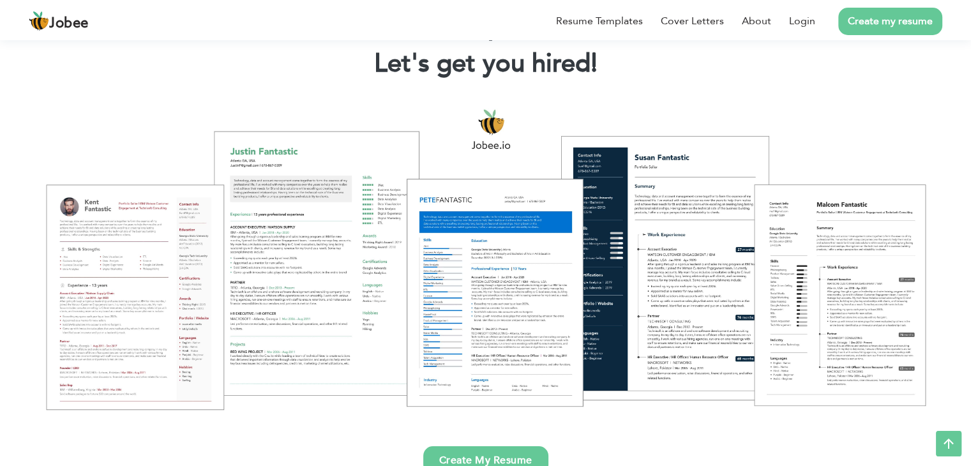
scroll to position [75, 0]
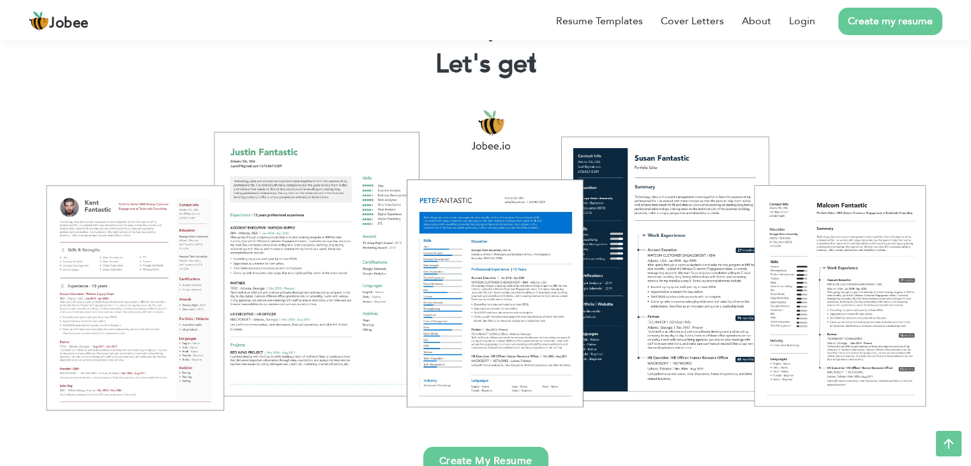
click at [516, 458] on link "Create My Resume" at bounding box center [485, 461] width 125 height 28
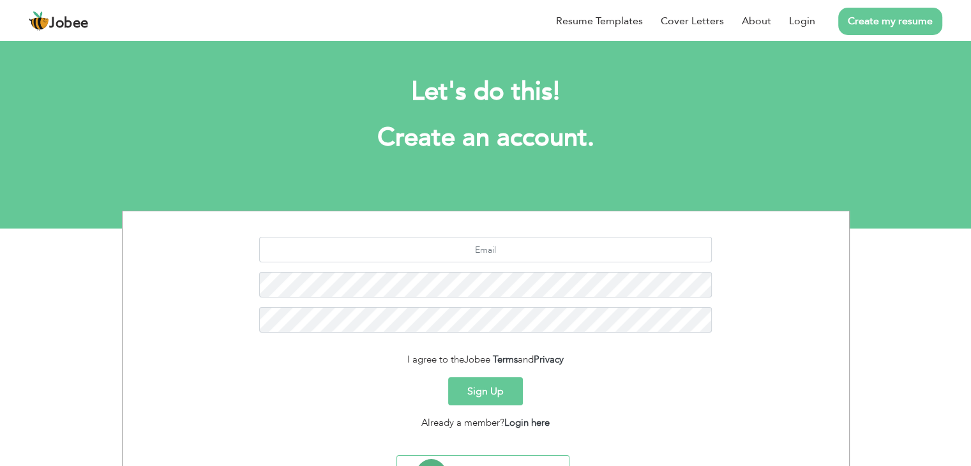
scroll to position [64, 0]
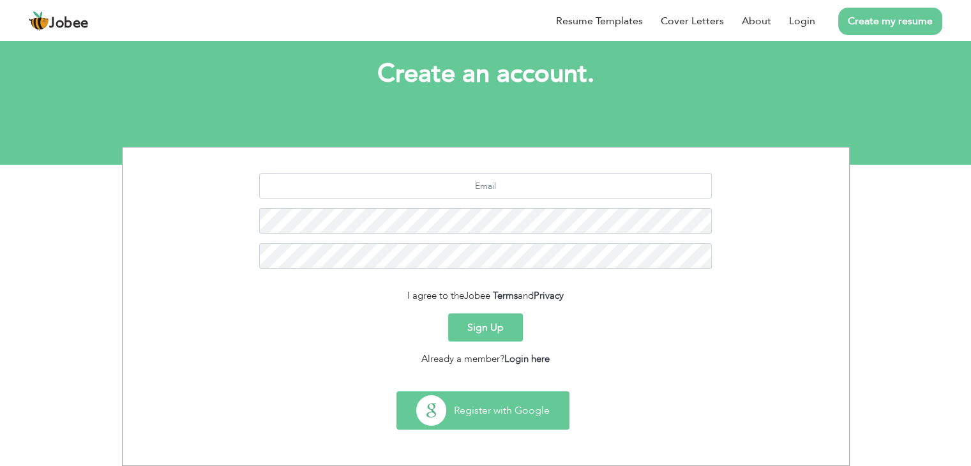
click at [526, 398] on button "Register with Google" at bounding box center [483, 410] width 172 height 37
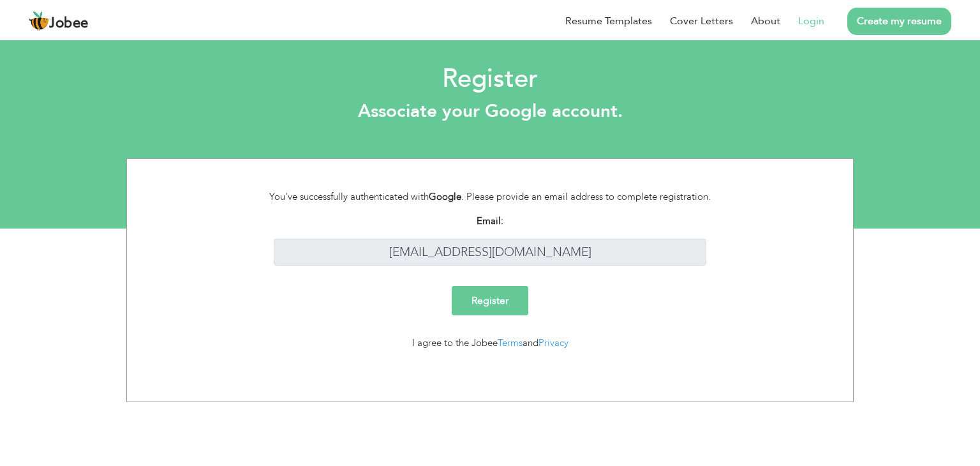
click at [493, 311] on input "Register" at bounding box center [490, 300] width 77 height 29
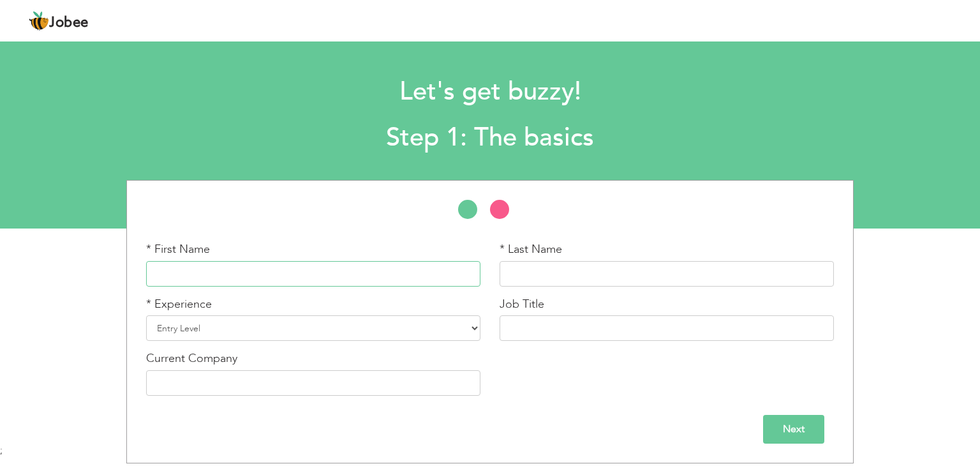
click at [417, 283] on input "text" at bounding box center [313, 274] width 334 height 26
type input "Sana-E-Fatima"
type input "Khan"
type input "Sana-E-Fatima"
click at [417, 337] on select "Entry Level Less than 1 Year 1 Year 2 Years 3 Years 4 Years 5 Years 6 Years 7 Y…" at bounding box center [313, 328] width 334 height 26
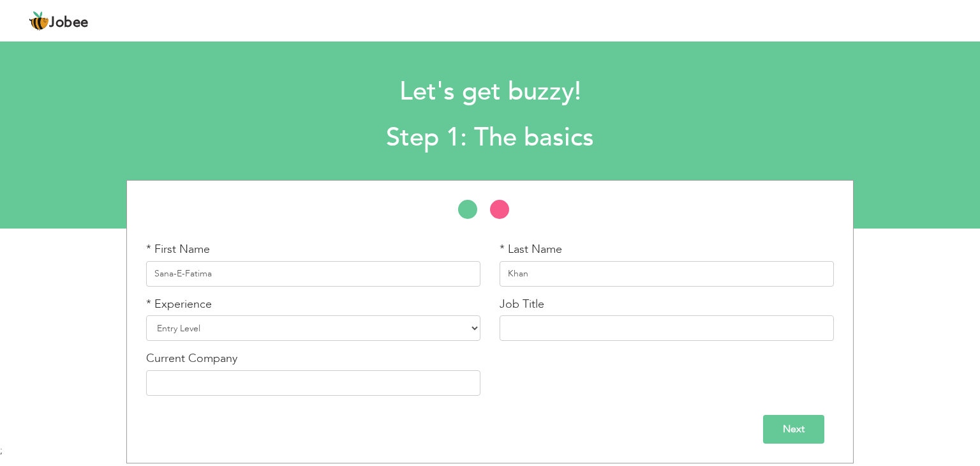
click at [632, 391] on div "* First Name Sana-E-Fatima * Last Name Khan * Experience Entry Level Less than …" at bounding box center [490, 323] width 707 height 164
click at [637, 327] on input "text" at bounding box center [667, 328] width 334 height 26
click at [391, 337] on select "Entry Level Less than 1 Year 1 Year 2 Years 3 Years 4 Years 5 Years 6 Years 7 Y…" at bounding box center [313, 328] width 334 height 26
click at [50, 274] on div "* First Name Sana-E-Fatima * Last Name Khan * Experience Entry Level" at bounding box center [490, 321] width 980 height 283
click at [581, 331] on input "Cabin Crew" at bounding box center [667, 328] width 334 height 26
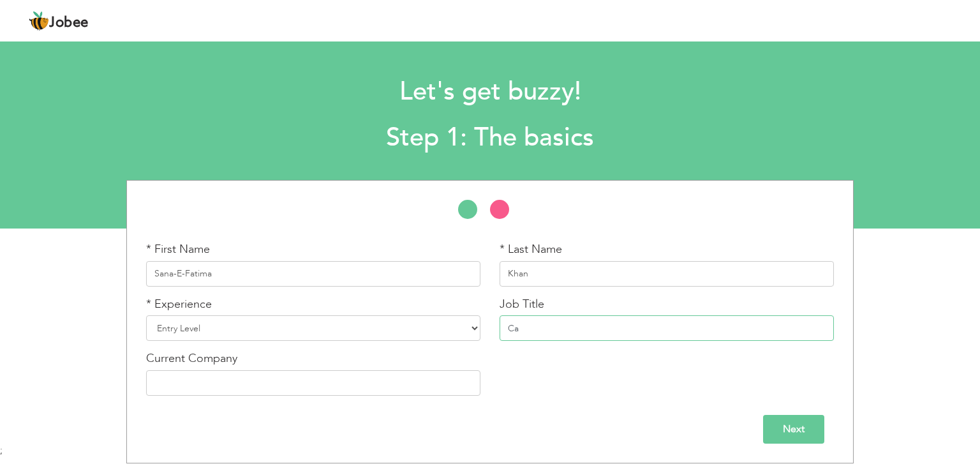
type input "C"
click at [669, 327] on input "HSR (human source representative" at bounding box center [667, 328] width 334 height 26
click at [528, 329] on input "HSR (human source representative" at bounding box center [667, 328] width 334 height 26
click at [676, 325] on input "HSR(human source representative" at bounding box center [667, 328] width 334 height 26
click at [525, 324] on input "HSR(human source representative" at bounding box center [667, 328] width 334 height 26
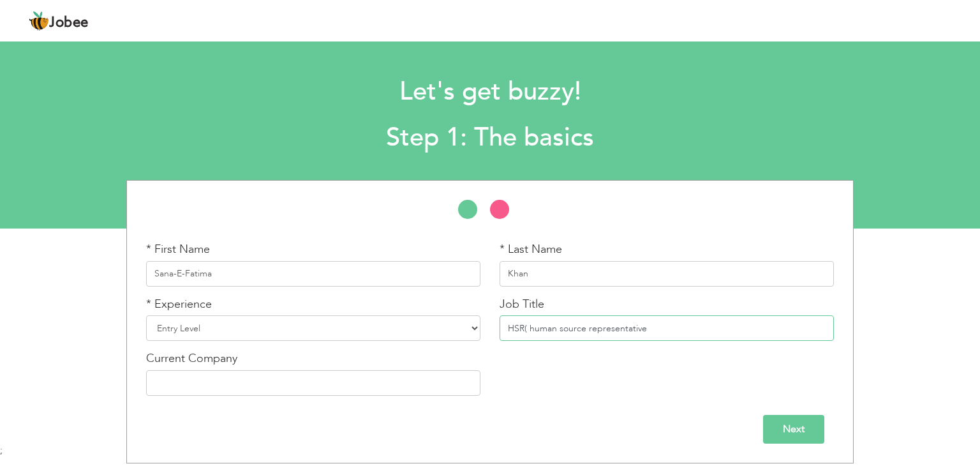
click at [523, 327] on input "HSR( human source representative" at bounding box center [667, 328] width 334 height 26
click at [533, 324] on input "HSR human source representative" at bounding box center [667, 328] width 334 height 26
click at [576, 326] on input "HSR Human source representative" at bounding box center [667, 328] width 334 height 26
click at [597, 326] on input "HSR Human Source representative" at bounding box center [667, 328] width 334 height 26
type input "HSR Human Source Representative"
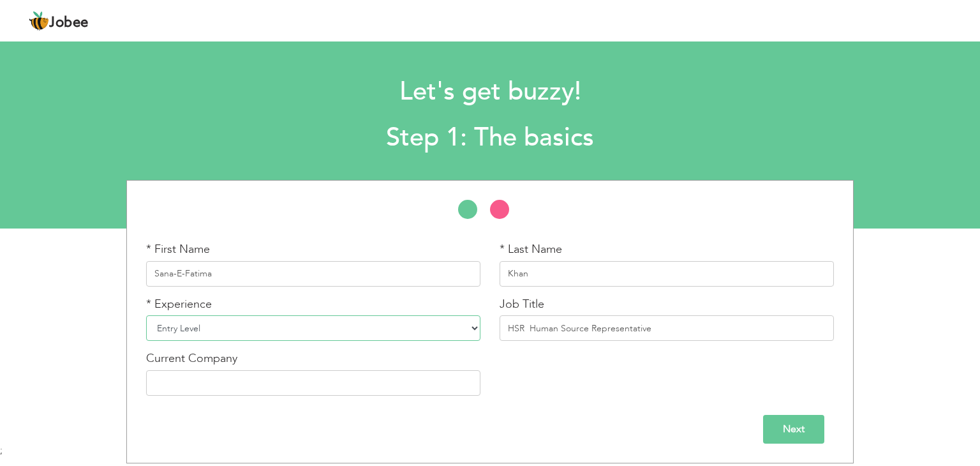
click at [348, 335] on select "Entry Level Less than 1 Year 1 Year 2 Years 3 Years 4 Years 5 Years 6 Years 7 Y…" at bounding box center [313, 328] width 334 height 26
click at [174, 378] on input "text" at bounding box center [313, 383] width 334 height 26
click at [322, 377] on input "text" at bounding box center [313, 383] width 334 height 26
type input "Technoid Horizon"
click at [348, 324] on select "Entry Level Less than 1 Year 1 Year 2 Years 3 Years 4 Years 5 Years 6 Years 7 Y…" at bounding box center [313, 328] width 334 height 26
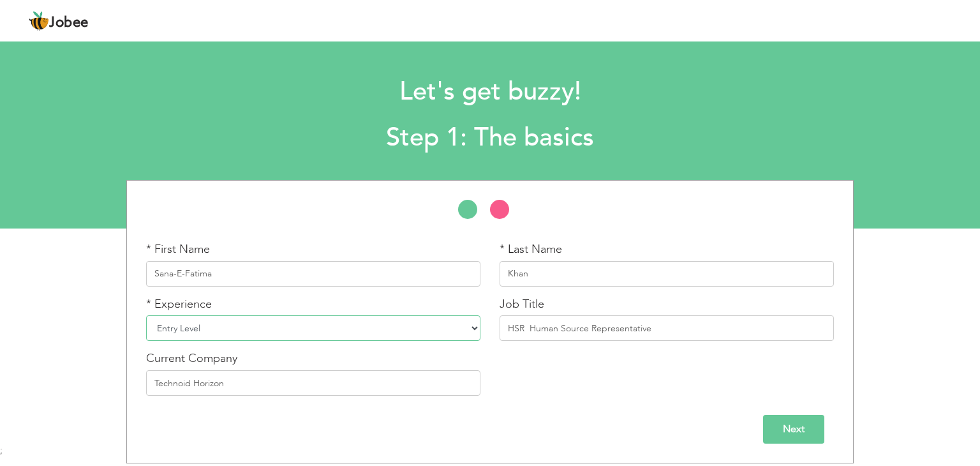
select select "3"
click at [146, 315] on select "Entry Level Less than 1 Year 1 Year 2 Years 3 Years 4 Years 5 Years 6 Years 7 Y…" at bounding box center [313, 328] width 334 height 26
click at [674, 332] on input "HSR Human Source Representative" at bounding box center [667, 328] width 334 height 26
click at [807, 424] on input "Next" at bounding box center [793, 429] width 61 height 29
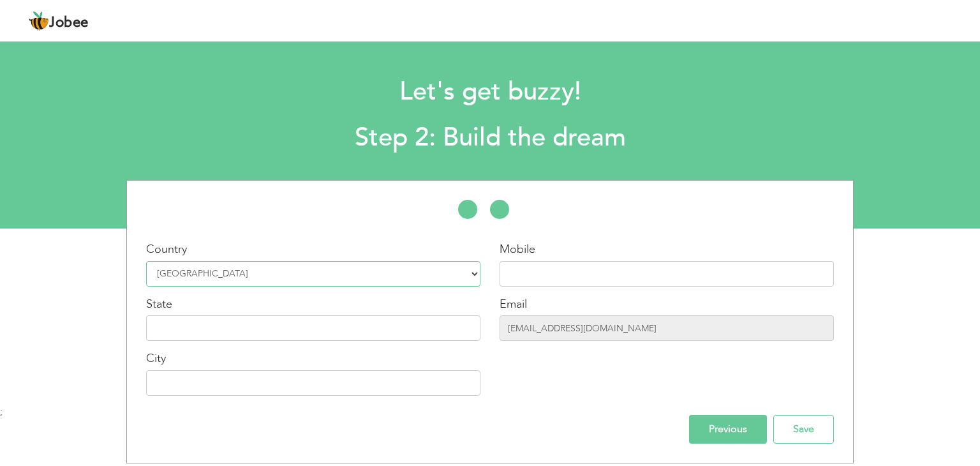
click at [316, 276] on select "Select Country Afghanistan Albania Algeria American Samoa Andorra Angola Anguil…" at bounding box center [313, 274] width 334 height 26
click at [329, 327] on input "text" at bounding box center [313, 328] width 334 height 26
click at [780, 267] on input "text" at bounding box center [667, 274] width 334 height 26
type input "03174725903"
type input "[GEOGRAPHIC_DATA]"
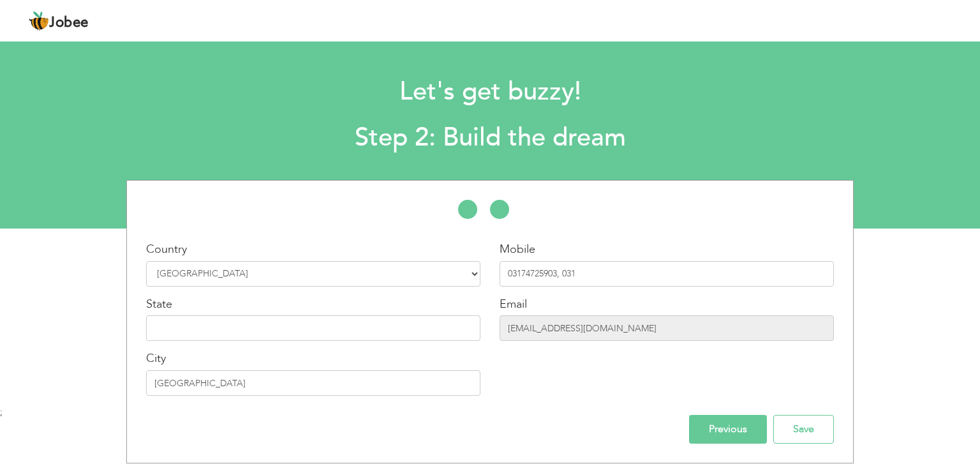
click at [397, 406] on div "Country Select Country Afghanistan Albania Algeria American Samoa Andorra Angol…" at bounding box center [490, 322] width 707 height 244
click at [630, 278] on input "03174725903, 031" at bounding box center [667, 274] width 334 height 26
type input "03124168249"
click at [674, 324] on input "[EMAIL_ADDRESS][DOMAIN_NAME]" at bounding box center [667, 328] width 334 height 26
click at [694, 336] on input "[EMAIL_ADDRESS][DOMAIN_NAME]" at bounding box center [667, 328] width 334 height 26
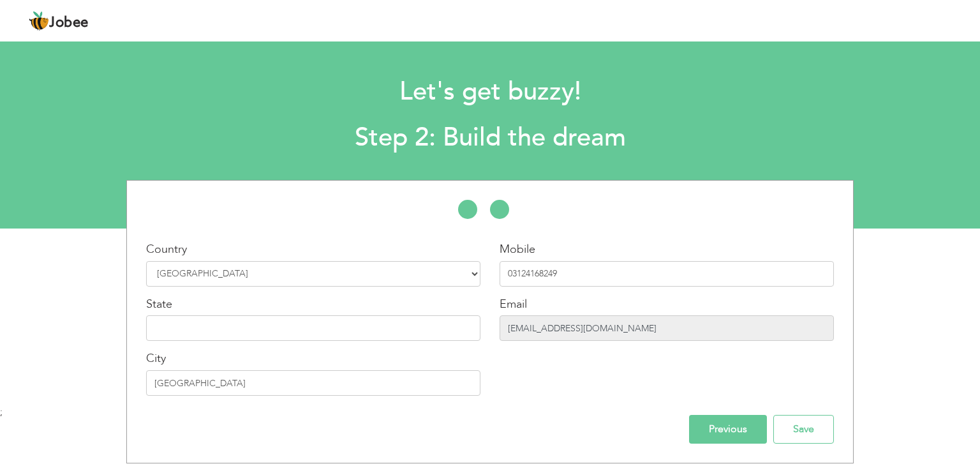
click at [688, 325] on input "[EMAIL_ADDRESS][DOMAIN_NAME]" at bounding box center [667, 328] width 334 height 26
click at [582, 325] on input "[EMAIL_ADDRESS][DOMAIN_NAME]" at bounding box center [667, 328] width 334 height 26
click at [547, 328] on input "[EMAIL_ADDRESS][DOMAIN_NAME]" at bounding box center [667, 328] width 334 height 26
click at [539, 325] on input "[EMAIL_ADDRESS][DOMAIN_NAME]" at bounding box center [667, 328] width 334 height 26
click at [593, 338] on input "[EMAIL_ADDRESS][DOMAIN_NAME]" at bounding box center [667, 328] width 334 height 26
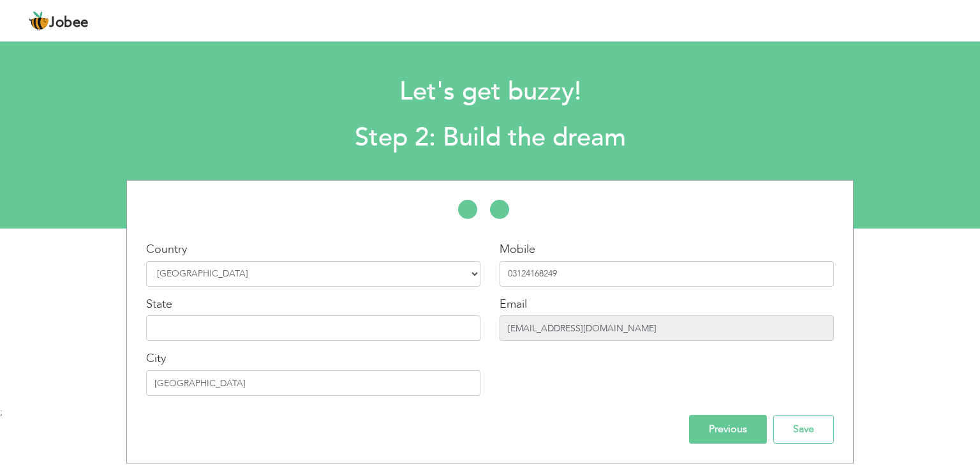
click at [596, 316] on input "[EMAIL_ADDRESS][DOMAIN_NAME]" at bounding box center [667, 328] width 334 height 26
click at [595, 316] on input "[EMAIL_ADDRESS][DOMAIN_NAME]" at bounding box center [667, 328] width 334 height 26
click at [597, 309] on div "Email fwkhan57@gmail.com" at bounding box center [667, 318] width 334 height 45
click at [597, 316] on input "[EMAIL_ADDRESS][DOMAIN_NAME]" at bounding box center [667, 328] width 334 height 26
click at [190, 306] on div "State" at bounding box center [313, 318] width 334 height 45
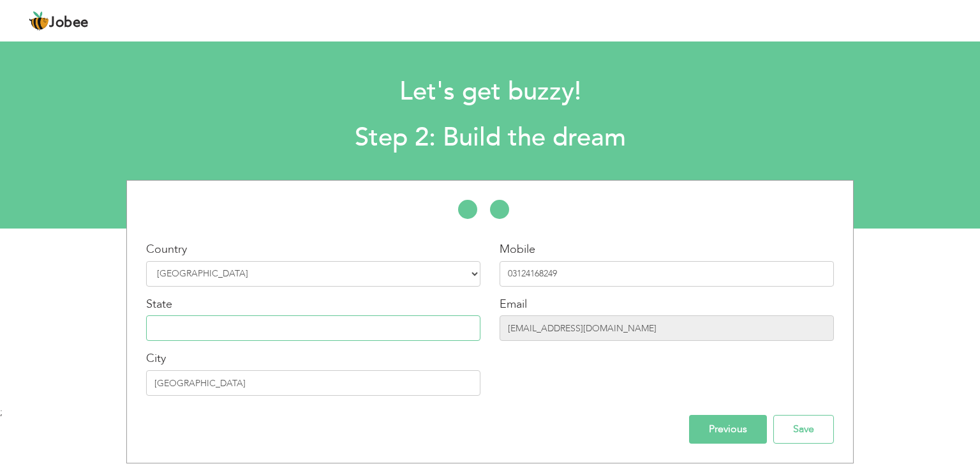
click at [172, 330] on input "text" at bounding box center [313, 328] width 334 height 26
click at [348, 329] on input "text" at bounding box center [313, 328] width 334 height 26
click at [286, 328] on input "text" at bounding box center [313, 328] width 334 height 26
type input "Punjab"
click at [807, 423] on input "Save" at bounding box center [803, 429] width 61 height 29
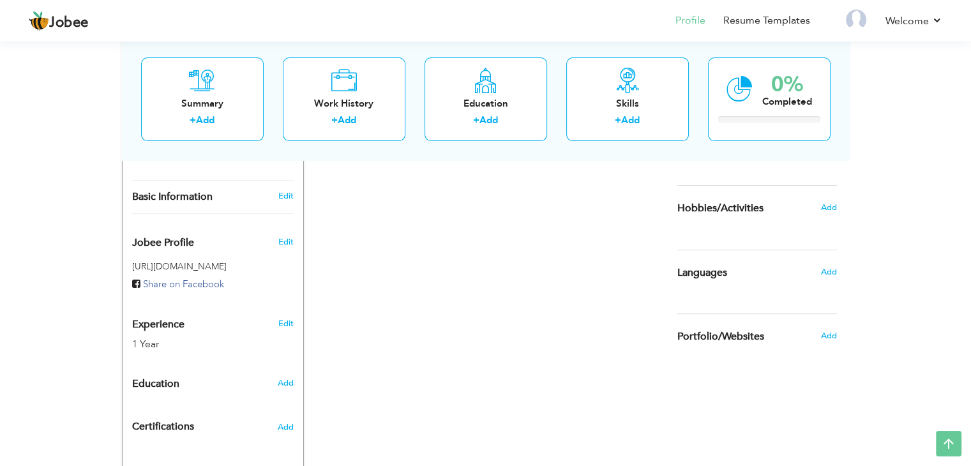
scroll to position [327, 0]
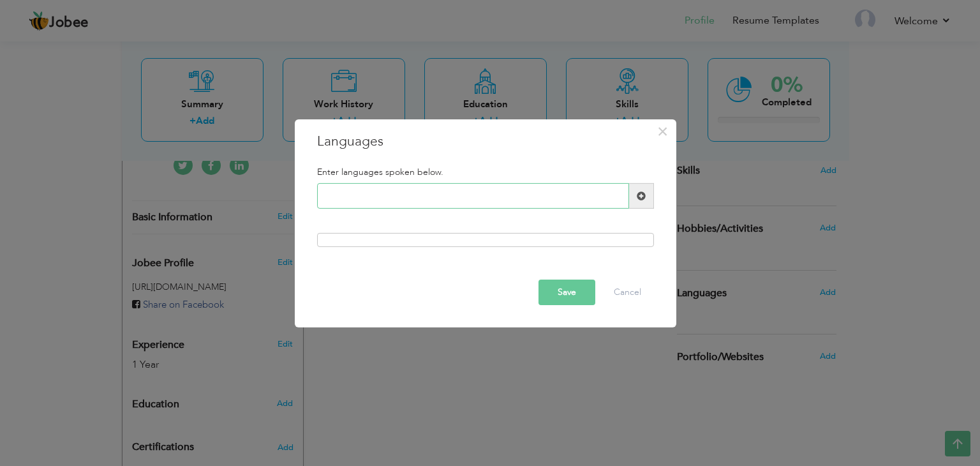
type input "e"
click at [521, 245] on div at bounding box center [485, 240] width 337 height 14
click at [534, 239] on div at bounding box center [485, 240] width 337 height 14
click at [524, 185] on input "English" at bounding box center [473, 196] width 312 height 26
type input "English and Urdu"
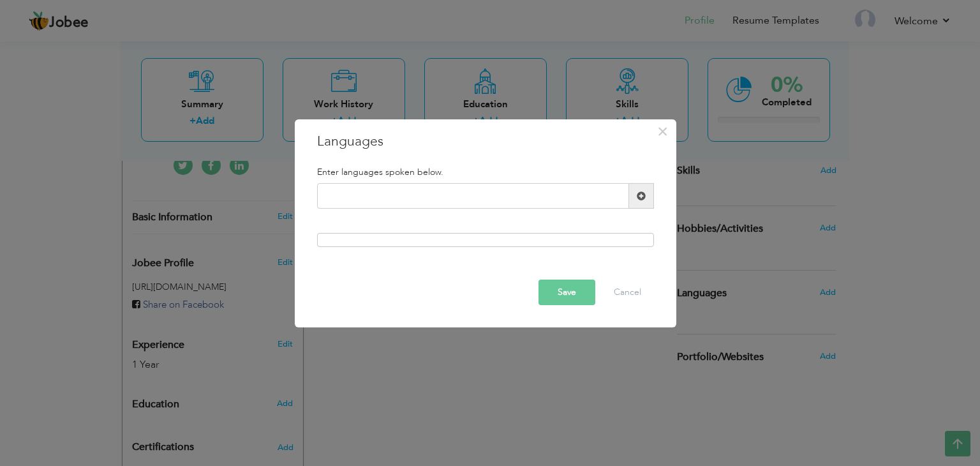
click at [579, 289] on div "Save Cancel" at bounding box center [486, 292] width 356 height 45
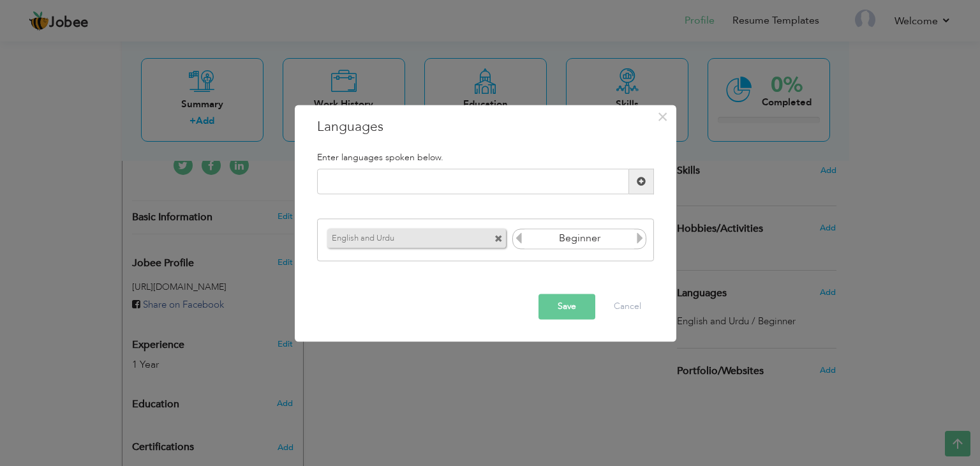
click at [639, 239] on icon at bounding box center [639, 237] width 11 height 11
click at [644, 235] on icon at bounding box center [639, 237] width 11 height 11
click at [641, 235] on icon at bounding box center [639, 237] width 11 height 11
click at [637, 234] on icon at bounding box center [639, 237] width 11 height 11
click at [577, 306] on button "Save" at bounding box center [567, 307] width 57 height 26
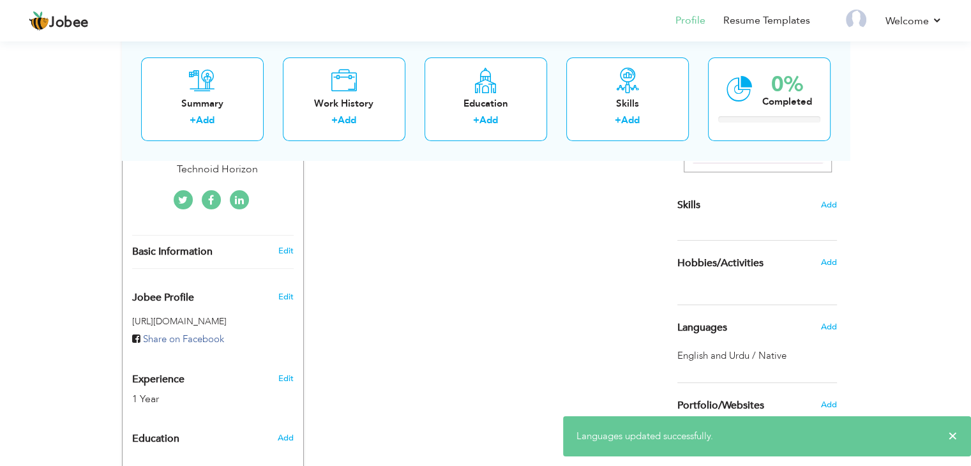
scroll to position [288, 0]
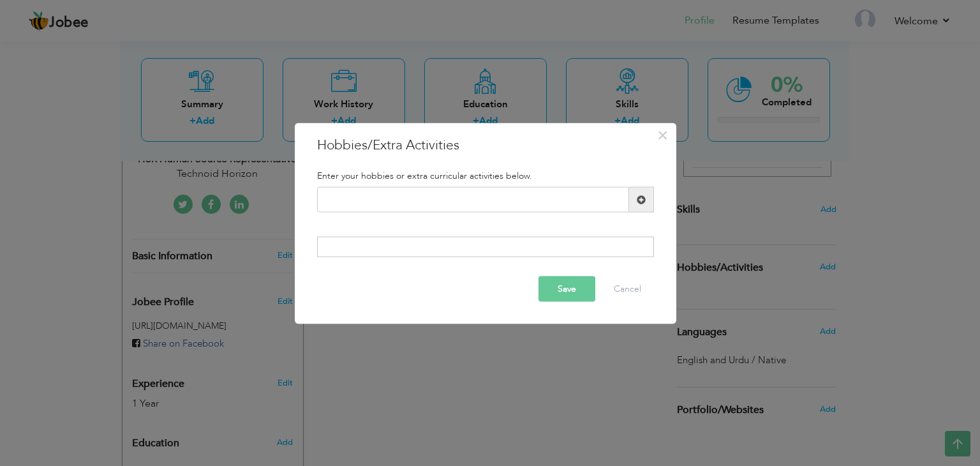
click at [243, 218] on div "× Hobbies/Extra Activities Enter your hobbies or extra curricular activities be…" at bounding box center [490, 233] width 980 height 466
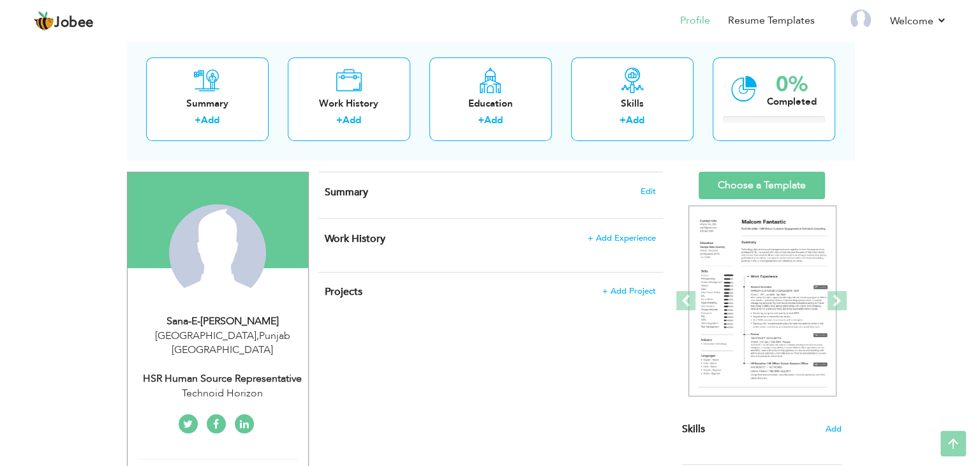
scroll to position [0, 0]
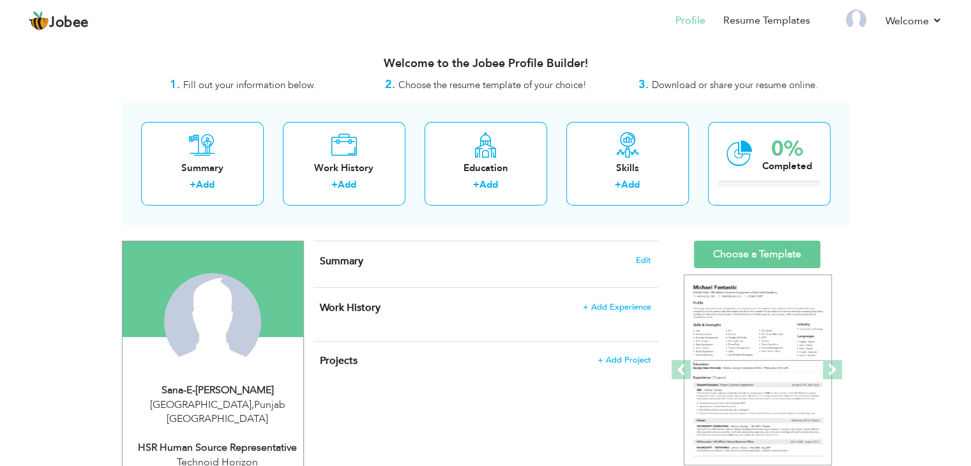
click at [337, 260] on span "Summary" at bounding box center [341, 261] width 43 height 14
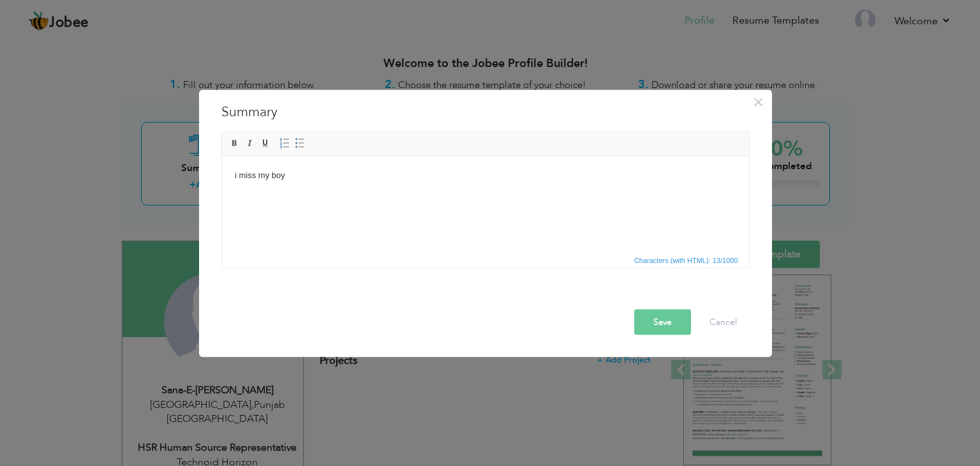
click at [377, 181] on body "i miss my boy" at bounding box center [485, 174] width 502 height 13
click at [313, 189] on html at bounding box center [484, 175] width 527 height 39
click at [338, 188] on span "Paste" at bounding box center [335, 187] width 66 height 15
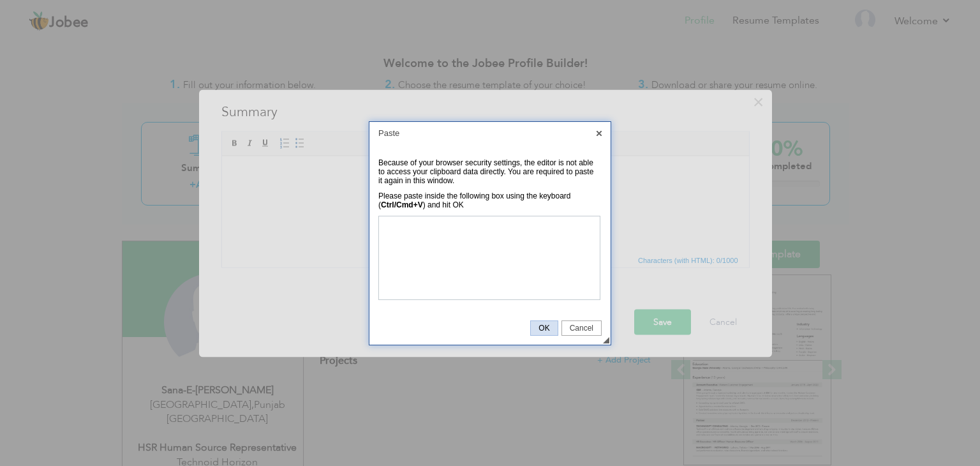
click at [548, 332] on link "OK" at bounding box center [543, 327] width 27 height 15
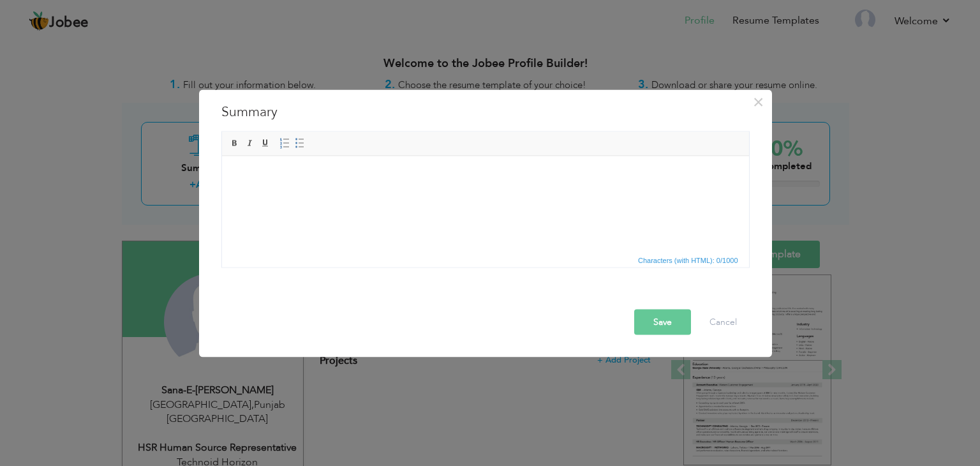
click at [616, 195] on html at bounding box center [484, 175] width 527 height 39
click at [341, 193] on html at bounding box center [484, 175] width 527 height 39
click at [327, 180] on span "Paste" at bounding box center [323, 179] width 66 height 15
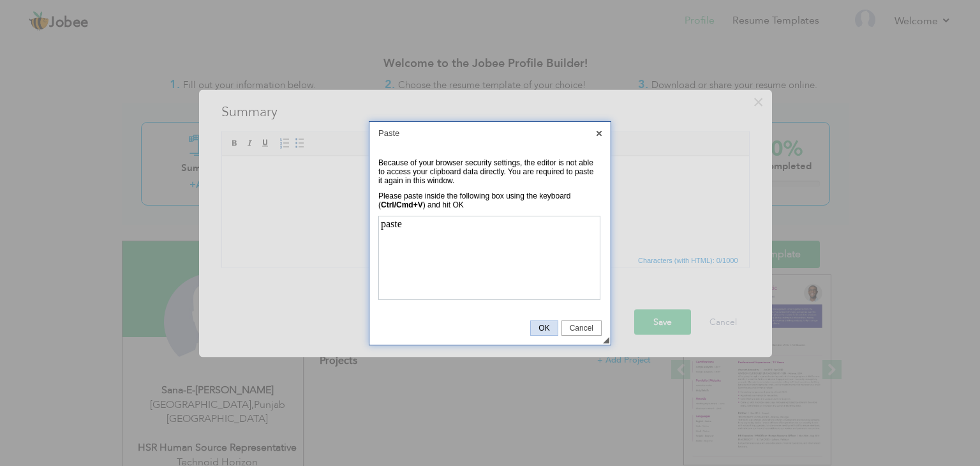
click at [539, 332] on link "OK" at bounding box center [543, 327] width 27 height 15
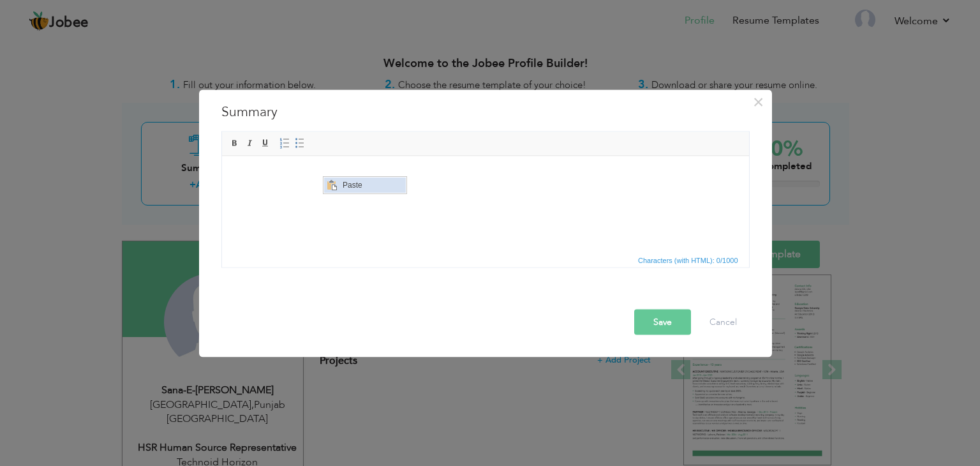
click at [382, 187] on span "Paste" at bounding box center [372, 184] width 66 height 15
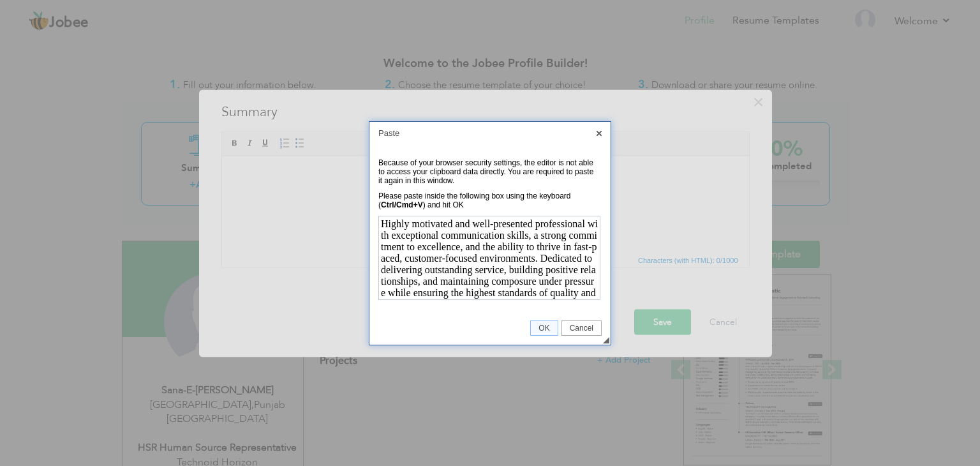
scroll to position [12, 0]
click at [544, 325] on span "OK" at bounding box center [544, 328] width 26 height 9
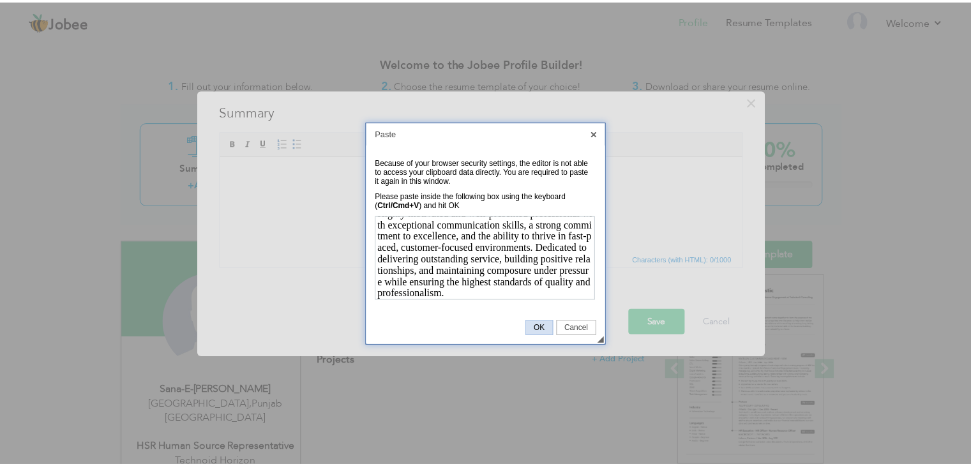
scroll to position [0, 0]
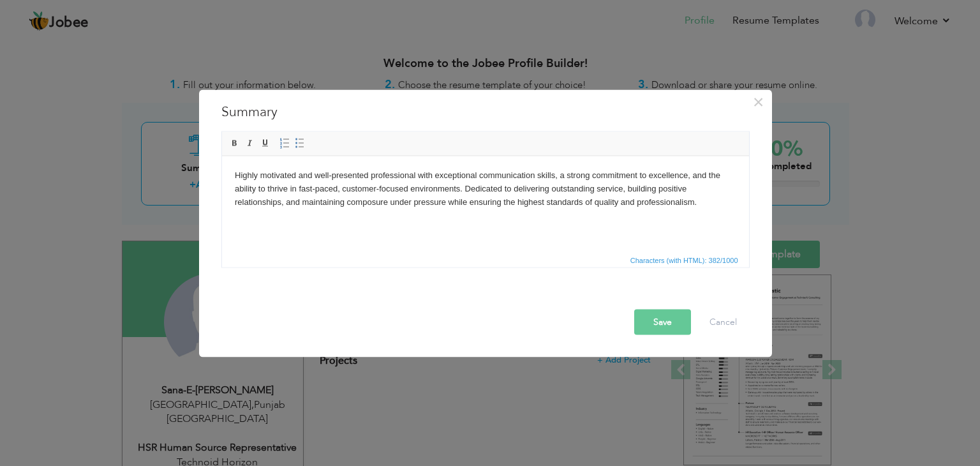
click at [659, 322] on button "Save" at bounding box center [662, 322] width 57 height 26
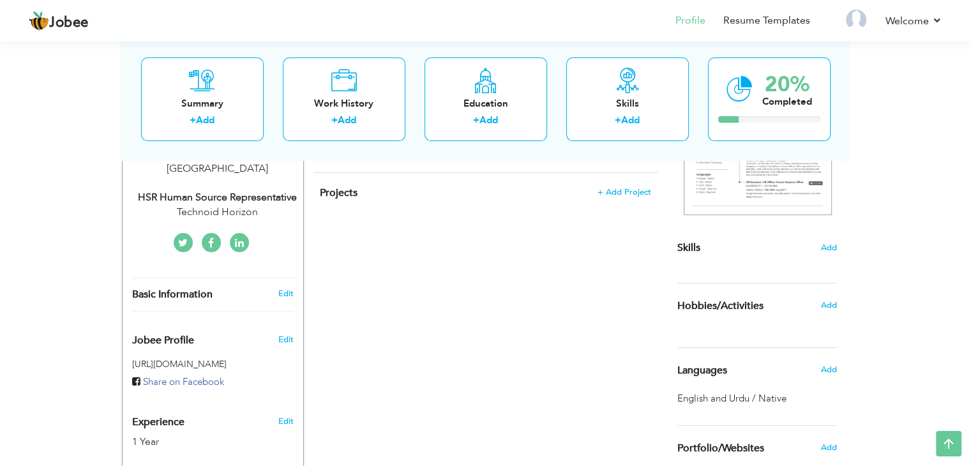
scroll to position [244, 0]
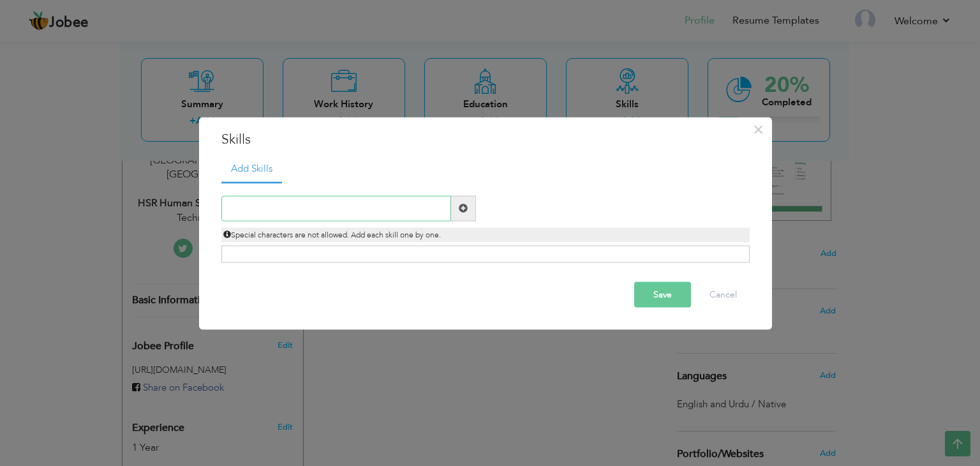
click at [353, 195] on input "text" at bounding box center [336, 208] width 230 height 26
click at [664, 301] on button "Save" at bounding box center [662, 294] width 57 height 26
click at [764, 119] on button "×" at bounding box center [758, 129] width 20 height 20
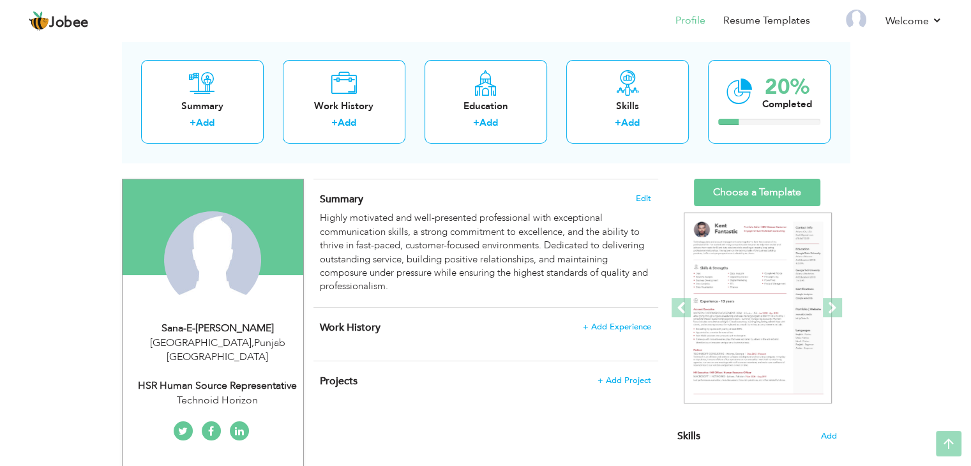
scroll to position [61, 0]
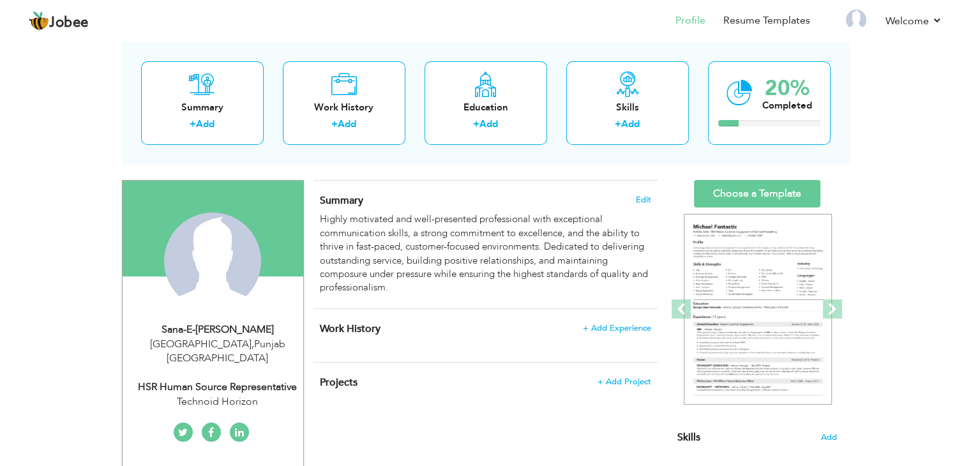
click at [0, 0] on div "Change Remove" at bounding box center [0, 0] width 0 height 0
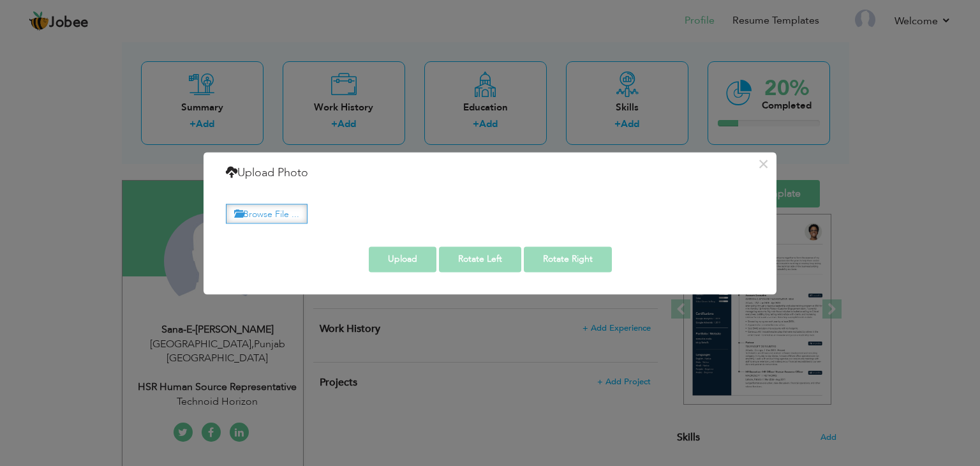
click at [291, 211] on label "Browse File ..." at bounding box center [267, 214] width 82 height 20
click at [0, 0] on input "Browse File ..." at bounding box center [0, 0] width 0 height 0
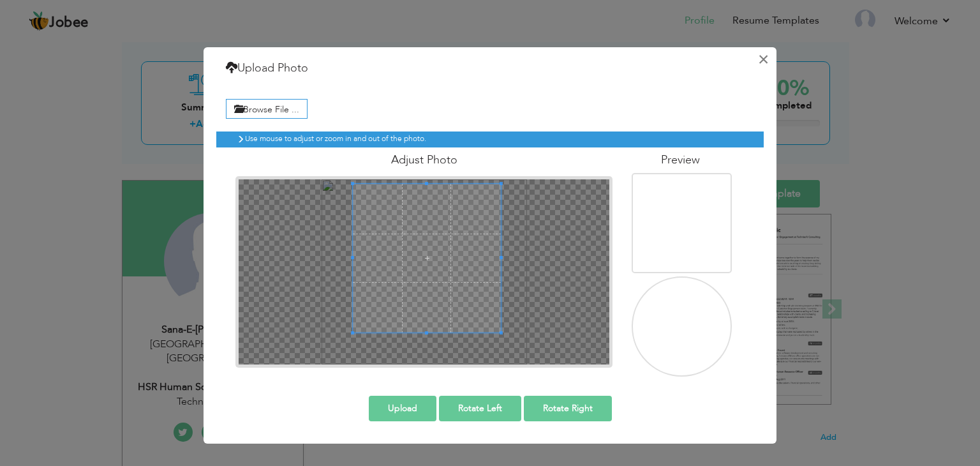
click at [757, 56] on button "×" at bounding box center [763, 59] width 20 height 20
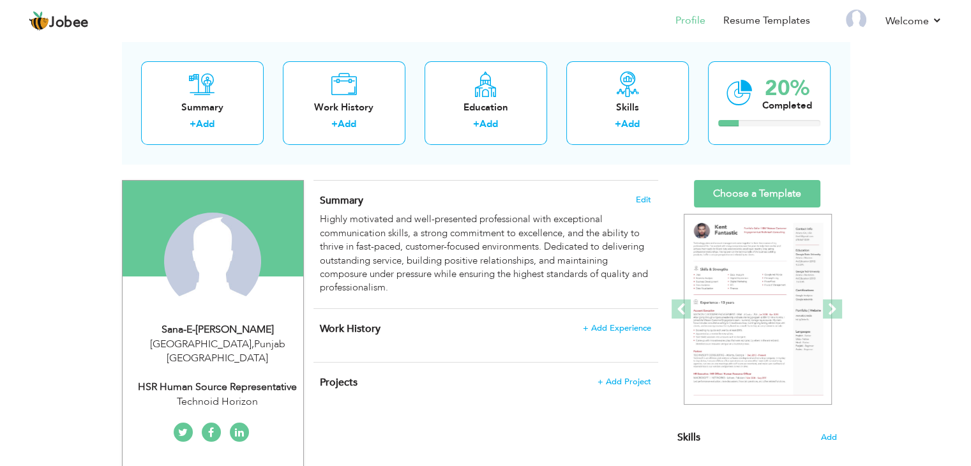
click at [0, 0] on div "Change Remove" at bounding box center [0, 0] width 0 height 0
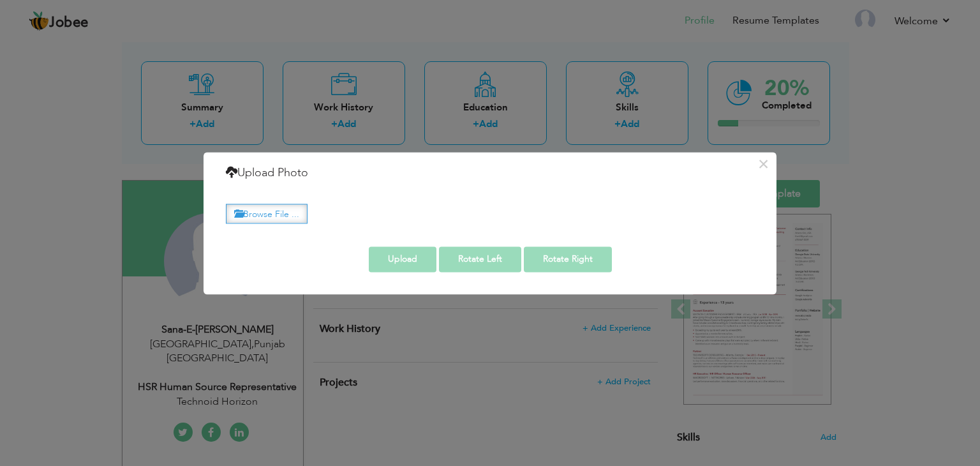
click at [285, 221] on label "Browse File ..." at bounding box center [267, 214] width 82 height 20
click at [0, 0] on input "Browse File ..." at bounding box center [0, 0] width 0 height 0
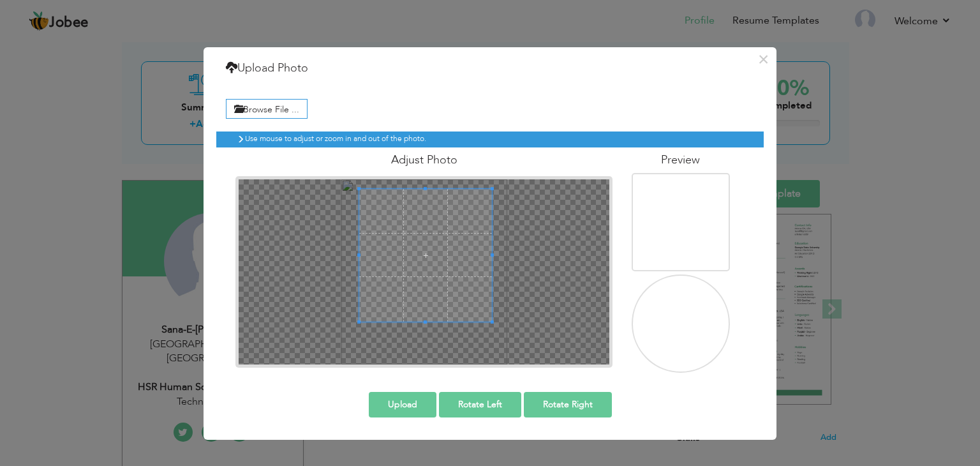
click at [416, 405] on button "Upload" at bounding box center [403, 405] width 68 height 26
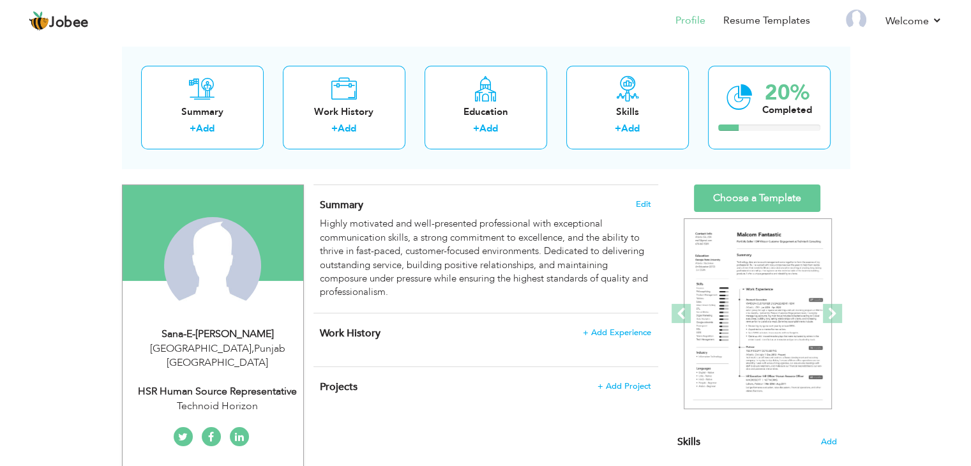
scroll to position [57, 0]
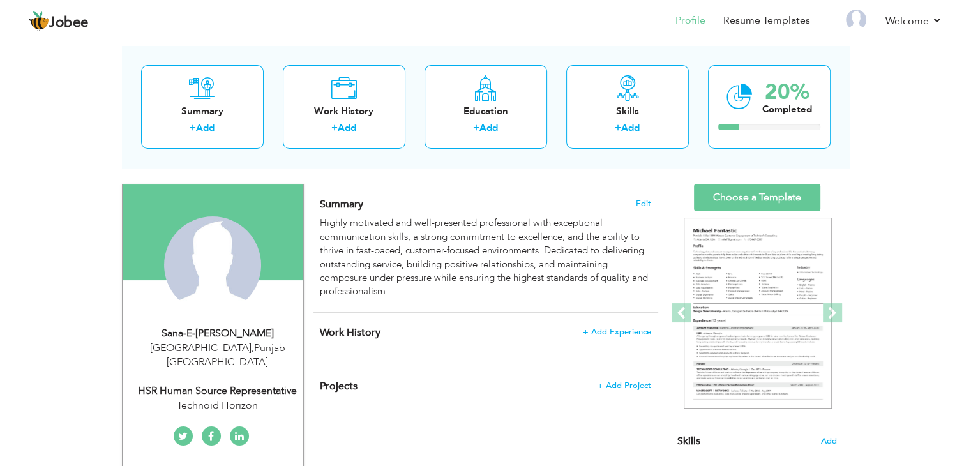
click at [0, 0] on div "Change Remove" at bounding box center [0, 0] width 0 height 0
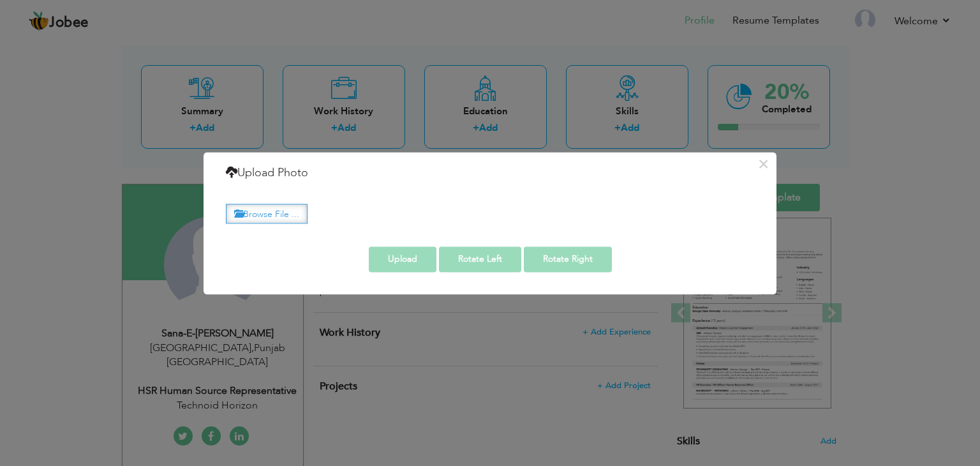
click at [276, 219] on label "Browse File ..." at bounding box center [267, 214] width 82 height 20
click at [0, 0] on input "Browse File ..." at bounding box center [0, 0] width 0 height 0
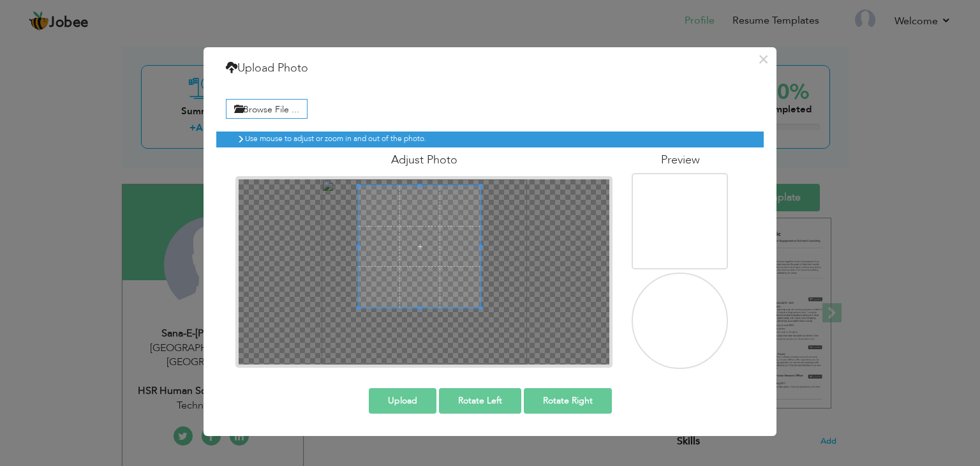
click at [412, 396] on button "Upload" at bounding box center [403, 401] width 68 height 26
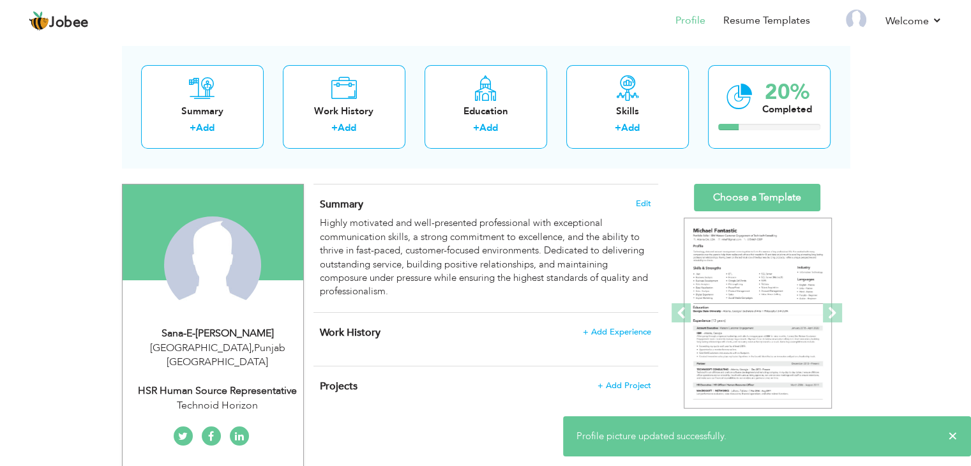
click at [0, 0] on div "Change Remove" at bounding box center [0, 0] width 0 height 0
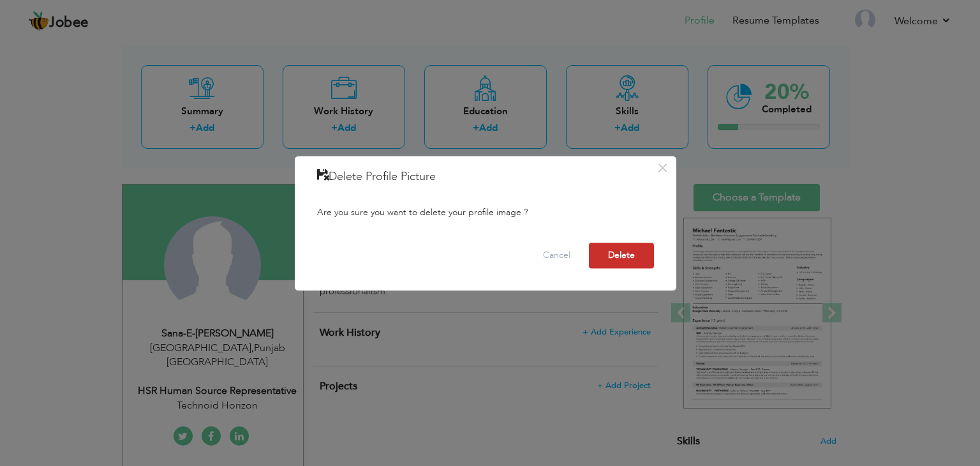
click at [609, 254] on button "Delete" at bounding box center [621, 256] width 65 height 26
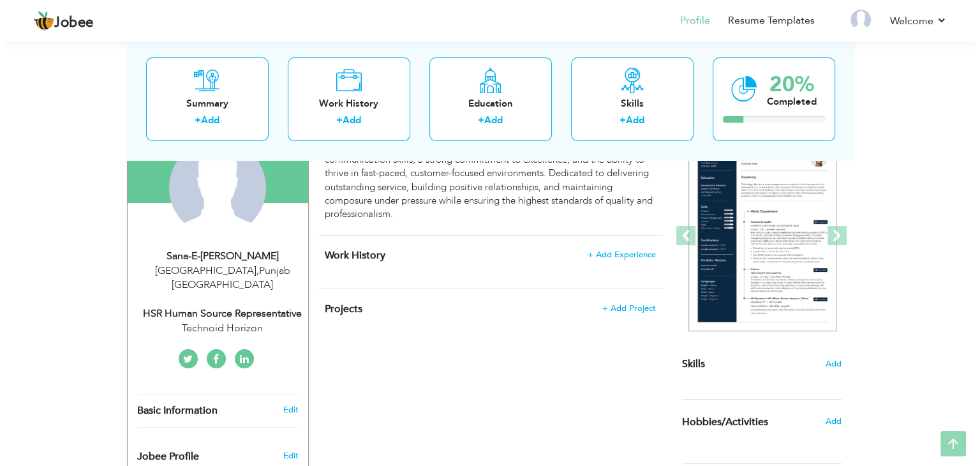
scroll to position [137, 0]
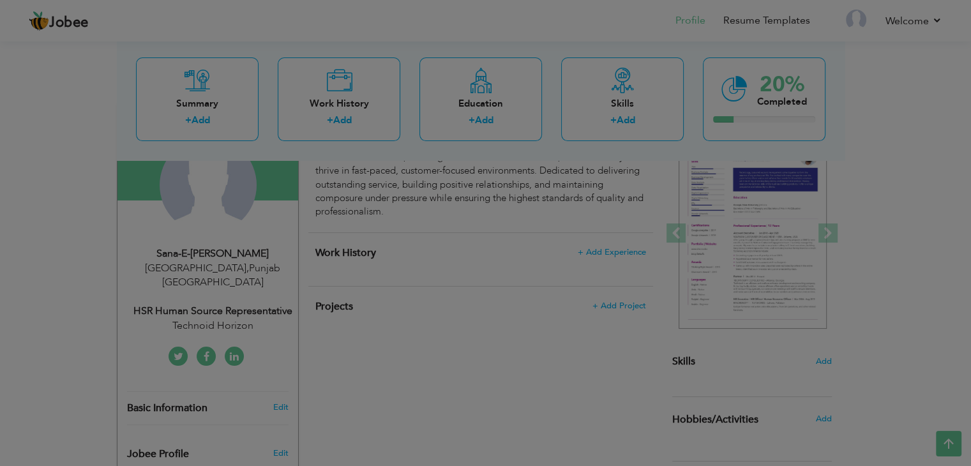
type input "Sana-E-Fatima"
type input "Khan"
type input "03124168249"
select select "number:166"
type input "Punjab"
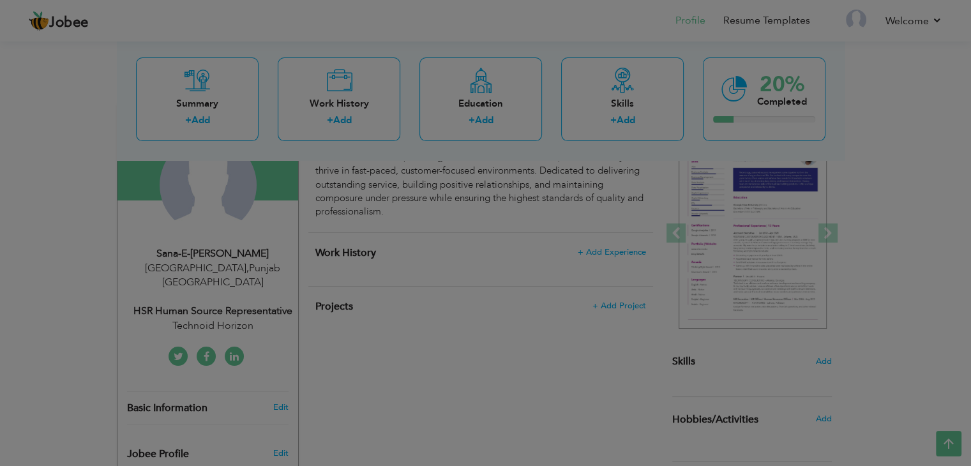
type input "Lahore"
select select "number:3"
type input "Technoid Horizon"
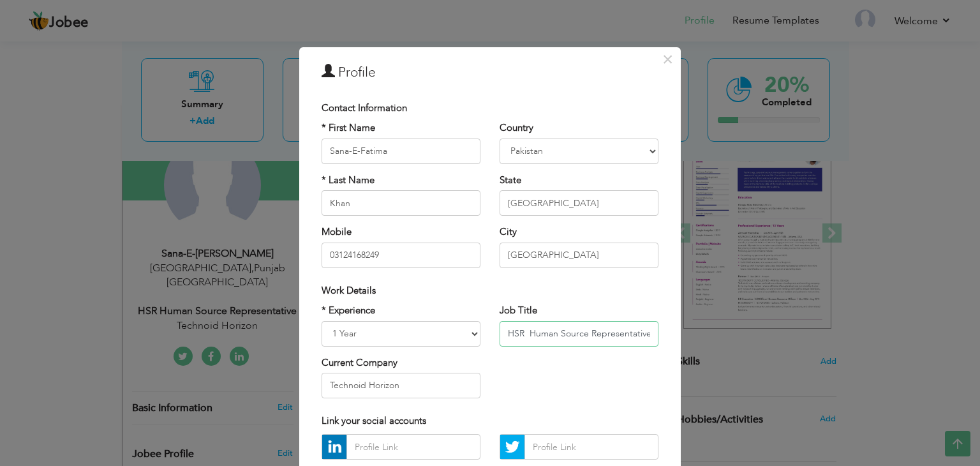
click at [587, 332] on input "HSR Human Source Representative" at bounding box center [579, 334] width 159 height 26
click at [563, 361] on div "* Experience Entry Level Less than 1 Year 1 Year 2 Years 3 Years 4 Years 5 Year…" at bounding box center [490, 356] width 356 height 104
click at [520, 332] on input "HSR Human Source Representative" at bounding box center [579, 334] width 159 height 26
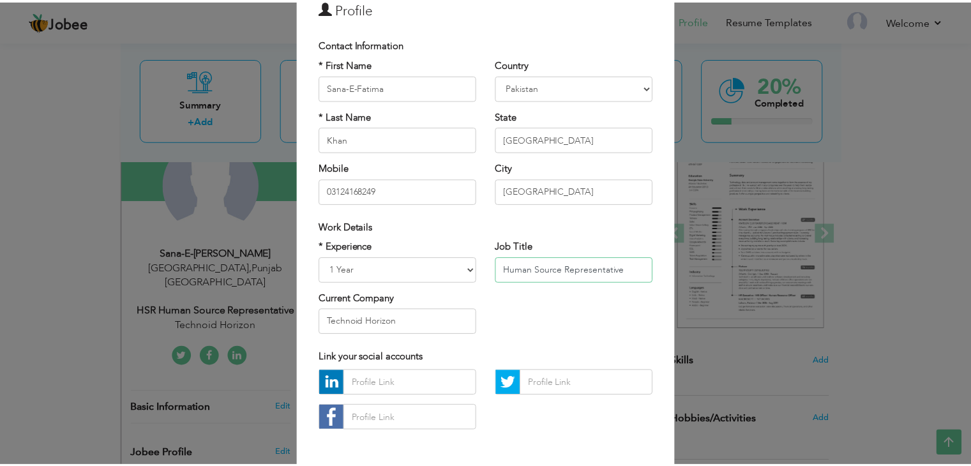
scroll to position [115, 0]
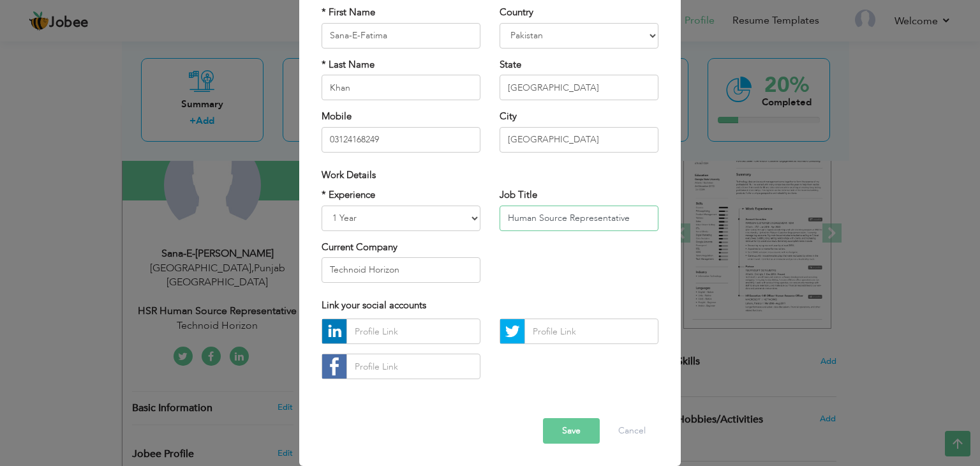
type input "Human Source Representative"
click at [567, 442] on button "Save" at bounding box center [571, 431] width 57 height 26
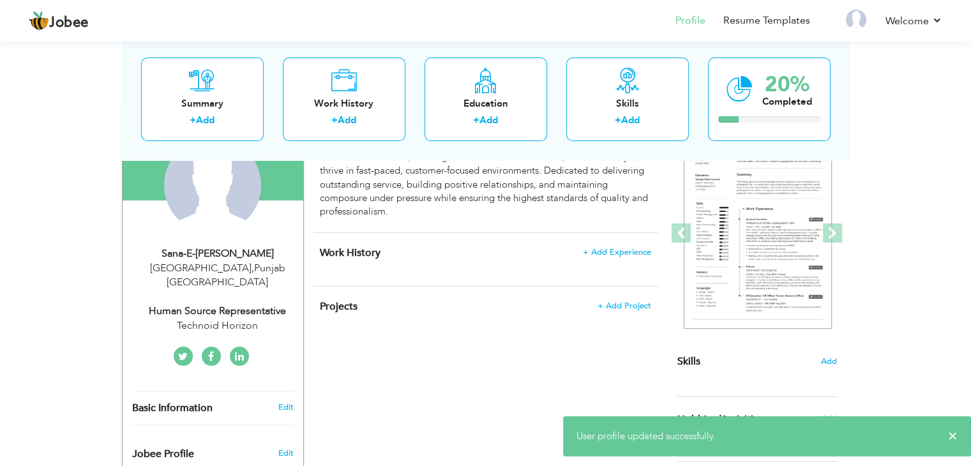
click at [479, 250] on h4 "Work History + Add Experience" at bounding box center [485, 252] width 331 height 13
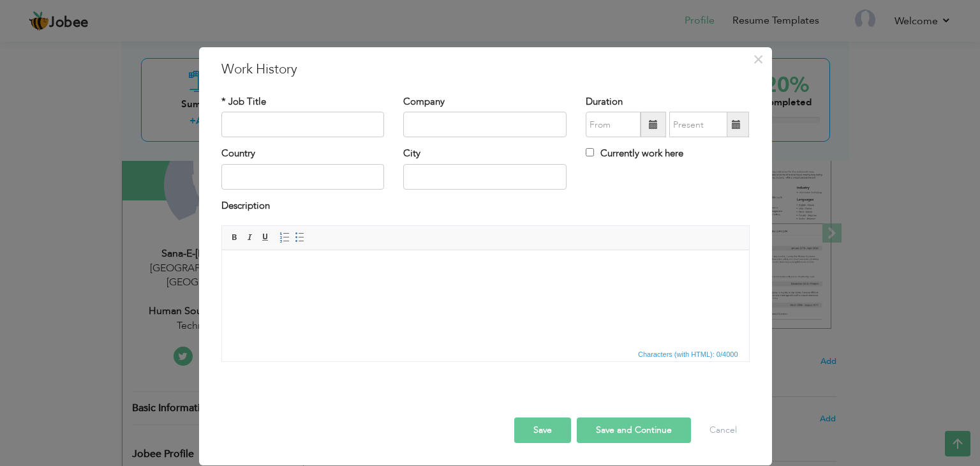
click at [475, 285] on html at bounding box center [484, 269] width 527 height 39
click at [532, 428] on button "Save" at bounding box center [542, 430] width 57 height 26
click at [754, 54] on span "×" at bounding box center [758, 59] width 11 height 23
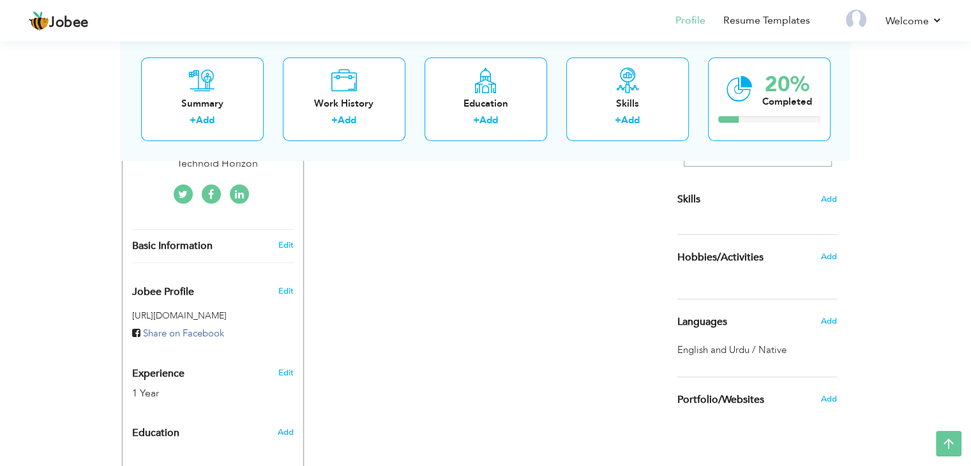
scroll to position [290, 0]
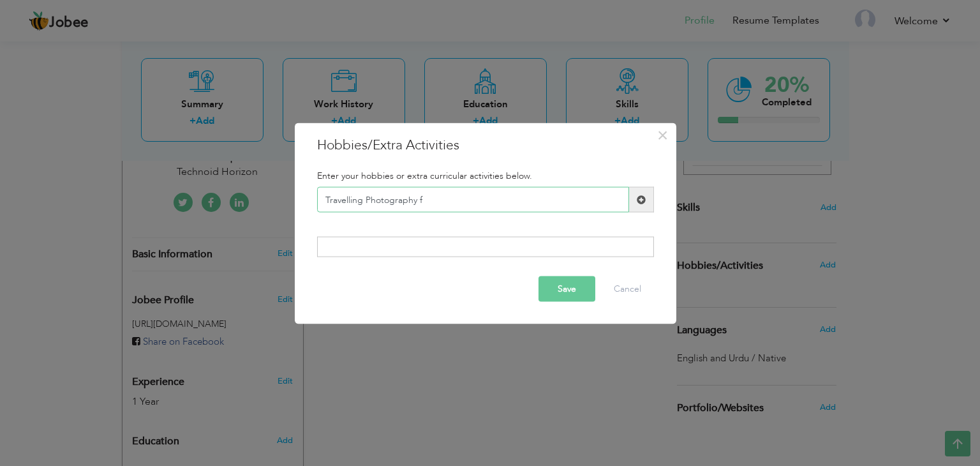
type input "Travelling Photography"
click at [560, 285] on div "Save Cancel" at bounding box center [486, 288] width 356 height 45
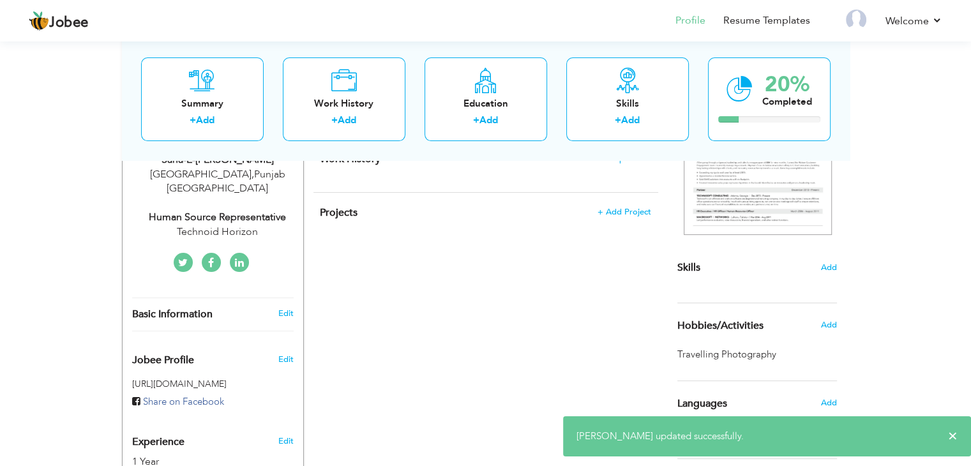
scroll to position [226, 0]
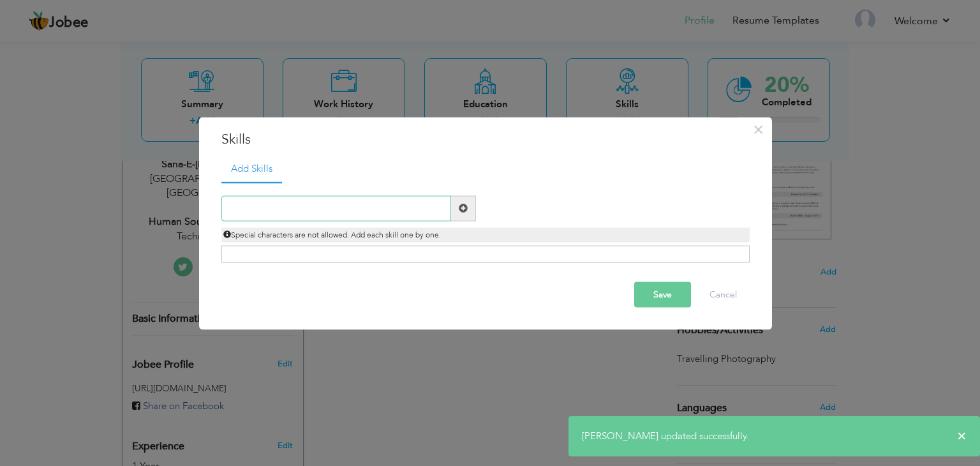
click at [362, 209] on input "text" at bounding box center [336, 208] width 230 height 26
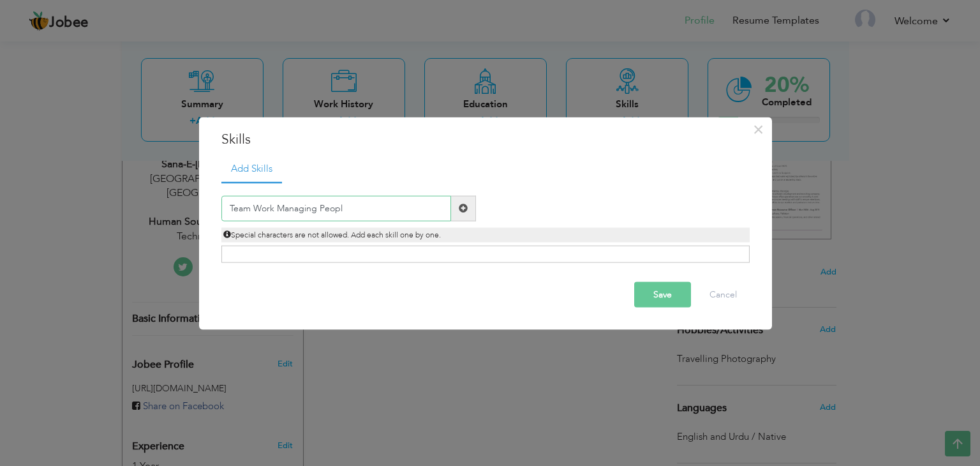
type input "Team Work Managing People"
click at [669, 301] on div "Save Cancel" at bounding box center [485, 294] width 547 height 45
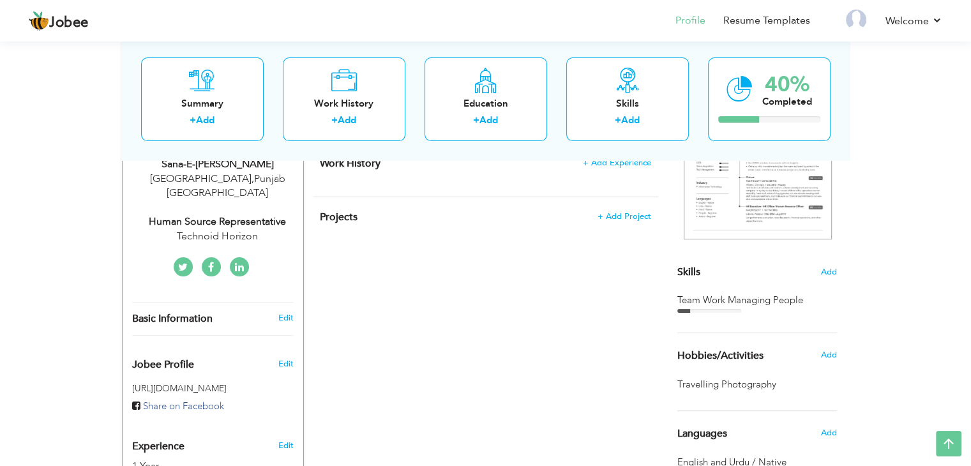
click at [802, 303] on div "Team Work Managing People" at bounding box center [757, 300] width 160 height 13
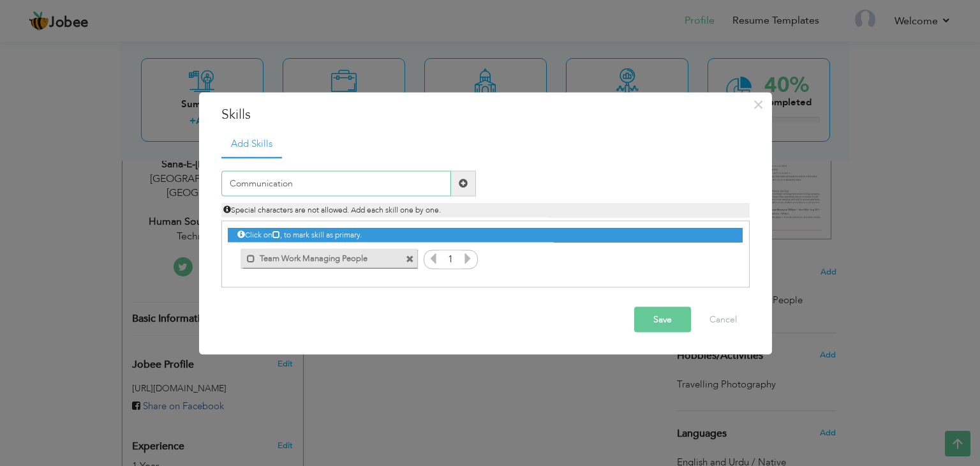
type input "Communication"
click at [0, 0] on span "button" at bounding box center [0, 0] width 0 height 0
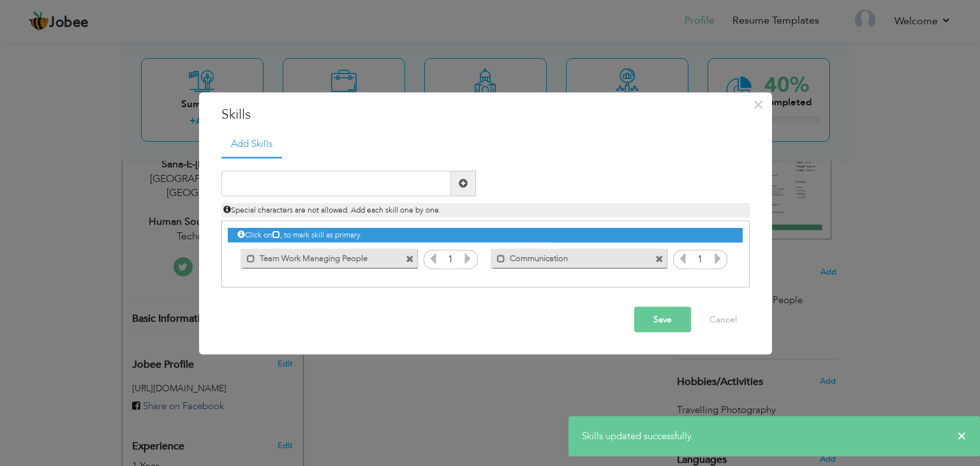
click at [336, 260] on label "Team Work Managing People" at bounding box center [319, 257] width 129 height 16
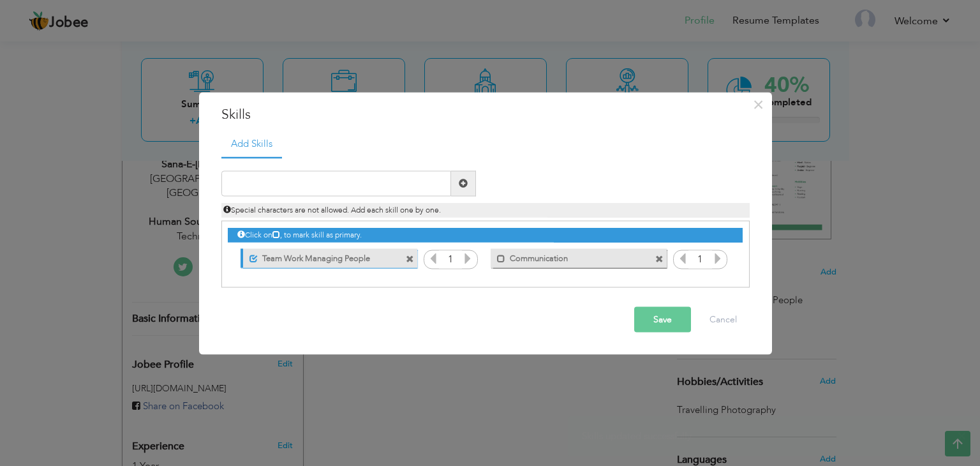
click at [373, 263] on label "Team Work Managing People" at bounding box center [321, 257] width 127 height 16
click at [655, 258] on span at bounding box center [659, 259] width 8 height 8
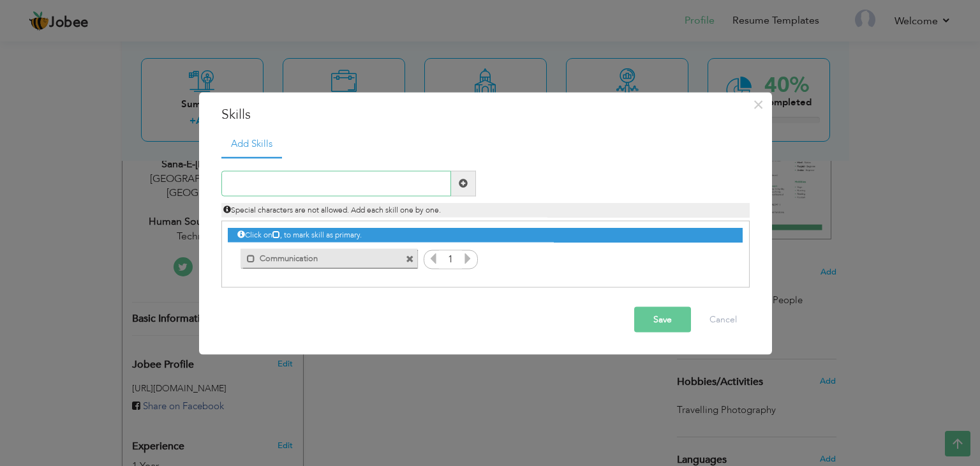
click at [314, 187] on input "text" at bounding box center [336, 183] width 230 height 26
type input "Team Work"
click at [651, 317] on button "Save" at bounding box center [662, 319] width 57 height 26
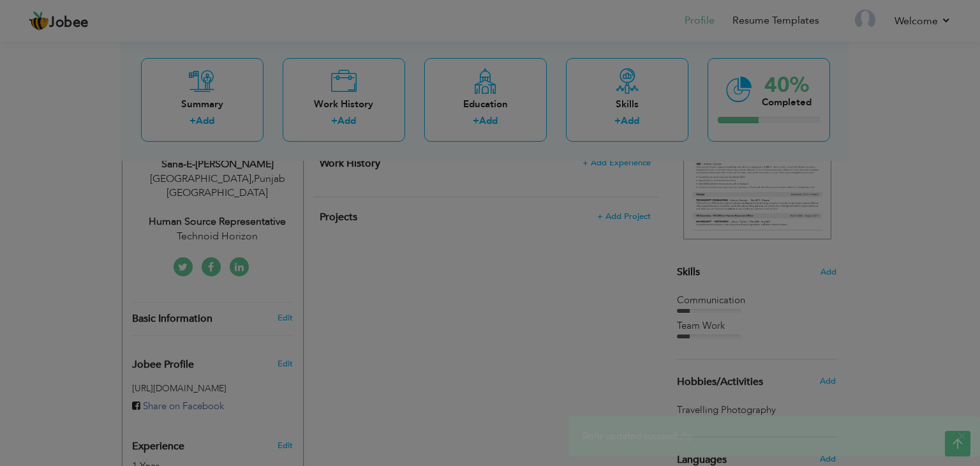
click at [363, 187] on div at bounding box center [490, 233] width 980 height 466
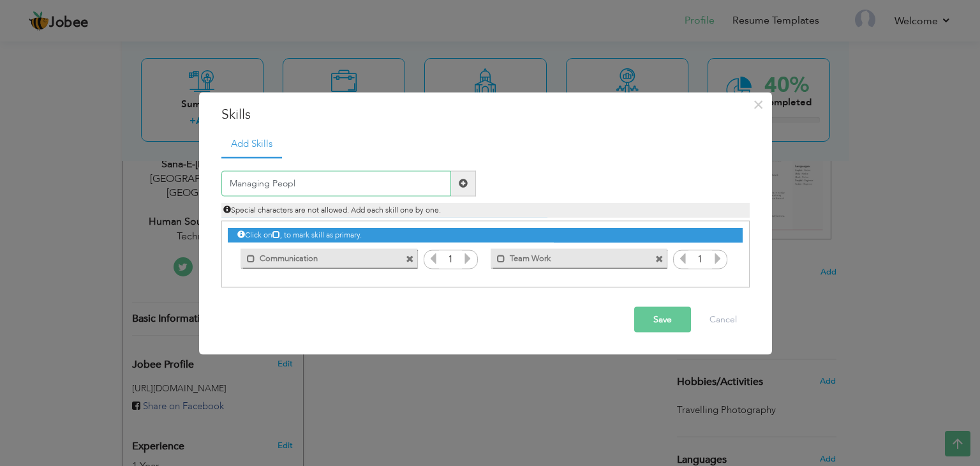
type input "Managing People"
click at [661, 322] on button "Save" at bounding box center [662, 319] width 57 height 26
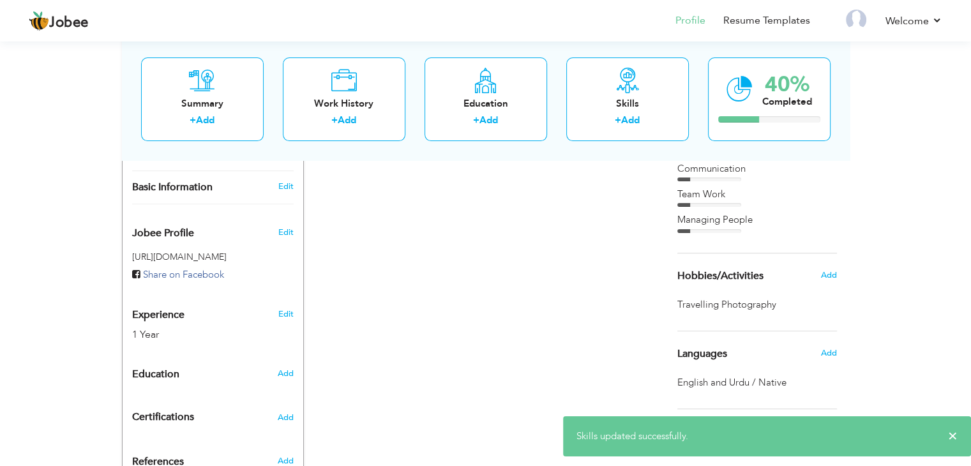
scroll to position [368, 0]
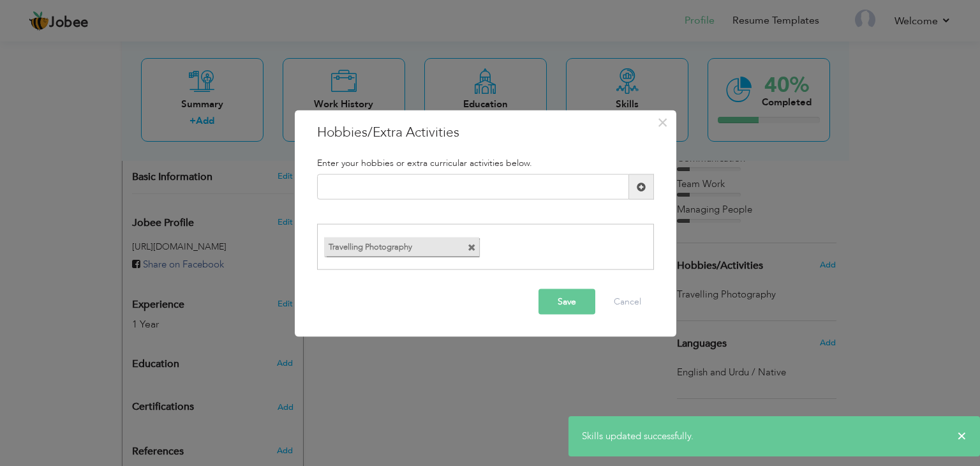
click at [468, 247] on div "Travelling Photography" at bounding box center [485, 246] width 337 height 46
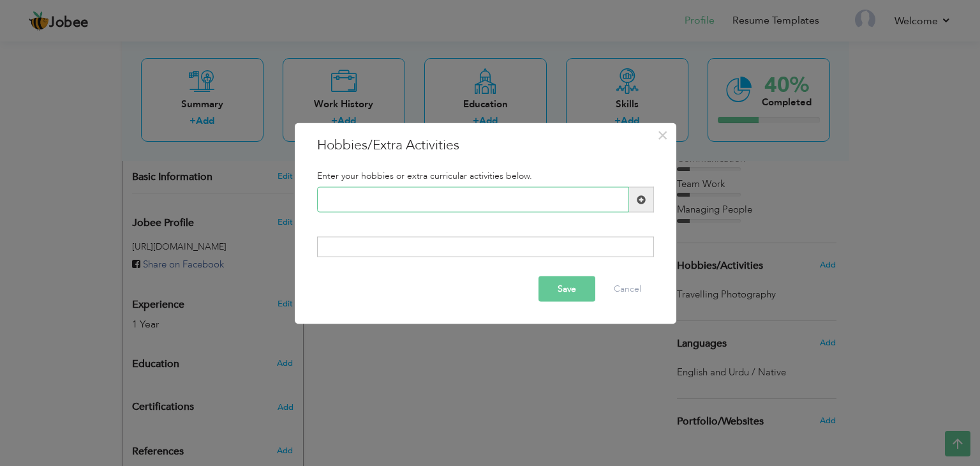
click at [454, 205] on input "text" at bounding box center [473, 200] width 312 height 26
type input "Travelling"
click at [554, 287] on div "Save Cancel" at bounding box center [486, 288] width 356 height 45
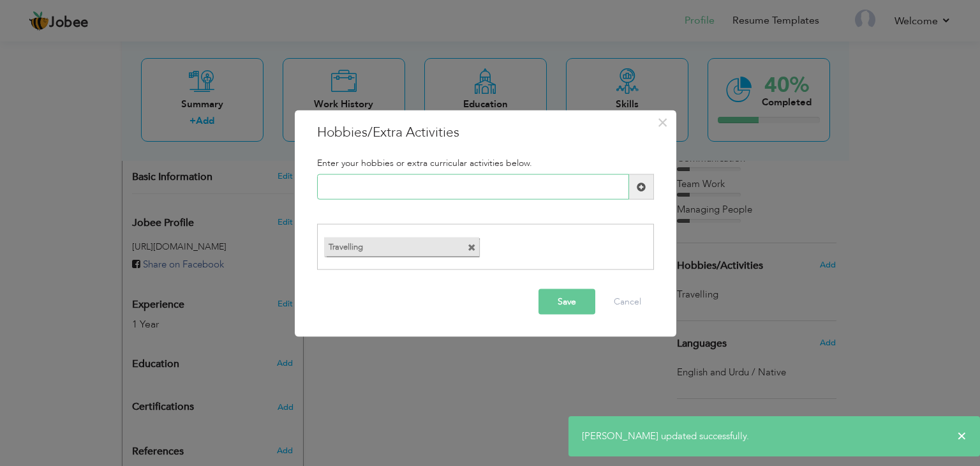
click at [509, 191] on input "text" at bounding box center [473, 187] width 312 height 26
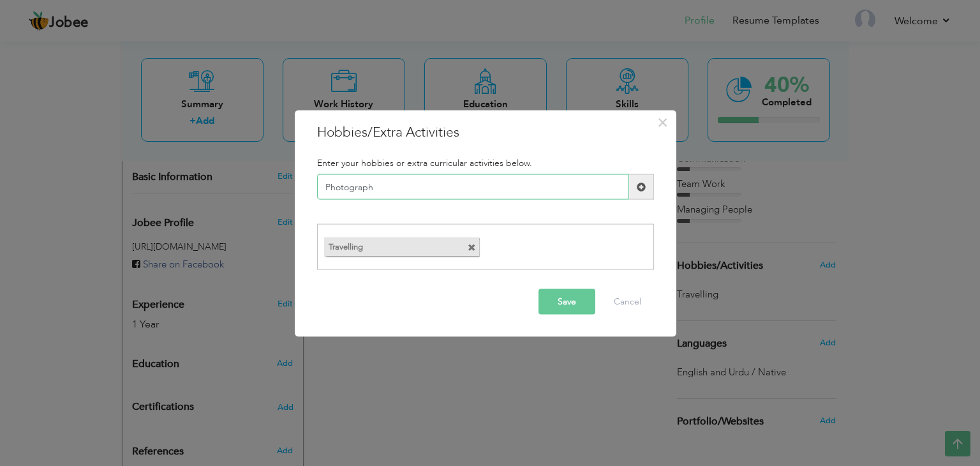
type input "Photography"
click at [568, 309] on button "Save" at bounding box center [567, 301] width 57 height 26
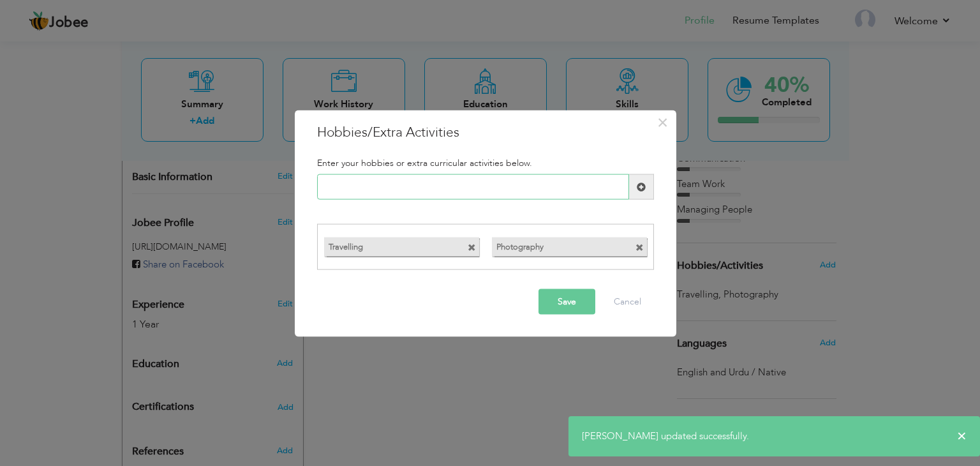
click at [522, 191] on input "text" at bounding box center [473, 187] width 312 height 26
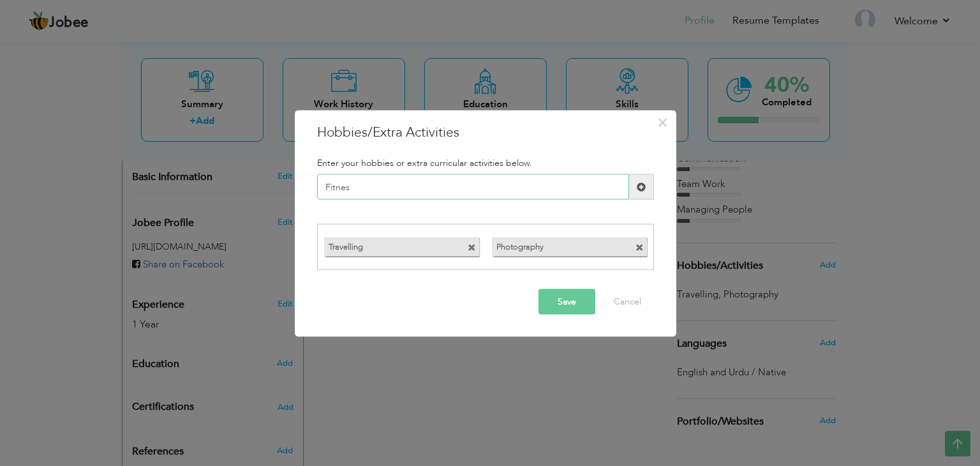
type input "Fitness"
click at [574, 304] on button "Save" at bounding box center [567, 301] width 57 height 26
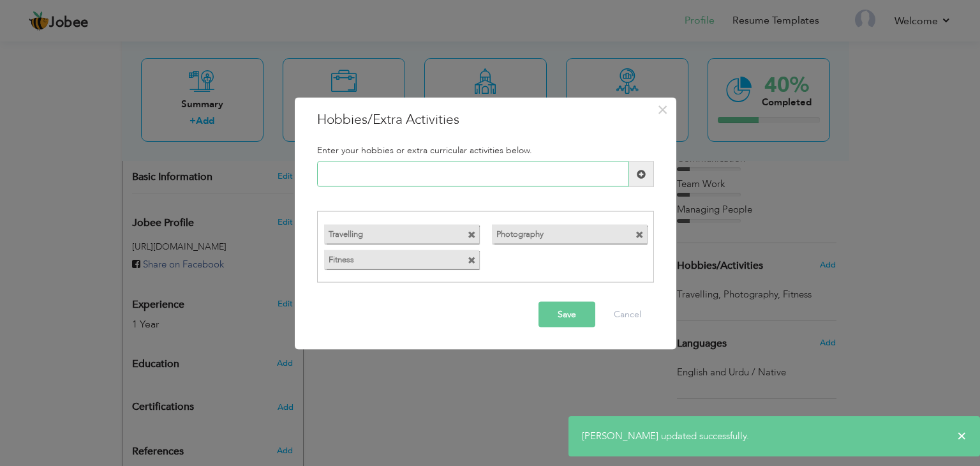
click at [512, 176] on input "text" at bounding box center [473, 174] width 312 height 26
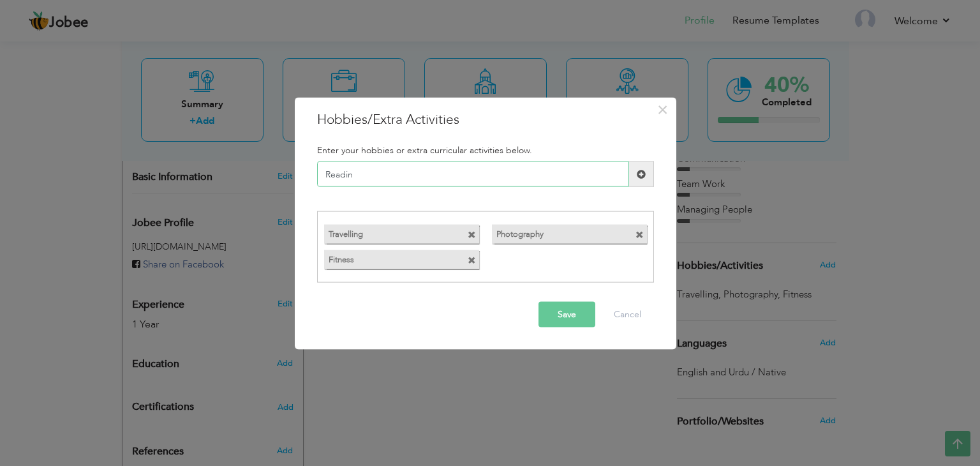
type input "Reading"
click at [569, 324] on button "Save" at bounding box center [567, 314] width 57 height 26
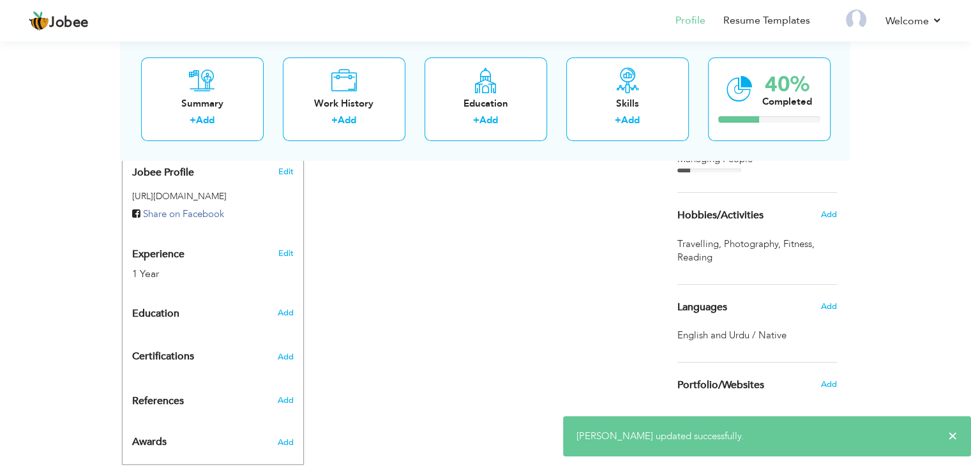
scroll to position [421, 0]
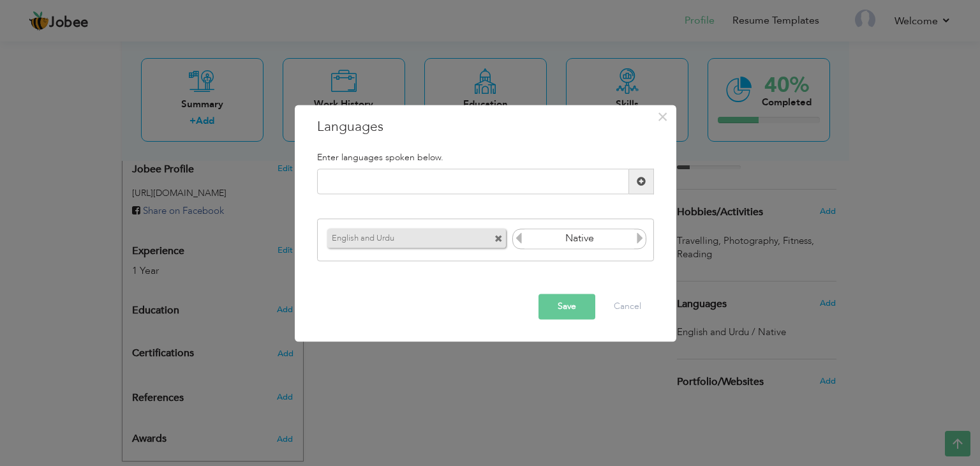
click at [500, 239] on div "English and Urdu Native" at bounding box center [485, 239] width 337 height 43
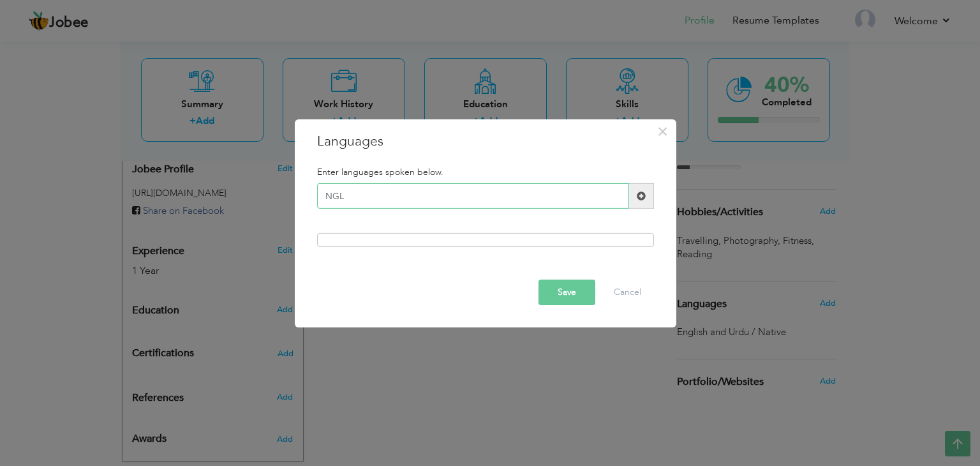
click at [508, 199] on input "NGL" at bounding box center [473, 196] width 312 height 26
type input "N"
type input "Urdu"
click at [577, 296] on button "Save" at bounding box center [567, 292] width 57 height 26
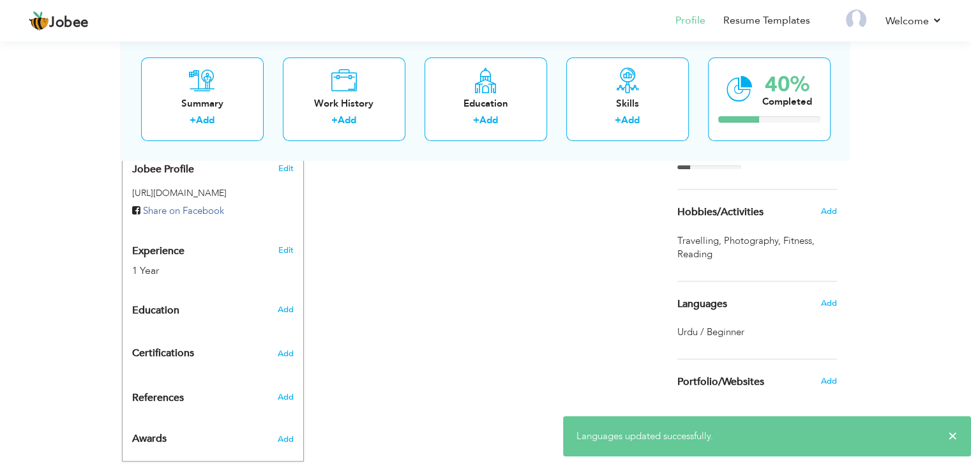
click at [733, 334] on span "Urdu / Beginner" at bounding box center [710, 331] width 67 height 13
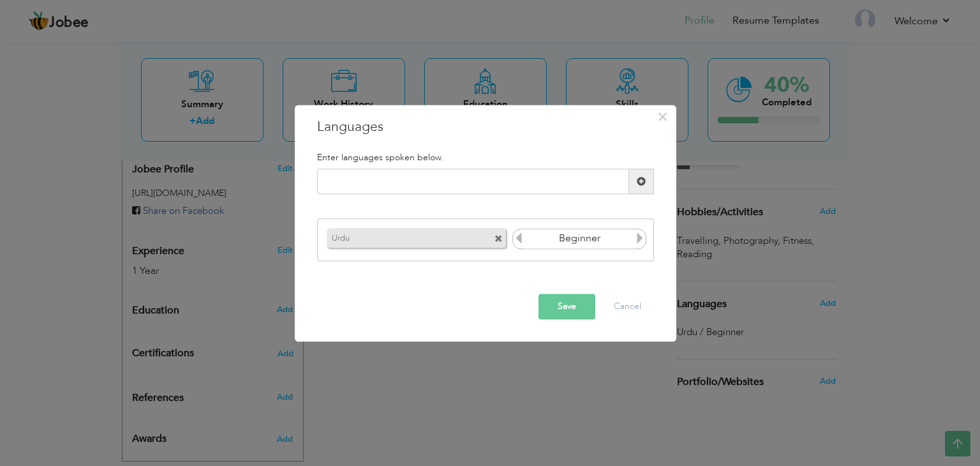
click at [632, 245] on input "Beginner" at bounding box center [579, 238] width 110 height 19
click at [644, 237] on icon at bounding box center [639, 237] width 11 height 11
click at [640, 236] on icon at bounding box center [639, 237] width 11 height 11
click at [634, 240] on input "Beginner" at bounding box center [579, 238] width 110 height 19
click at [577, 304] on button "Save" at bounding box center [567, 307] width 57 height 26
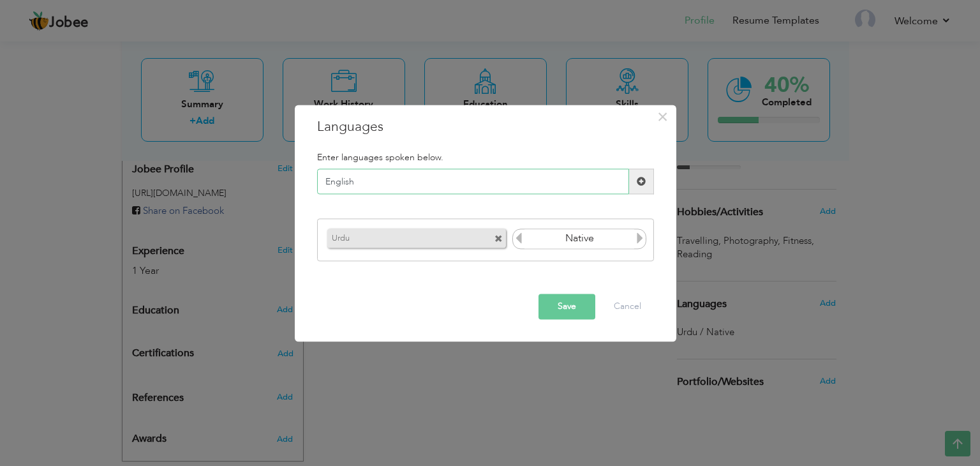
type input "English"
click at [633, 235] on input "Native" at bounding box center [579, 238] width 110 height 19
click at [633, 237] on input "Native" at bounding box center [579, 238] width 110 height 19
click at [636, 237] on icon at bounding box center [639, 237] width 11 height 11
click at [634, 240] on icon at bounding box center [639, 237] width 11 height 11
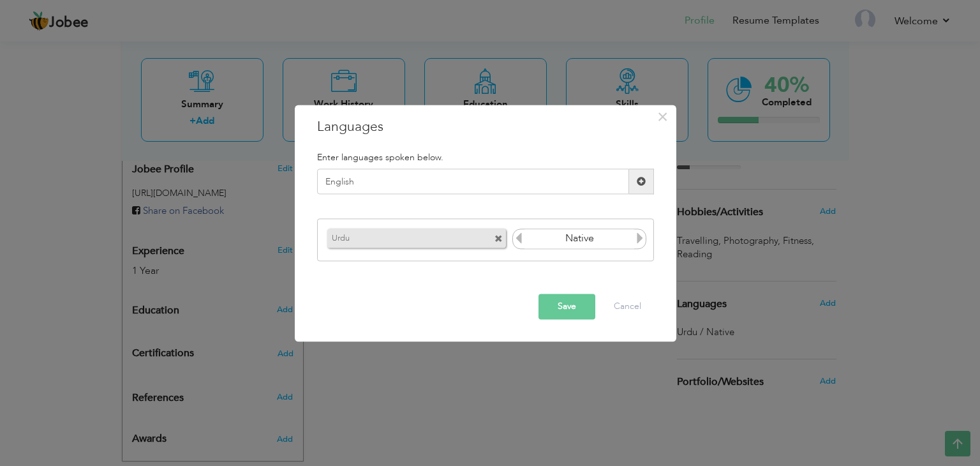
click at [636, 237] on icon at bounding box center [639, 237] width 11 height 11
click at [636, 244] on icon at bounding box center [639, 237] width 11 height 11
click at [521, 240] on icon at bounding box center [518, 237] width 11 height 11
click at [518, 240] on icon at bounding box center [518, 237] width 11 height 11
click at [637, 240] on icon at bounding box center [639, 237] width 11 height 11
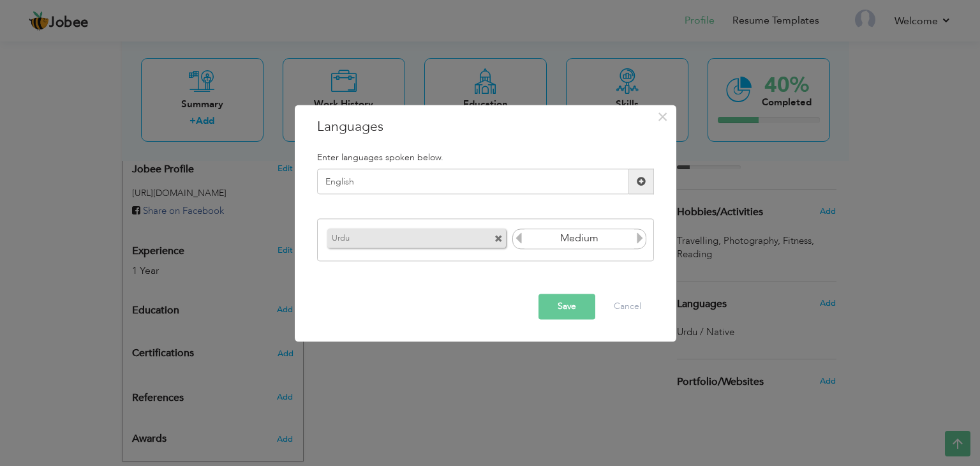
click at [636, 238] on icon at bounding box center [639, 237] width 11 height 11
click at [638, 237] on icon at bounding box center [639, 237] width 11 height 11
click at [634, 239] on icon at bounding box center [639, 237] width 11 height 11
click at [633, 245] on input "Native" at bounding box center [579, 238] width 110 height 19
click at [642, 235] on icon at bounding box center [639, 237] width 11 height 11
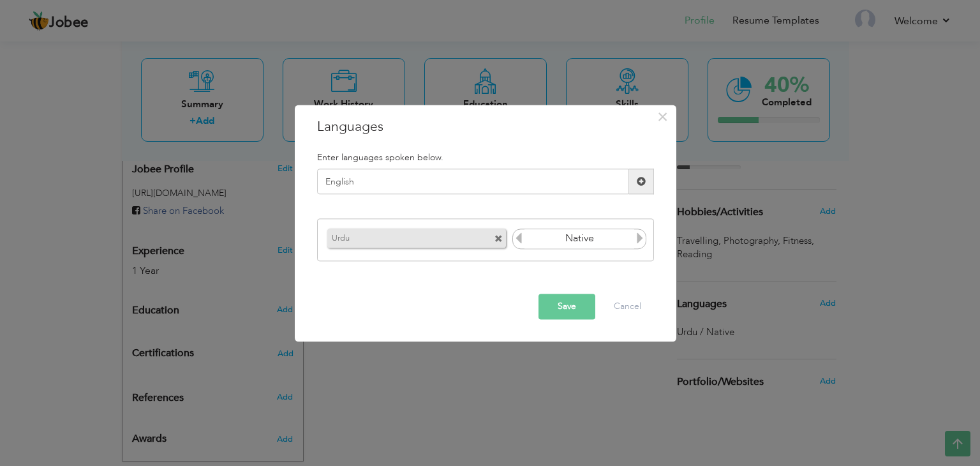
click at [635, 240] on icon at bounding box center [639, 237] width 11 height 11
click at [630, 244] on input "Native" at bounding box center [579, 238] width 110 height 19
click at [522, 241] on icon at bounding box center [518, 237] width 11 height 11
click at [522, 239] on icon at bounding box center [518, 237] width 11 height 11
click at [523, 237] on icon at bounding box center [518, 237] width 11 height 11
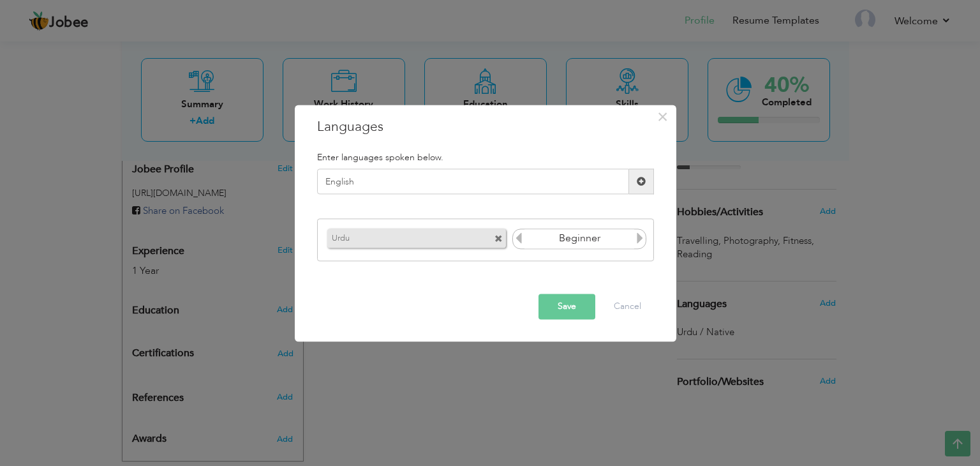
click at [521, 242] on icon at bounding box center [518, 237] width 11 height 11
click at [644, 239] on icon at bounding box center [639, 237] width 11 height 11
click at [572, 306] on div "Save Cancel" at bounding box center [486, 307] width 356 height 45
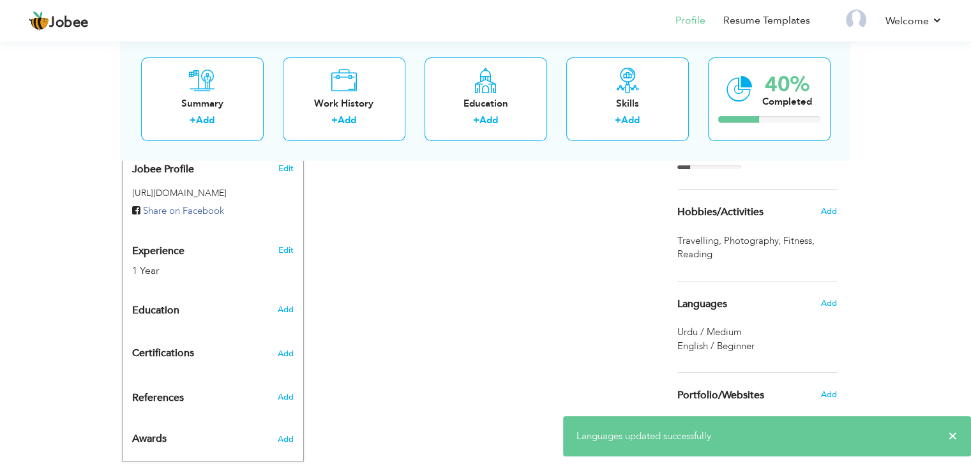
scroll to position [435, 0]
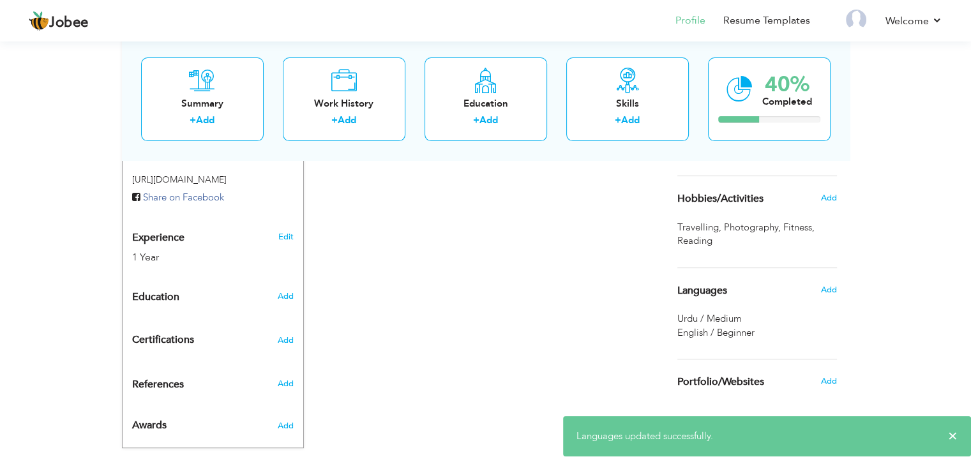
click at [736, 329] on span "English / Beginner" at bounding box center [715, 332] width 77 height 13
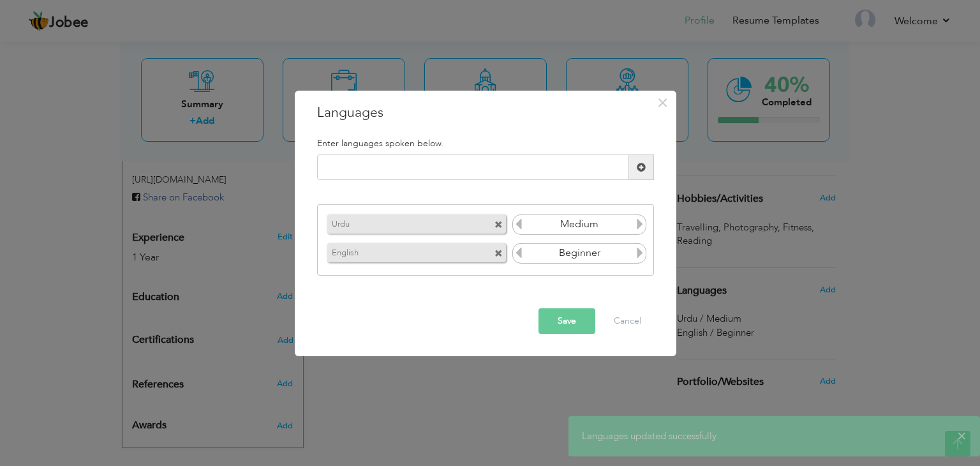
click at [637, 257] on icon at bounding box center [639, 252] width 11 height 11
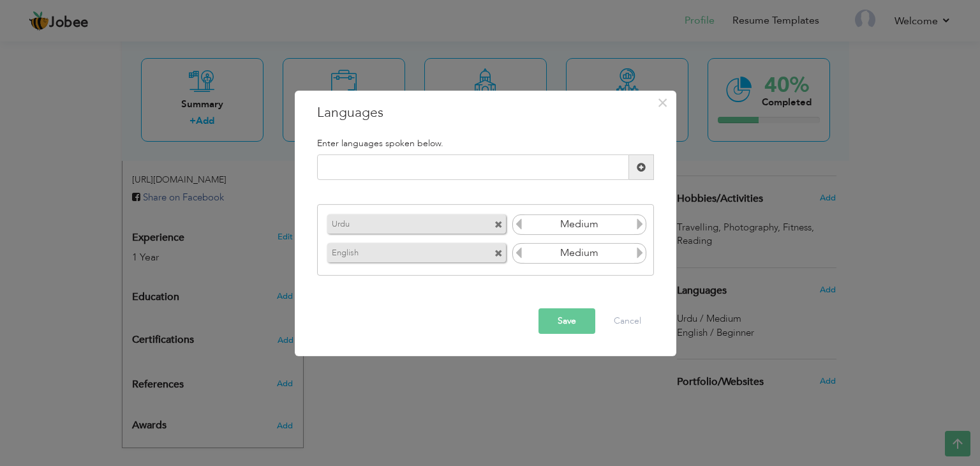
click at [559, 324] on button "Save" at bounding box center [567, 321] width 57 height 26
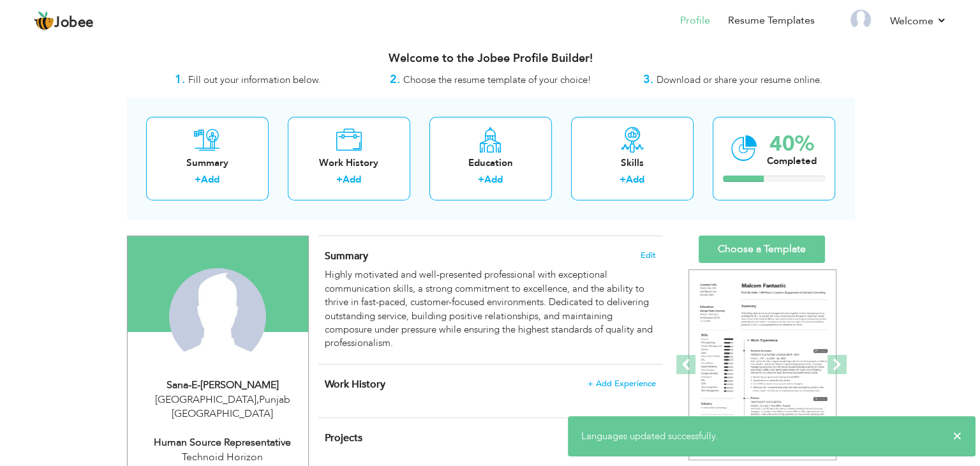
scroll to position [4, 0]
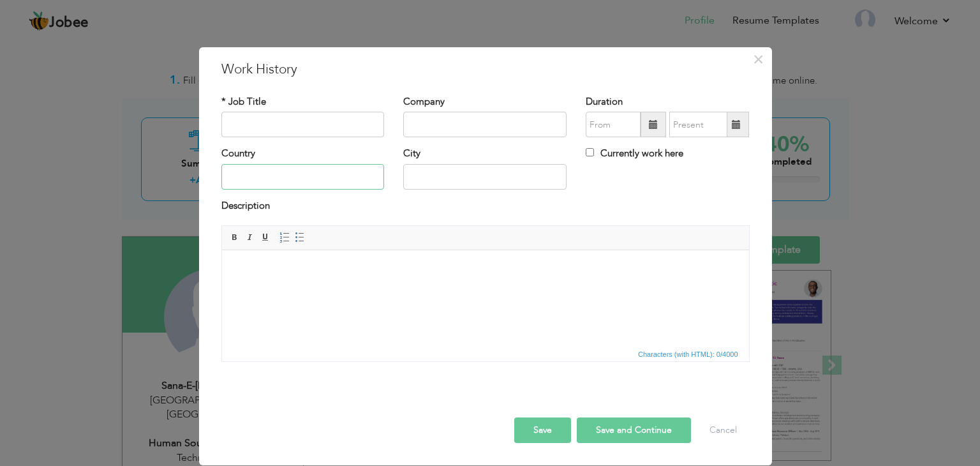
click at [311, 172] on input "text" at bounding box center [302, 177] width 163 height 26
click at [343, 181] on input "text" at bounding box center [302, 177] width 163 height 26
type input "[GEOGRAPHIC_DATA]"
click at [443, 156] on div "City" at bounding box center [484, 168] width 163 height 42
click at [489, 181] on input "text" at bounding box center [484, 177] width 163 height 26
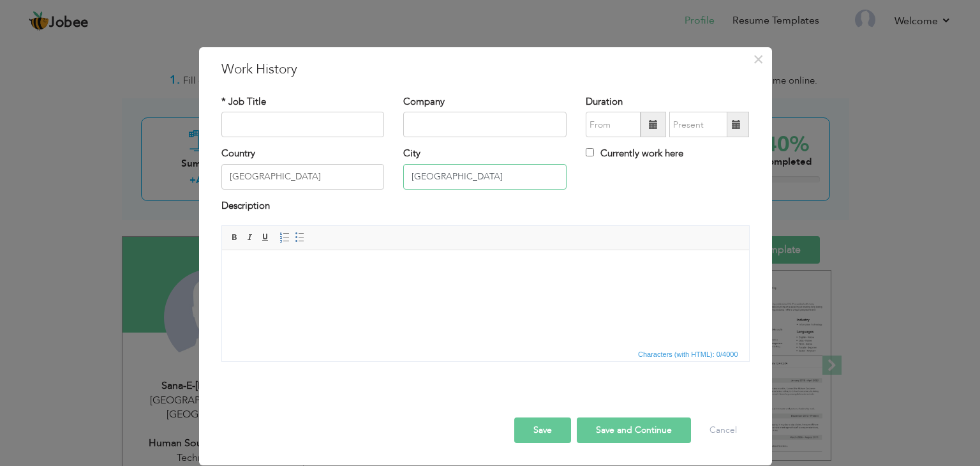
type input "[GEOGRAPHIC_DATA]"
click at [493, 119] on input "text" at bounding box center [484, 125] width 163 height 26
click at [319, 120] on input "text" at bounding box center [302, 125] width 163 height 26
click at [492, 130] on input "text" at bounding box center [484, 125] width 163 height 26
click at [300, 123] on input "HSR" at bounding box center [302, 125] width 163 height 26
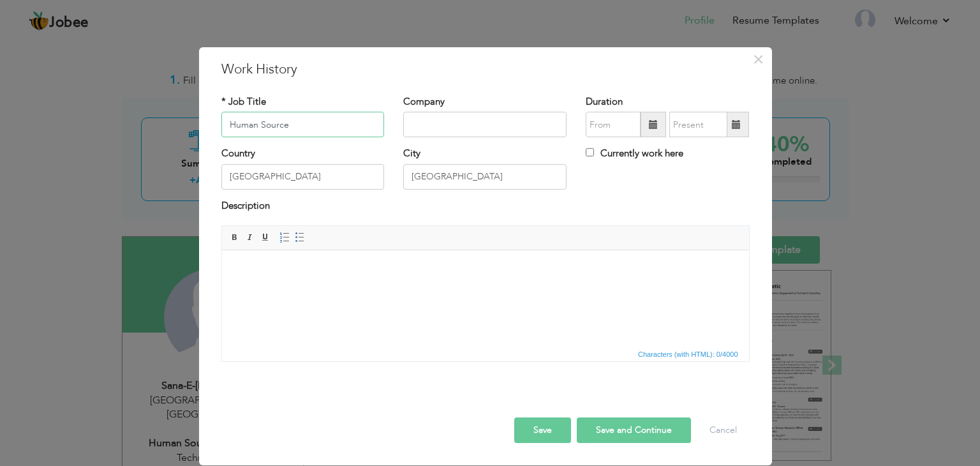
type input "Human Source"
click at [470, 128] on input "text" at bounding box center [484, 125] width 163 height 26
click at [401, 289] on html at bounding box center [484, 269] width 527 height 39
click at [612, 125] on input "text" at bounding box center [613, 125] width 55 height 26
type input "08/2025"
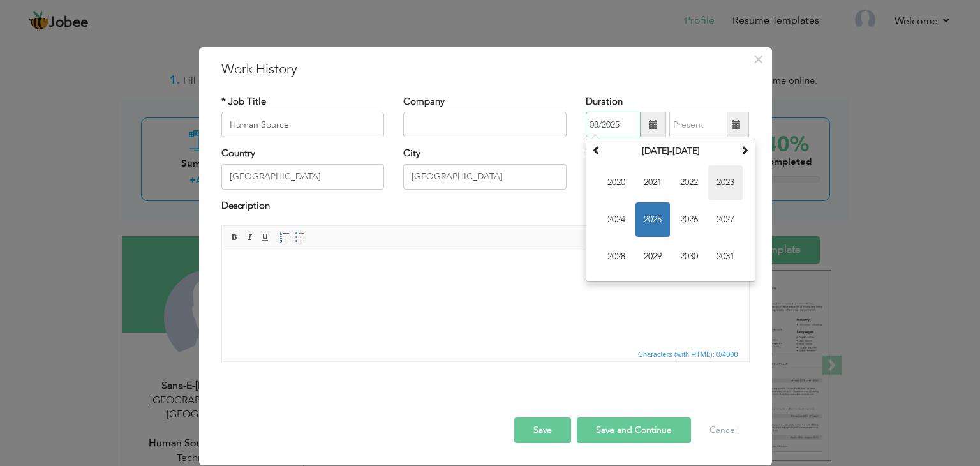
click at [724, 181] on span "2023" at bounding box center [725, 182] width 34 height 34
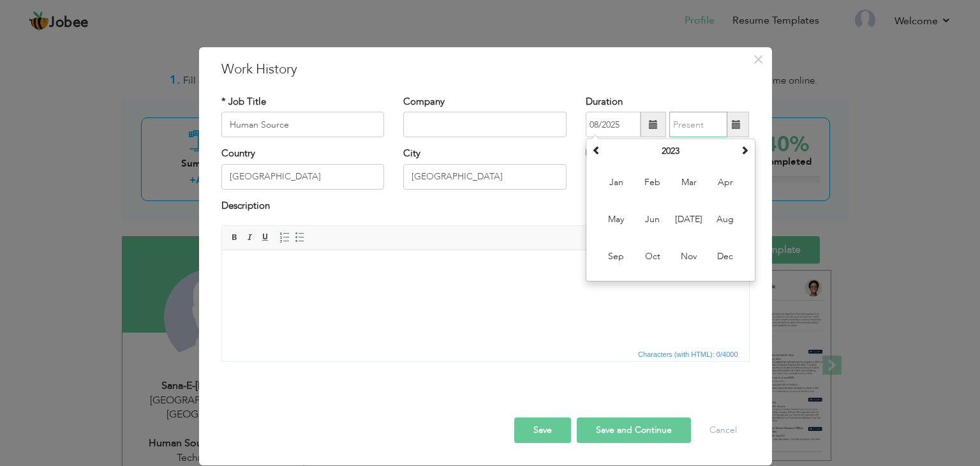
click at [704, 128] on input "text" at bounding box center [698, 125] width 58 height 26
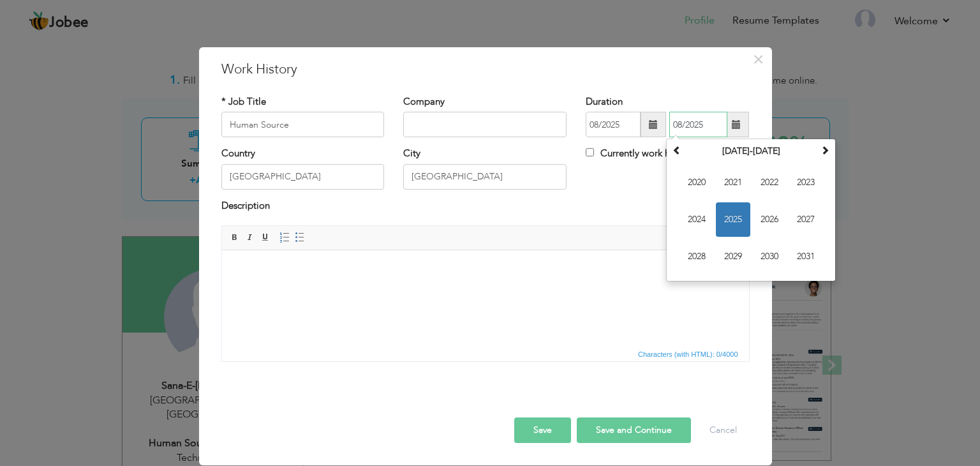
click at [724, 225] on span "2025" at bounding box center [733, 219] width 34 height 34
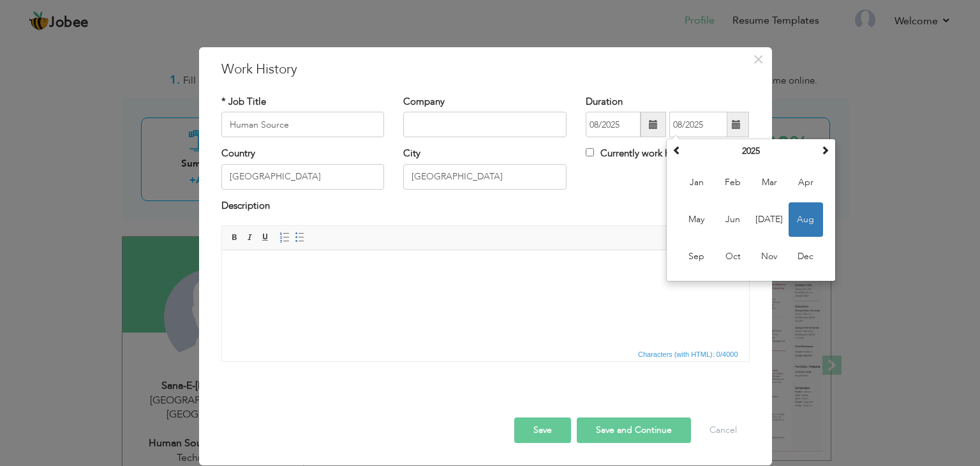
click at [640, 204] on div "Description" at bounding box center [485, 207] width 528 height 17
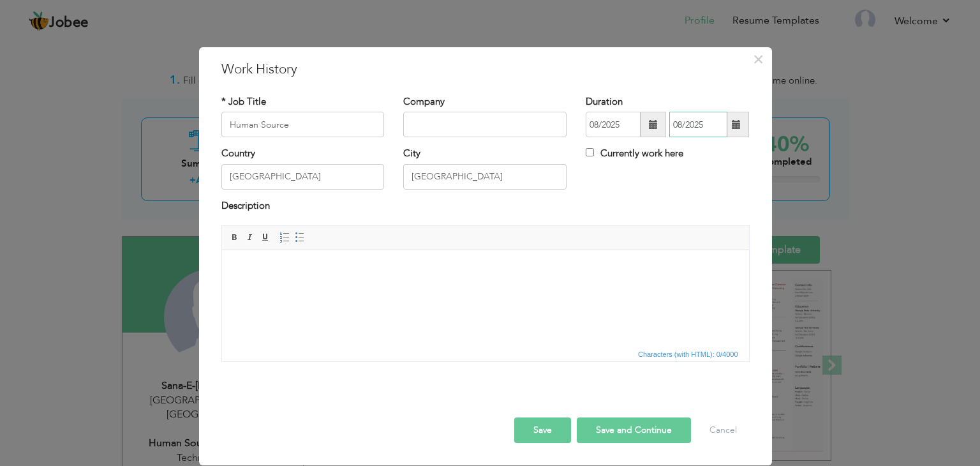
click at [676, 121] on input "08/2025" at bounding box center [698, 125] width 58 height 26
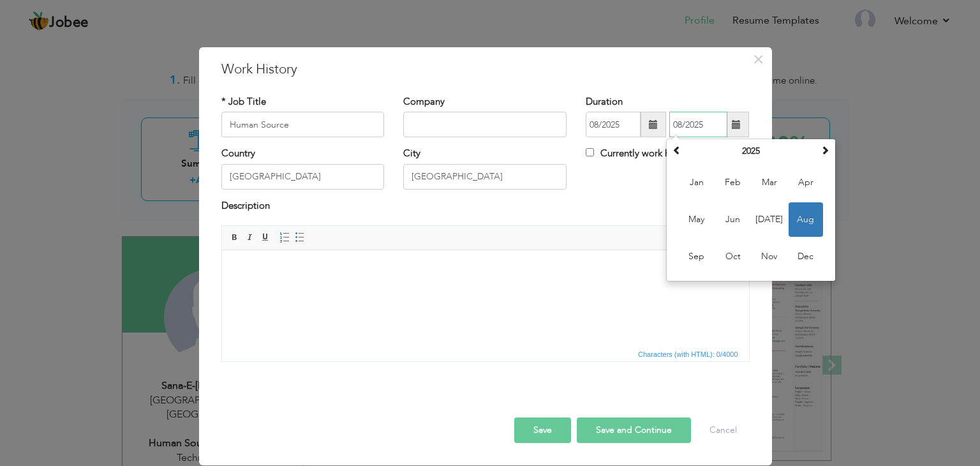
click at [680, 128] on input "08/2025" at bounding box center [698, 125] width 58 height 26
type input "01/2025"
click at [600, 124] on input "08/2025" at bounding box center [613, 125] width 55 height 26
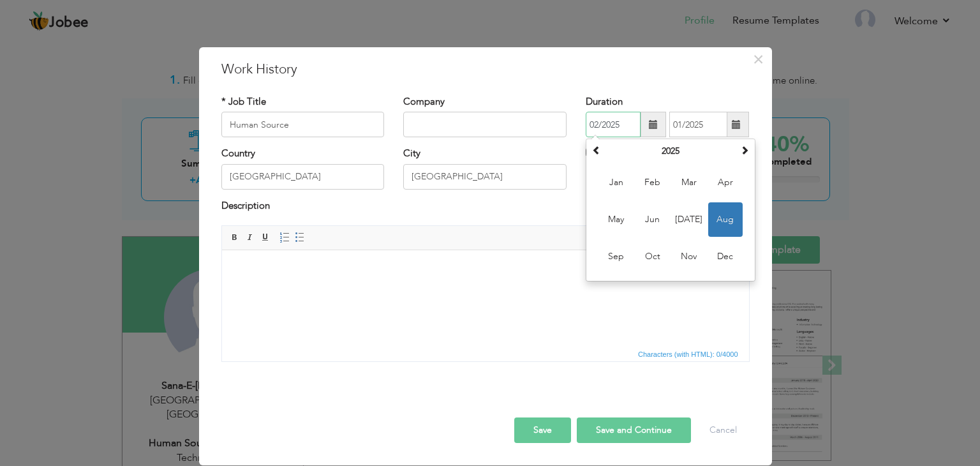
click at [659, 180] on span "Feb" at bounding box center [653, 182] width 34 height 34
type input "02/2025"
click at [657, 179] on div "Country Pakistan City Lahore Currently work here" at bounding box center [485, 173] width 547 height 52
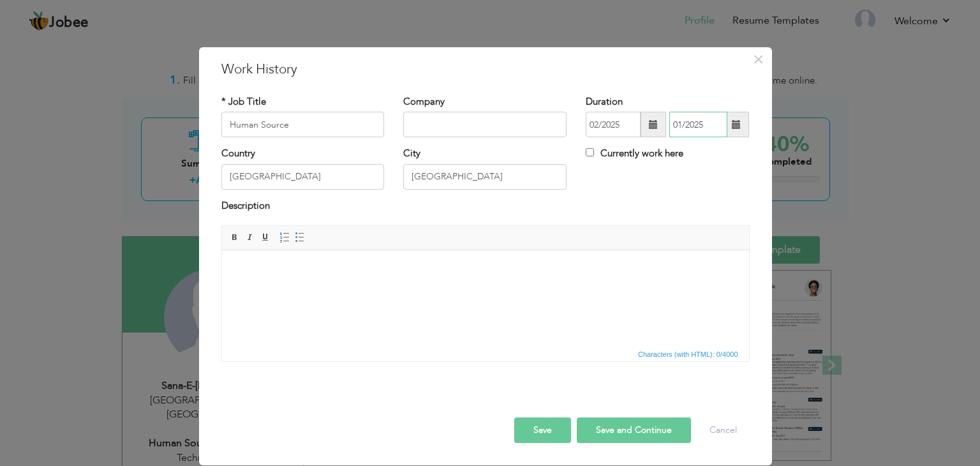
click at [675, 120] on input "01/2025" at bounding box center [698, 125] width 58 height 26
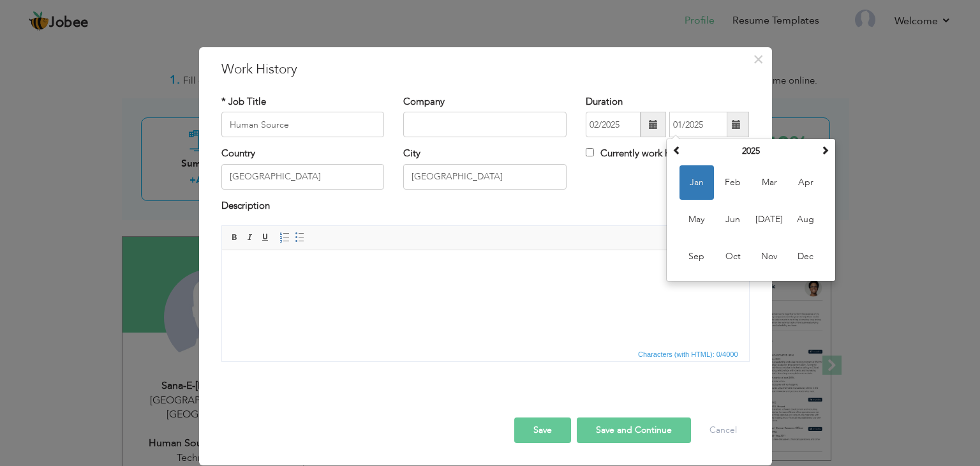
click at [415, 289] on html at bounding box center [484, 269] width 527 height 39
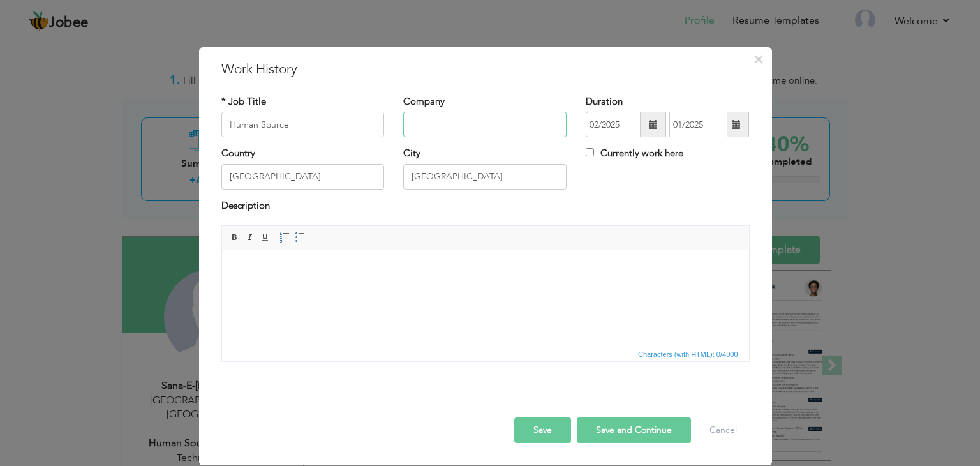
click at [454, 129] on input "text" at bounding box center [484, 125] width 163 height 26
click at [329, 128] on input "Human Source" at bounding box center [302, 125] width 163 height 26
type input "Human Source Representative"
click at [471, 119] on input "text" at bounding box center [484, 125] width 163 height 26
type input "Technoid Horizon"
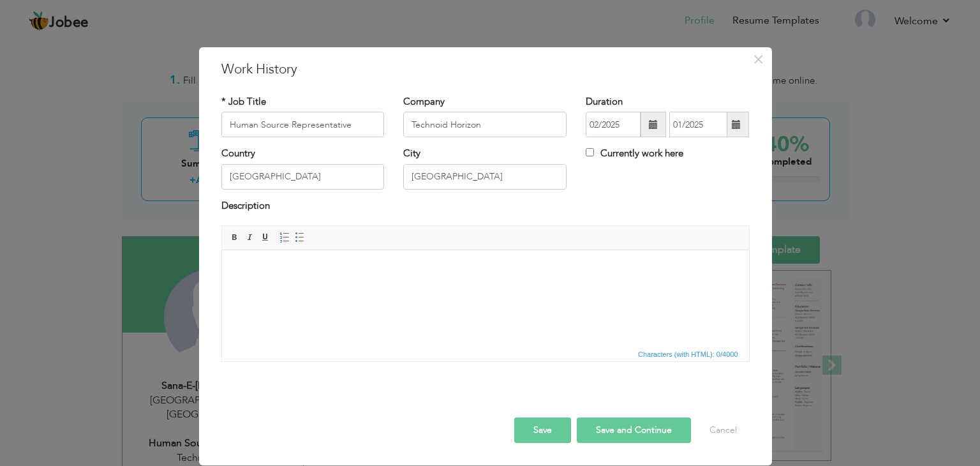
click at [366, 289] on html at bounding box center [484, 269] width 527 height 39
click at [346, 289] on html at bounding box center [484, 269] width 527 height 39
click at [331, 289] on html at bounding box center [484, 269] width 527 height 39
click at [297, 285] on span "Paste" at bounding box center [299, 278] width 66 height 15
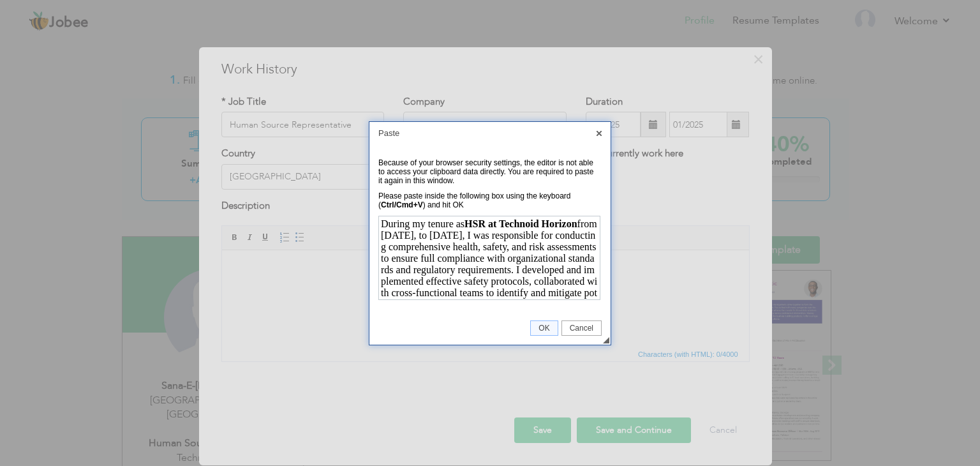
scroll to position [82, 0]
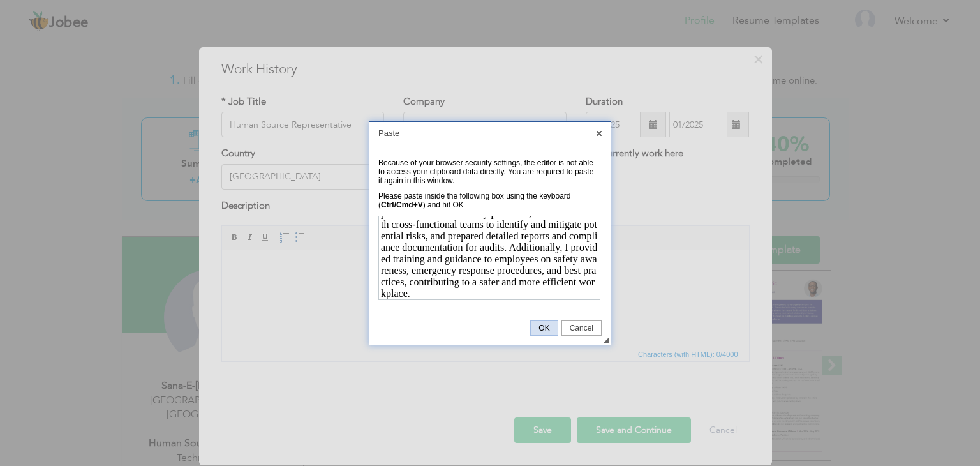
click at [541, 329] on span "OK" at bounding box center [544, 328] width 26 height 9
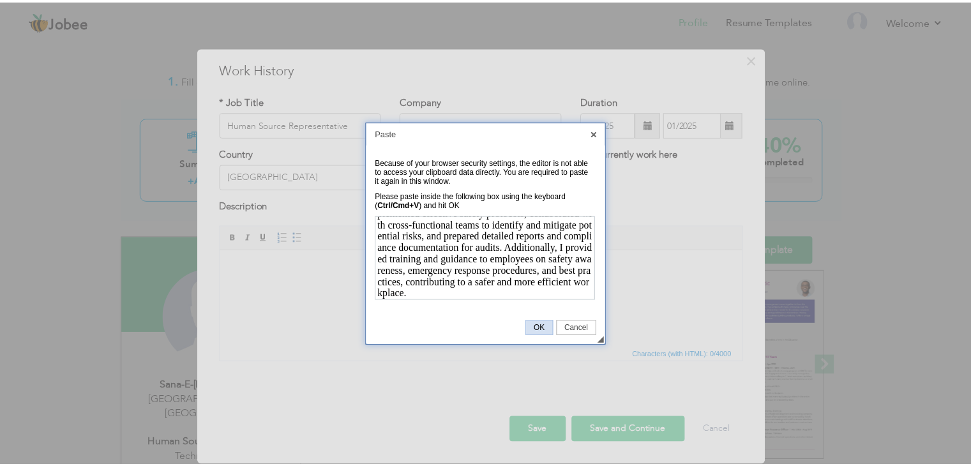
scroll to position [0, 0]
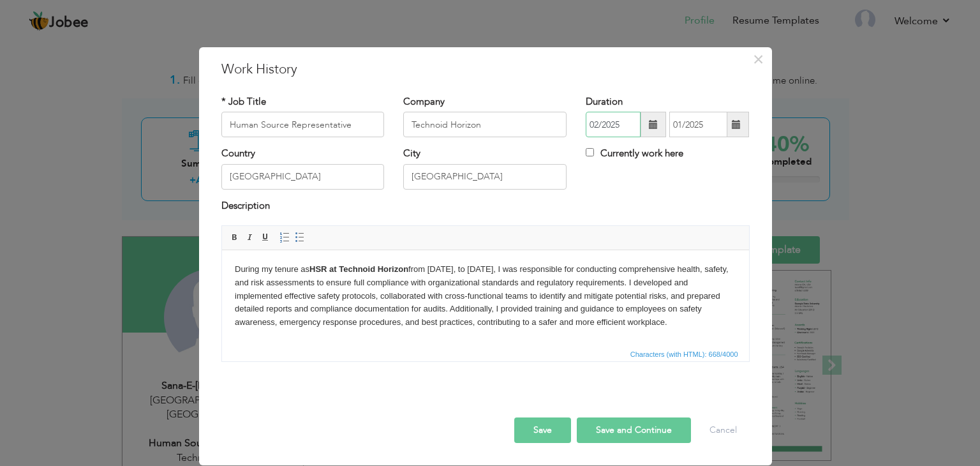
click at [625, 123] on input "02/2025" at bounding box center [613, 125] width 55 height 26
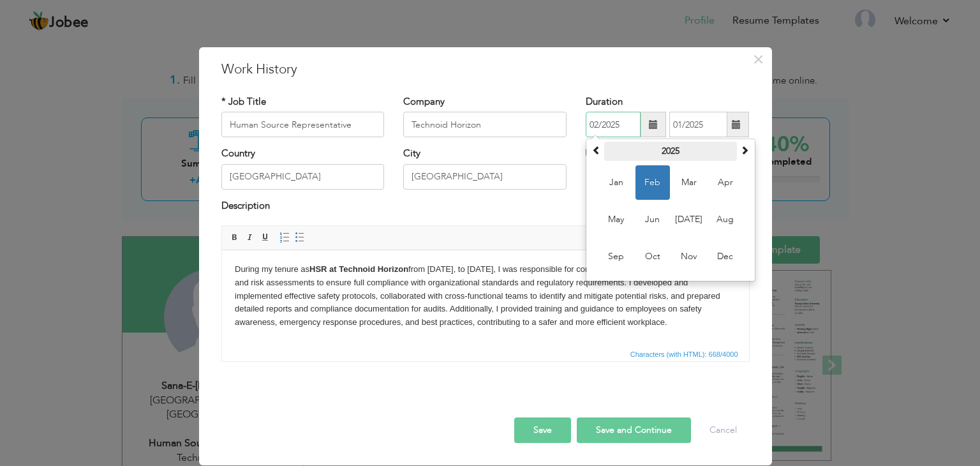
click at [676, 151] on th "2025" at bounding box center [670, 151] width 133 height 19
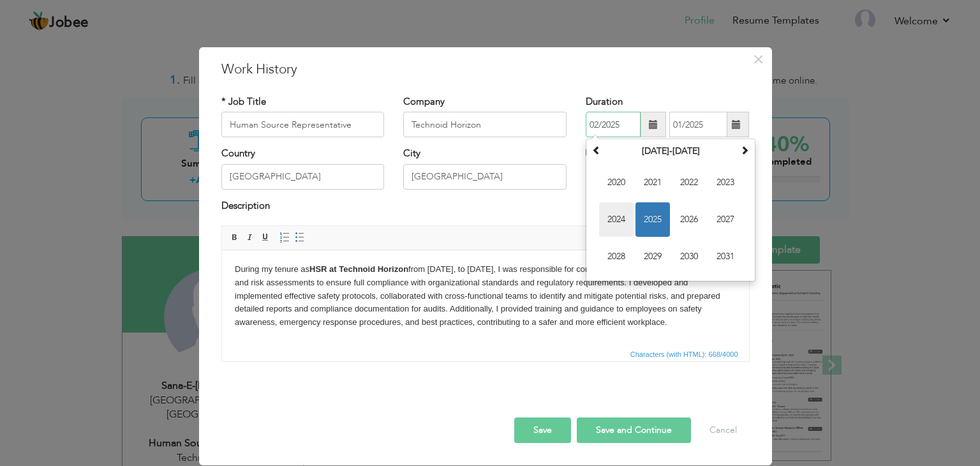
click at [625, 214] on span "2024" at bounding box center [616, 219] width 34 height 34
click at [654, 186] on span "Feb" at bounding box center [653, 182] width 34 height 34
type input "02/2024"
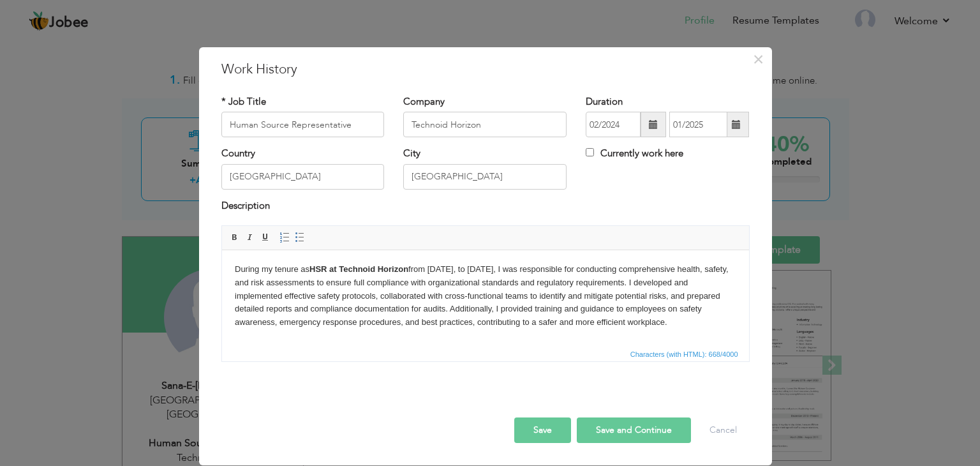
click at [556, 428] on button "Save" at bounding box center [542, 430] width 57 height 26
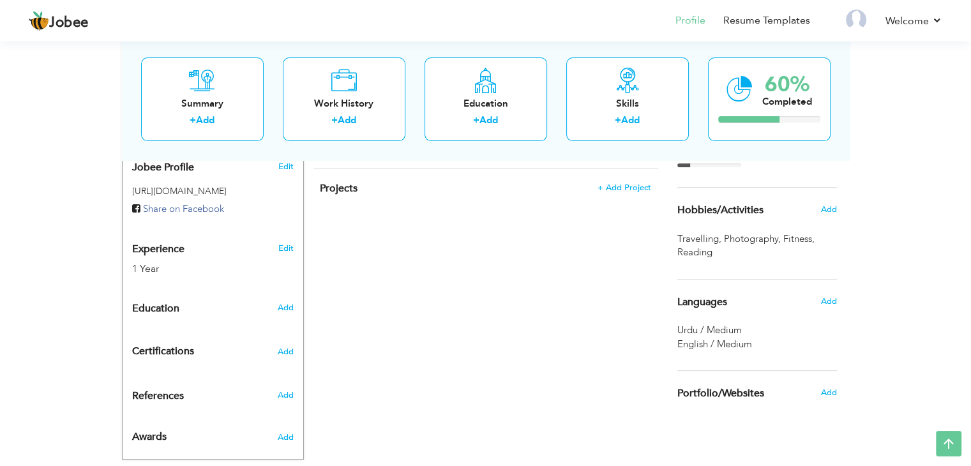
scroll to position [435, 0]
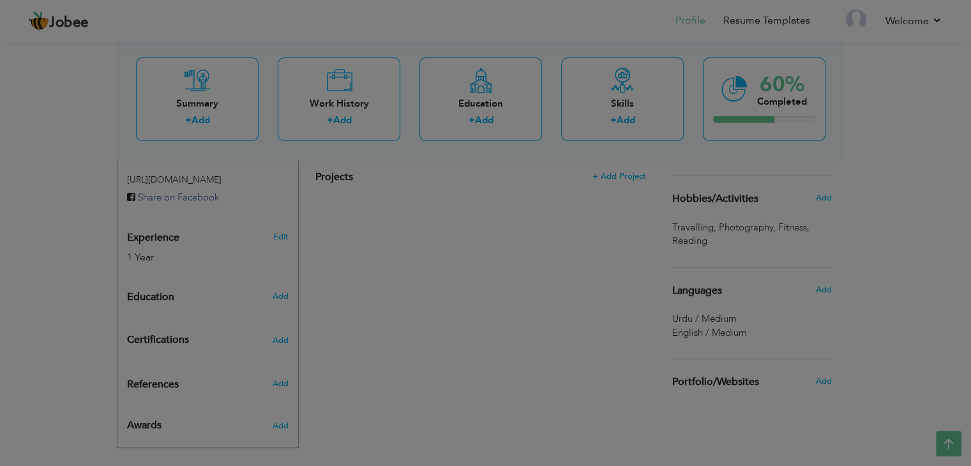
radio input "true"
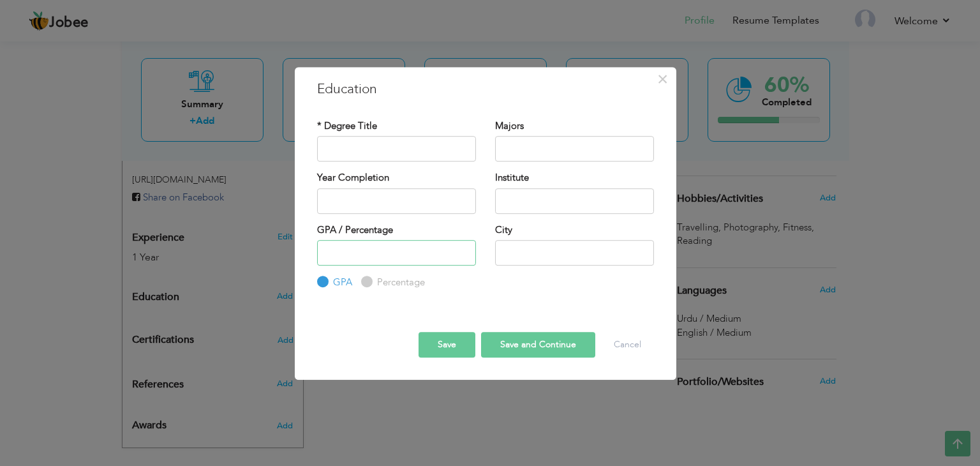
click at [454, 254] on input "number" at bounding box center [396, 253] width 159 height 26
click at [417, 160] on input "text" at bounding box center [396, 149] width 159 height 26
type input "Bachelors"
click at [439, 205] on input "text" at bounding box center [396, 201] width 159 height 26
type input "2025"
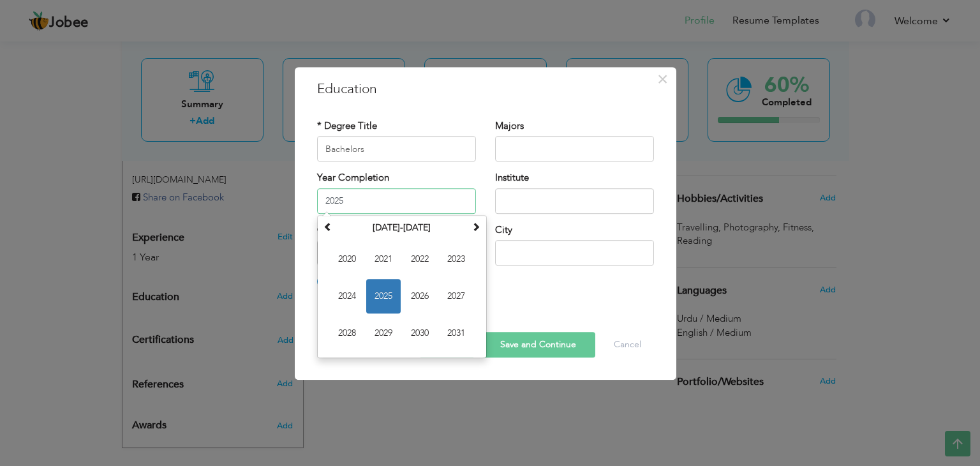
click at [383, 302] on span "2025" at bounding box center [383, 296] width 34 height 34
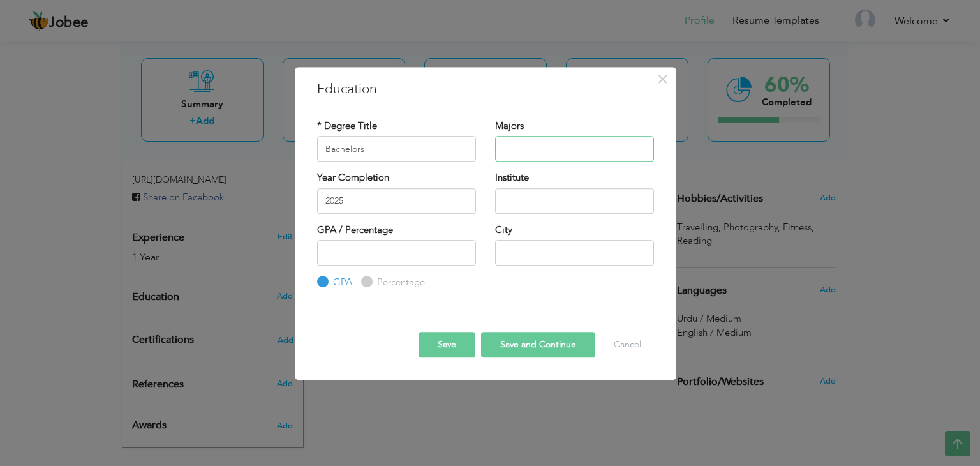
click at [577, 152] on input "text" at bounding box center [574, 149] width 159 height 26
click at [588, 201] on input "text" at bounding box center [574, 201] width 159 height 26
type input "NCBA&E"
click at [559, 254] on input "text" at bounding box center [574, 253] width 159 height 26
type input "[GEOGRAPHIC_DATA]"
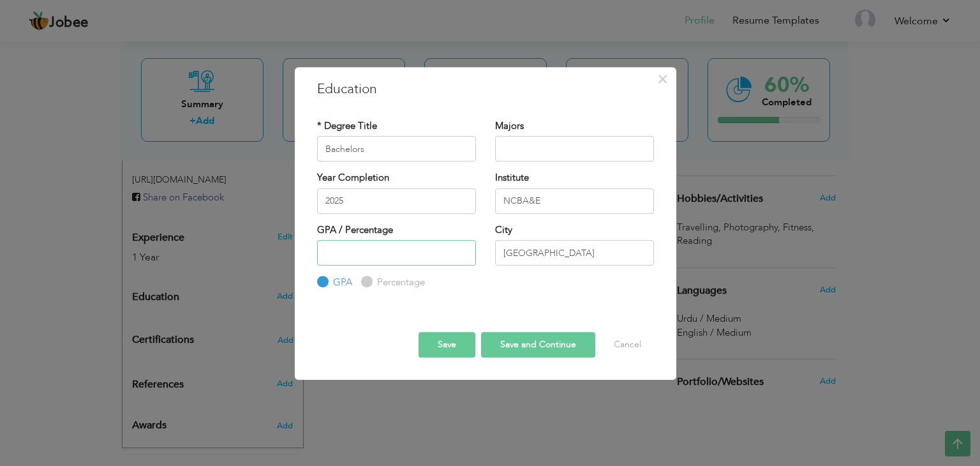
click at [433, 257] on input "number" at bounding box center [396, 253] width 159 height 26
type input "3.60"
click at [444, 151] on input "Bachelors" at bounding box center [396, 149] width 159 height 26
click at [584, 152] on input "text" at bounding box center [574, 149] width 159 height 26
type input "Computer Science"
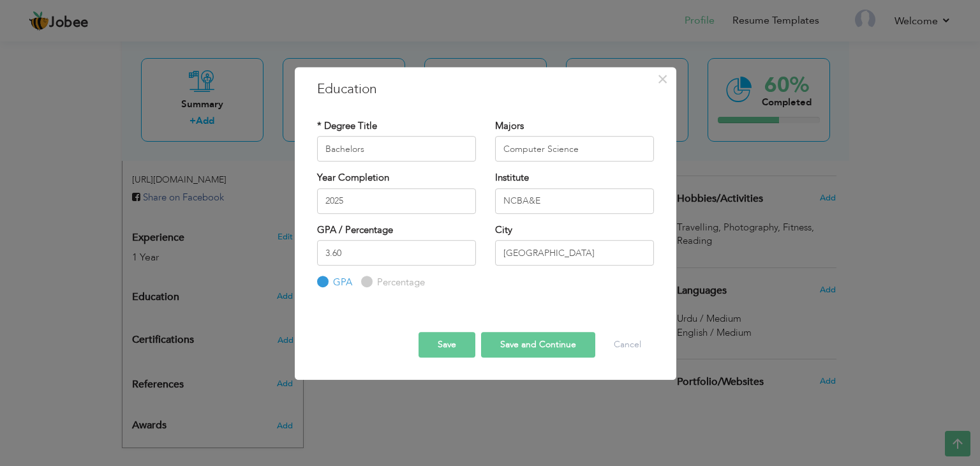
click at [0, 0] on span "button" at bounding box center [0, 0] width 0 height 0
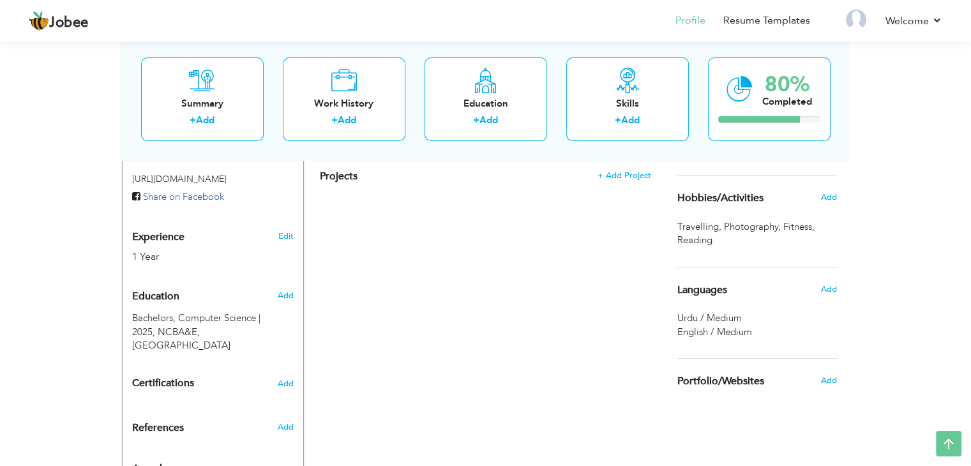
scroll to position [438, 0]
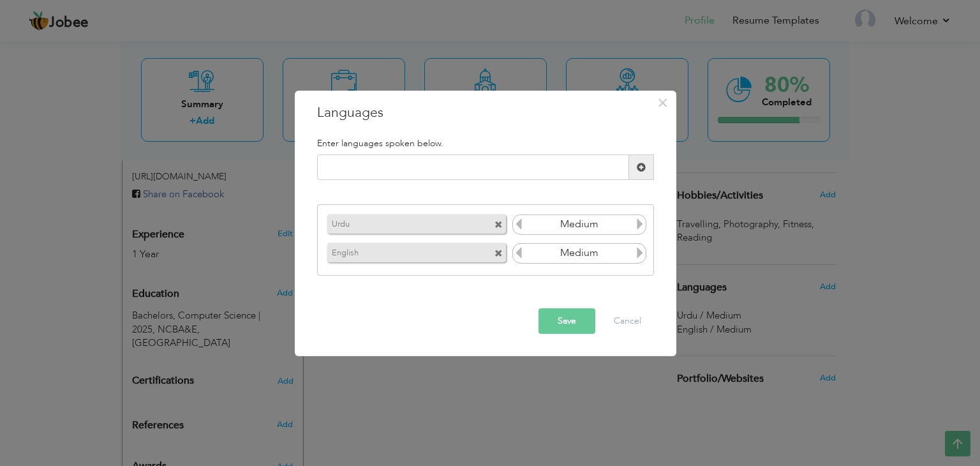
click at [629, 223] on input "Medium" at bounding box center [579, 224] width 110 height 19
click at [641, 227] on icon at bounding box center [639, 223] width 11 height 11
click at [580, 321] on button "Save" at bounding box center [567, 321] width 57 height 26
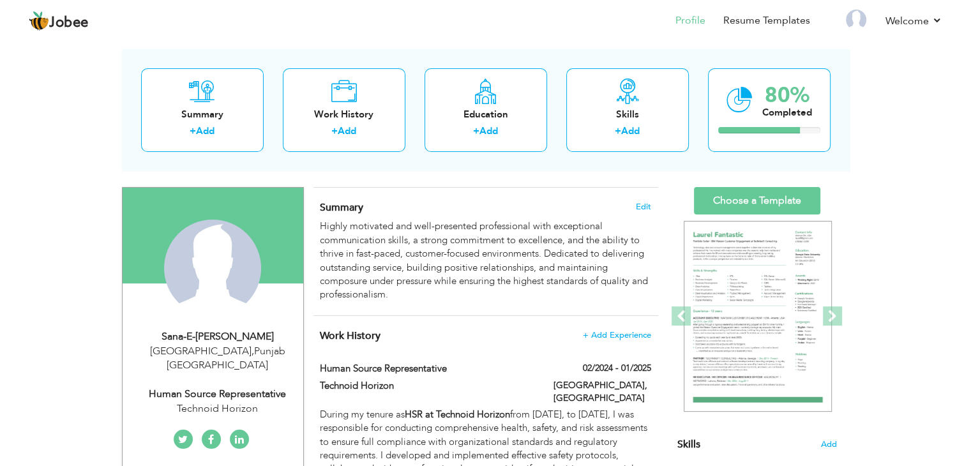
scroll to position [63, 0]
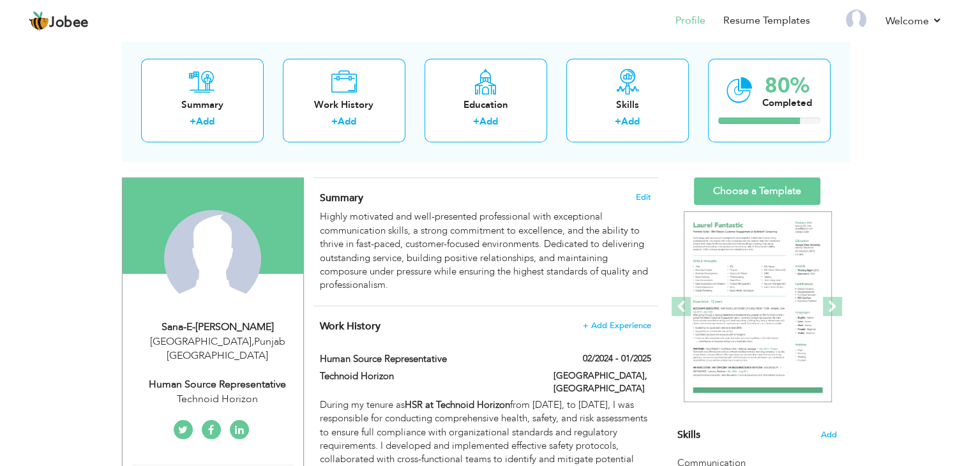
click at [0, 0] on div "Change Remove" at bounding box center [0, 0] width 0 height 0
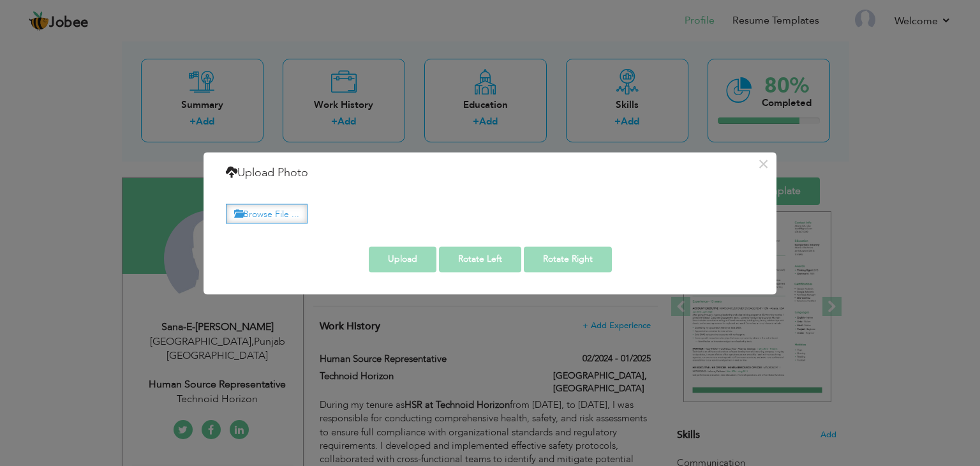
click at [296, 204] on label "Browse File ..." at bounding box center [267, 214] width 82 height 20
click at [0, 0] on input "Browse File ..." at bounding box center [0, 0] width 0 height 0
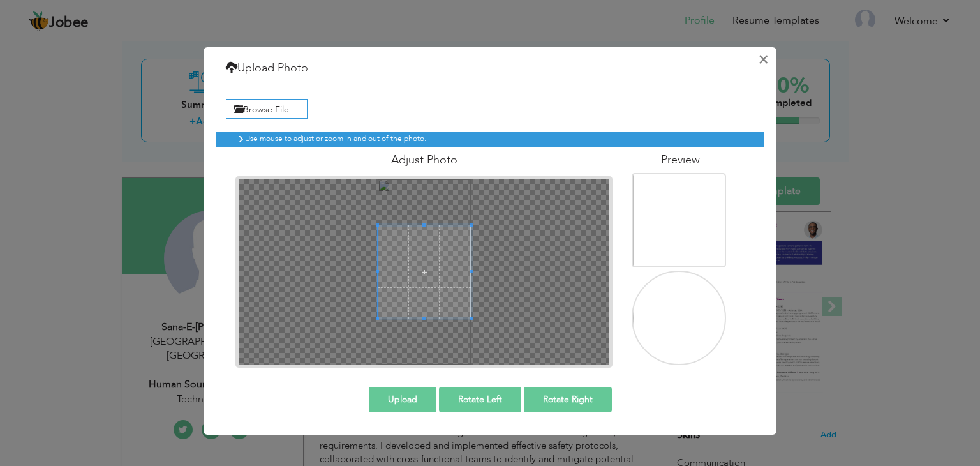
click at [765, 64] on button "×" at bounding box center [763, 59] width 20 height 20
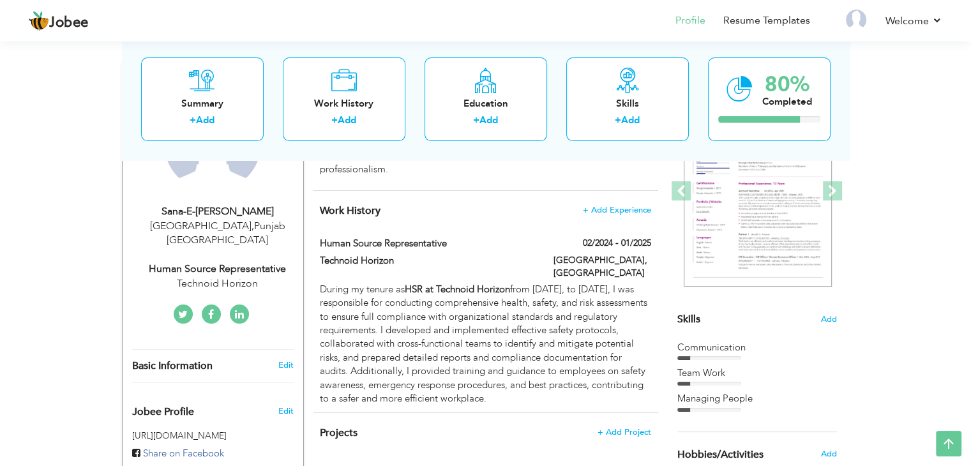
scroll to position [176, 0]
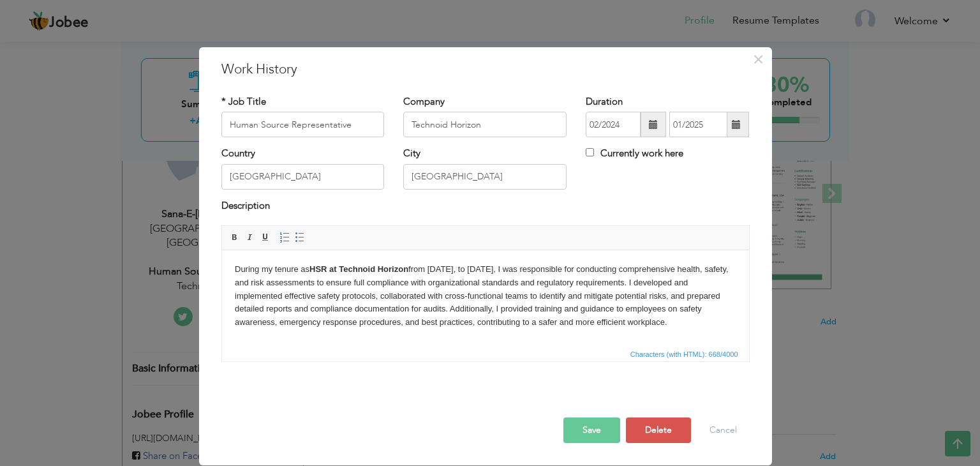
click at [331, 265] on strong "HSR at Technoid Horizon" at bounding box center [358, 269] width 99 height 10
click at [330, 267] on strong "HSR at Technoid Horizon" at bounding box center [358, 269] width 99 height 10
click at [589, 439] on button "Save" at bounding box center [591, 430] width 57 height 26
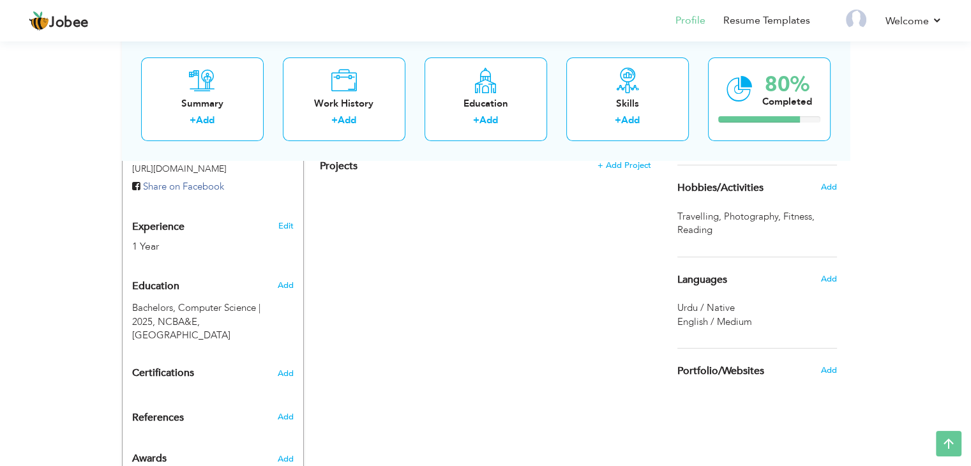
scroll to position [465, 0]
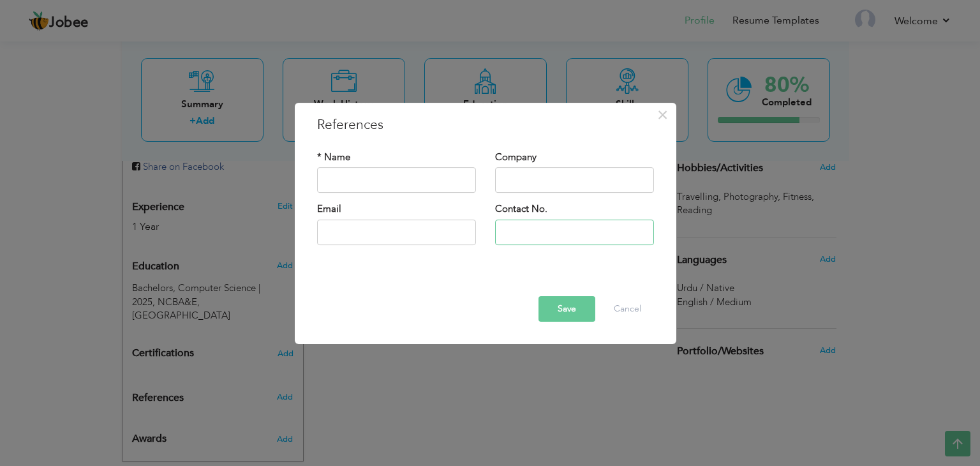
click at [554, 227] on input "text" at bounding box center [574, 232] width 159 height 26
click at [394, 184] on input "text" at bounding box center [396, 181] width 159 height 26
type input "M.[PERSON_NAME]"
click at [545, 176] on input "text" at bounding box center [574, 181] width 159 height 26
click at [431, 235] on input "text" at bounding box center [396, 232] width 159 height 26
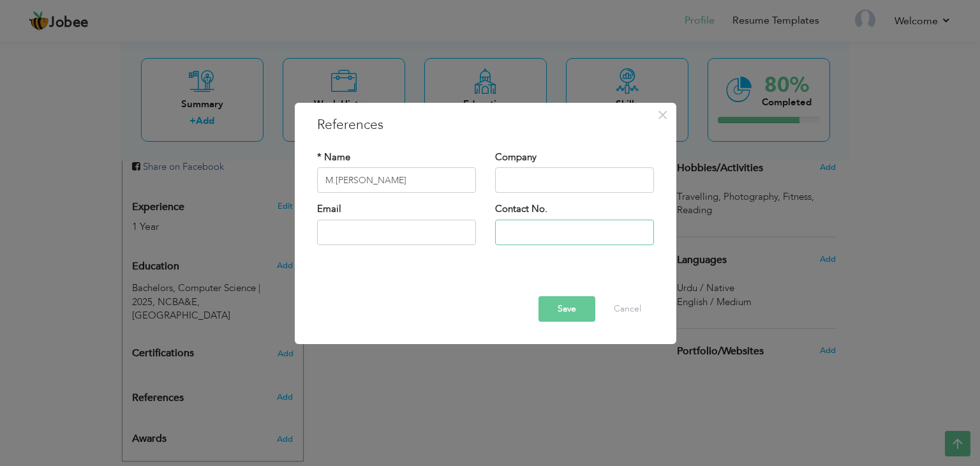
click at [554, 230] on input "text" at bounding box center [574, 232] width 159 height 26
type input "03254243293"
click at [561, 176] on input "text" at bounding box center [574, 181] width 159 height 26
click at [339, 235] on input "text" at bounding box center [396, 232] width 159 height 26
click at [906, 311] on div "× References * Name M.Waleed Amjad Company Email Contact No. 03254243293 Save" at bounding box center [490, 233] width 980 height 466
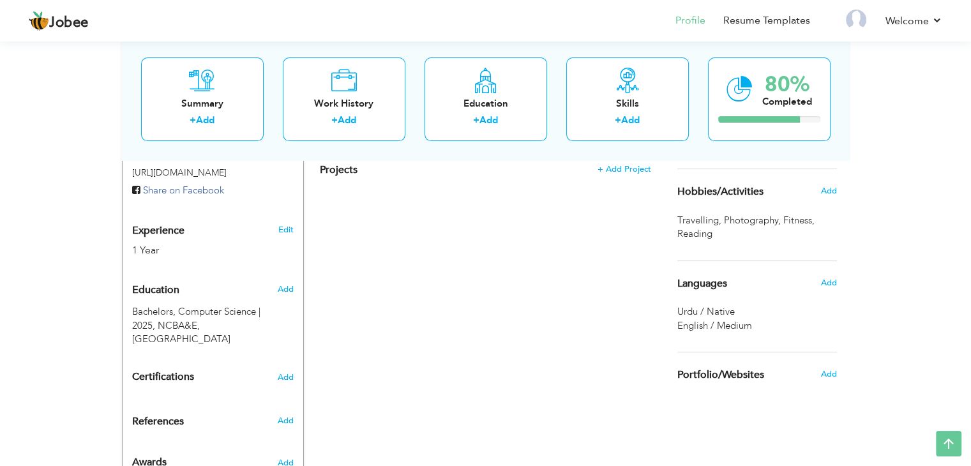
scroll to position [426, 0]
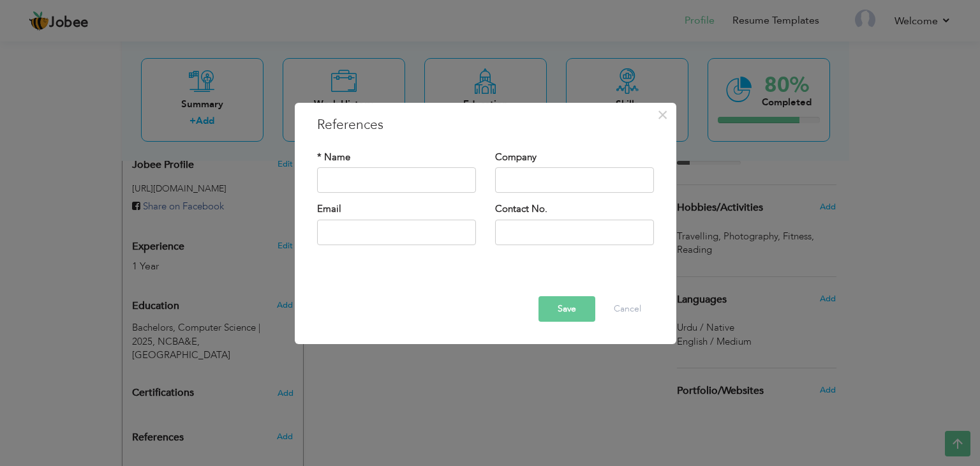
click at [850, 301] on div "× References * Name Company Email" at bounding box center [490, 233] width 980 height 466
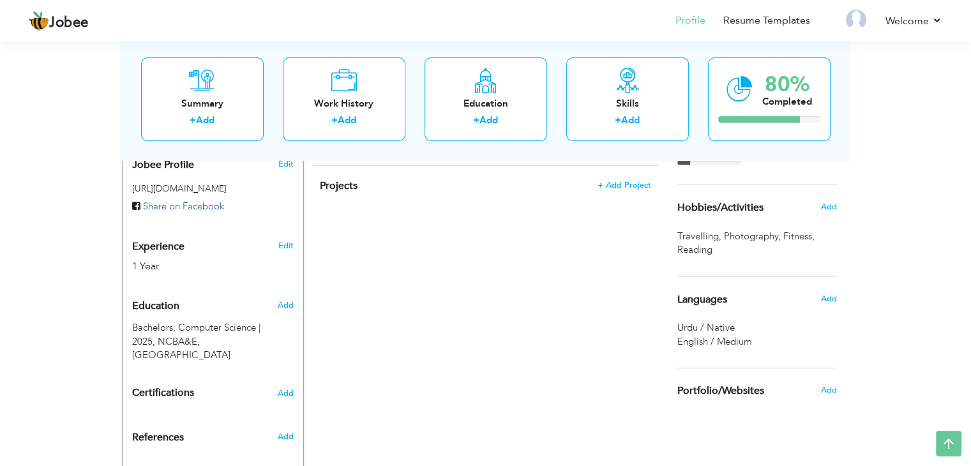
click at [904, 355] on div "View Resume Export PDF Profile Summary Public Link Experience Education Awards …" at bounding box center [485, 65] width 971 height 904
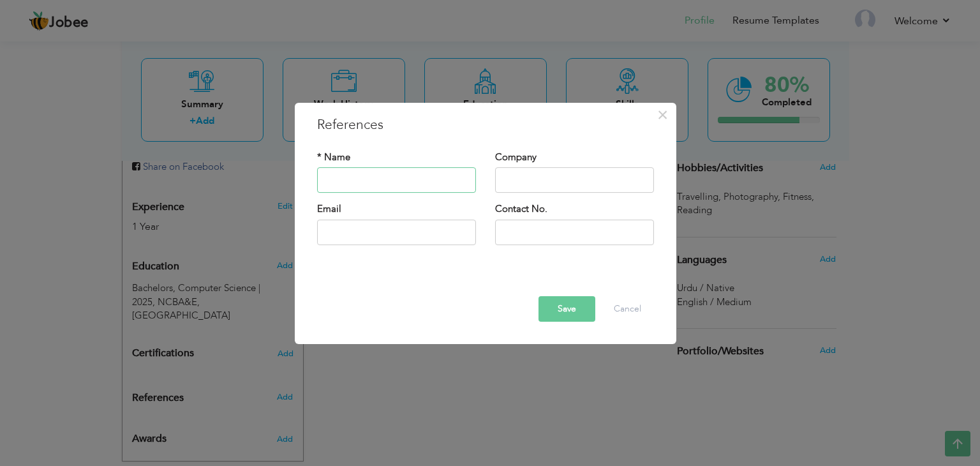
click at [366, 182] on input "text" at bounding box center [396, 181] width 159 height 26
type input "M.[PERSON_NAME]"
click at [428, 225] on input "text" at bounding box center [396, 232] width 159 height 26
type input "waleedworld"
click at [573, 450] on div "× References * Name M.Waleed Amjad Company Email waleedworld Contact No. Save" at bounding box center [490, 233] width 980 height 466
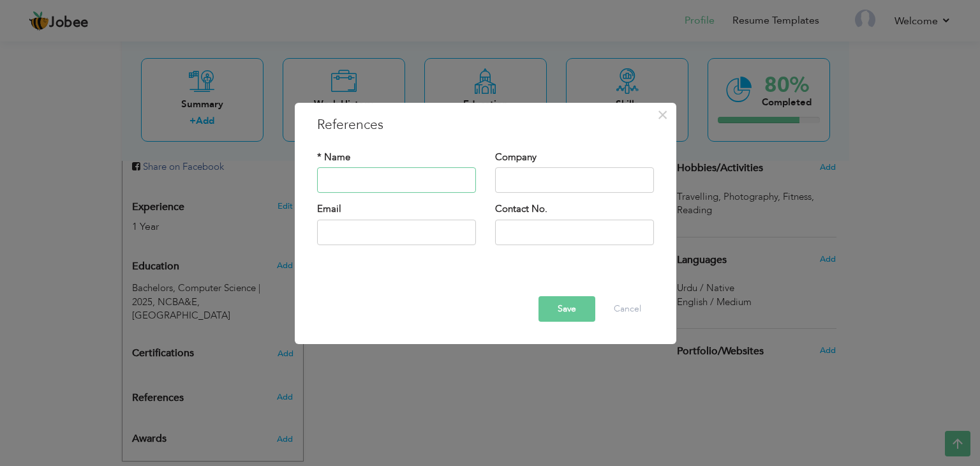
click at [403, 178] on input "text" at bounding box center [396, 181] width 159 height 26
click at [420, 234] on input "text" at bounding box center [396, 232] width 159 height 26
type input "waleedw"
click at [815, 365] on div "× References * Name Company Email" at bounding box center [490, 233] width 980 height 466
click at [409, 221] on input "text" at bounding box center [396, 232] width 159 height 26
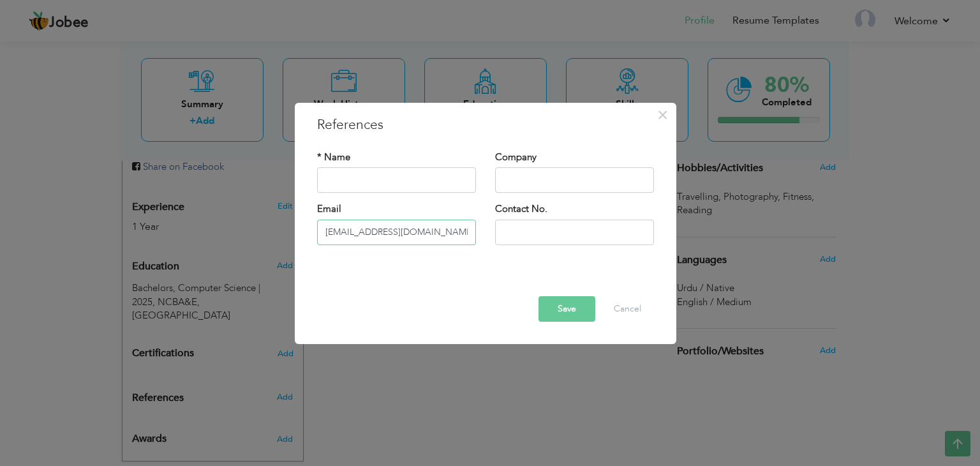
type input "[EMAIL_ADDRESS][DOMAIN_NAME]"
click at [436, 186] on input "text" at bounding box center [396, 181] width 159 height 26
type input "M.[PERSON_NAME]"
click at [573, 227] on input "text" at bounding box center [574, 232] width 159 height 26
type input "03254243293"
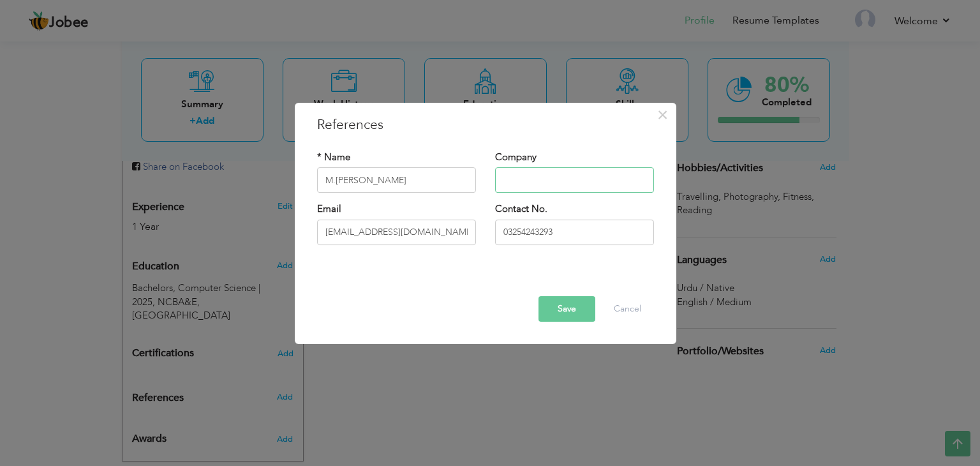
click at [544, 168] on input "text" at bounding box center [574, 181] width 159 height 26
paste input "[URL][DOMAIN_NAME]."
type input "[URL][DOMAIN_NAME]."
click at [583, 304] on button "Save" at bounding box center [567, 309] width 57 height 26
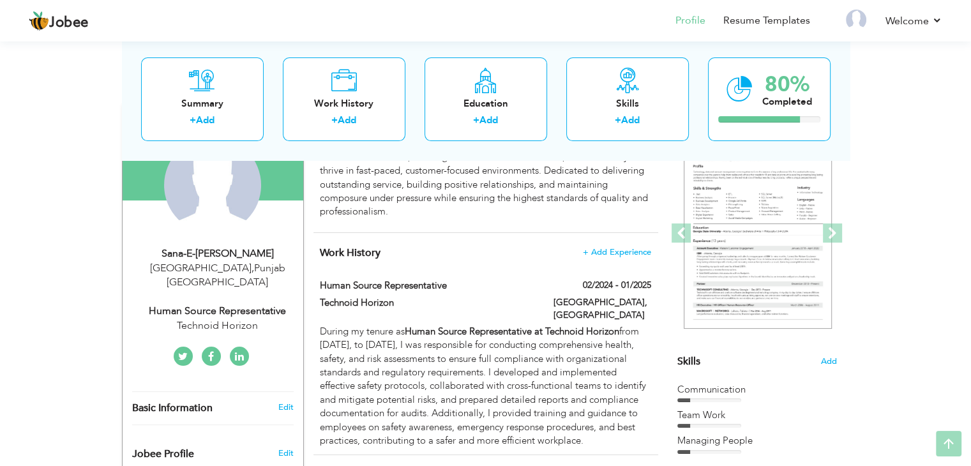
scroll to position [140, 0]
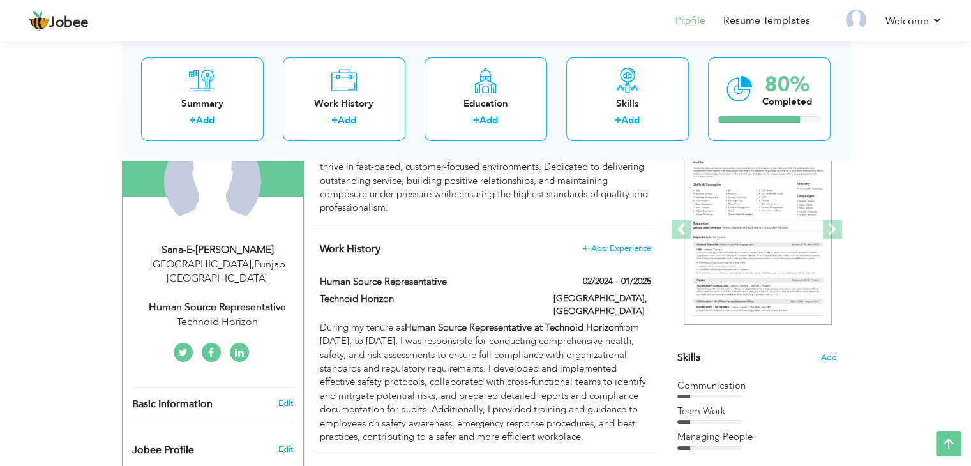
click at [0, 0] on div "Change Remove" at bounding box center [0, 0] width 0 height 0
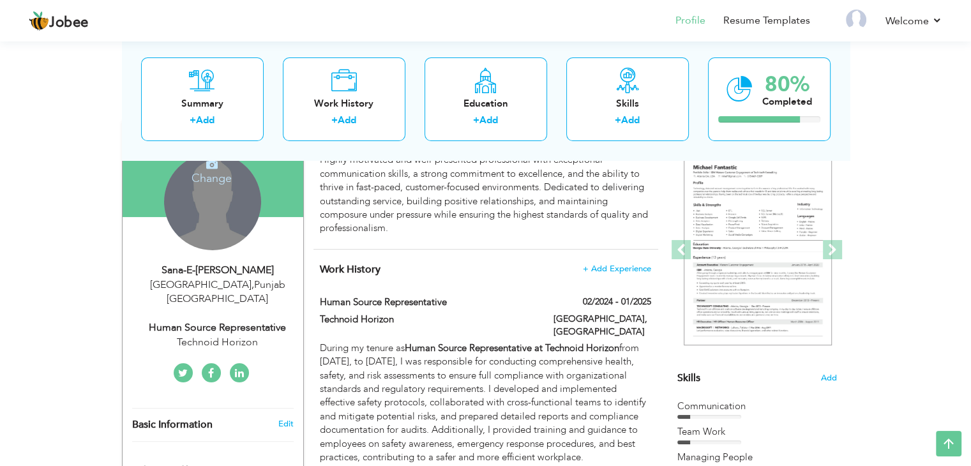
scroll to position [115, 0]
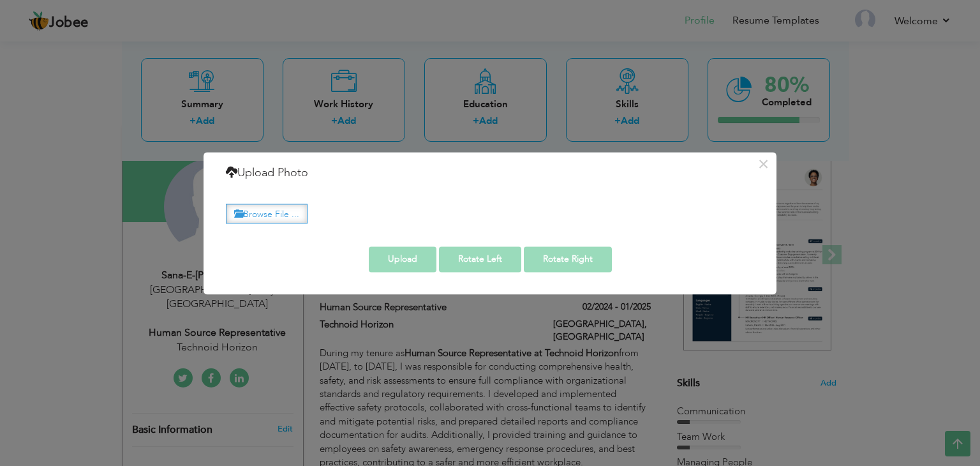
click at [243, 222] on label "Browse File ..." at bounding box center [267, 214] width 82 height 20
click at [0, 0] on input "Browse File ..." at bounding box center [0, 0] width 0 height 0
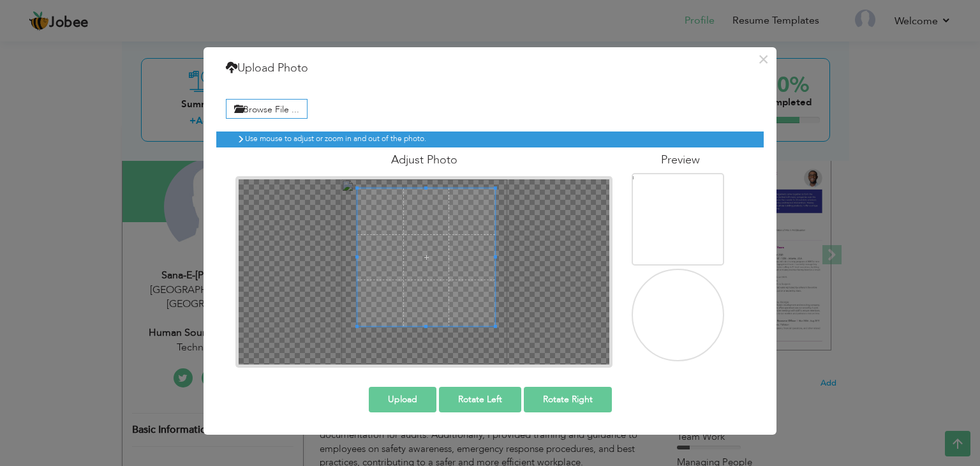
click at [401, 401] on button "Upload" at bounding box center [403, 400] width 68 height 26
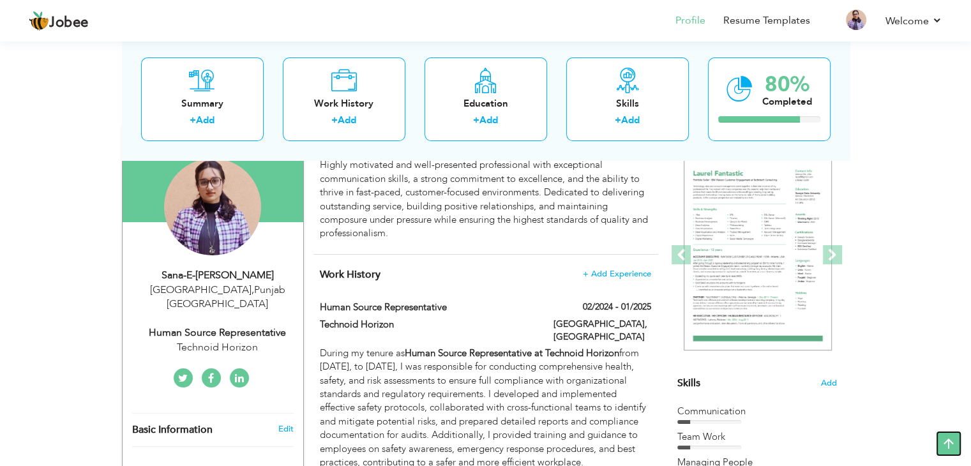
click at [949, 443] on icon at bounding box center [948, 444] width 26 height 26
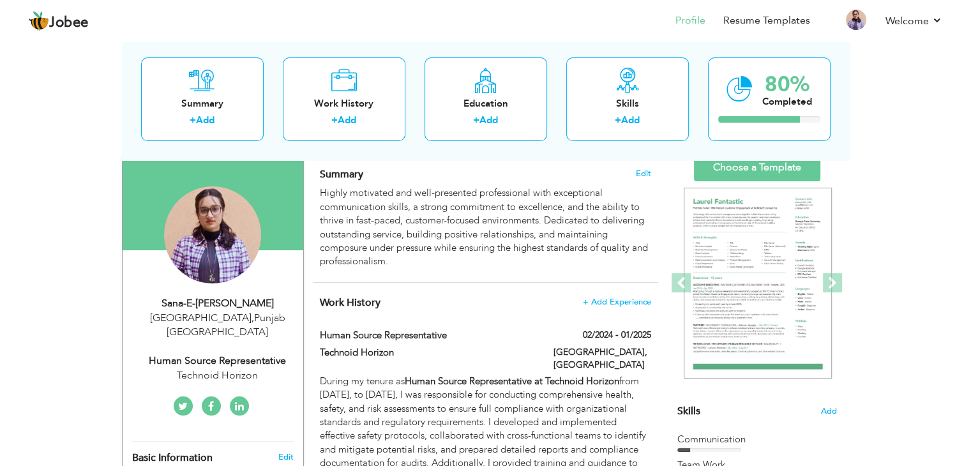
scroll to position [100, 0]
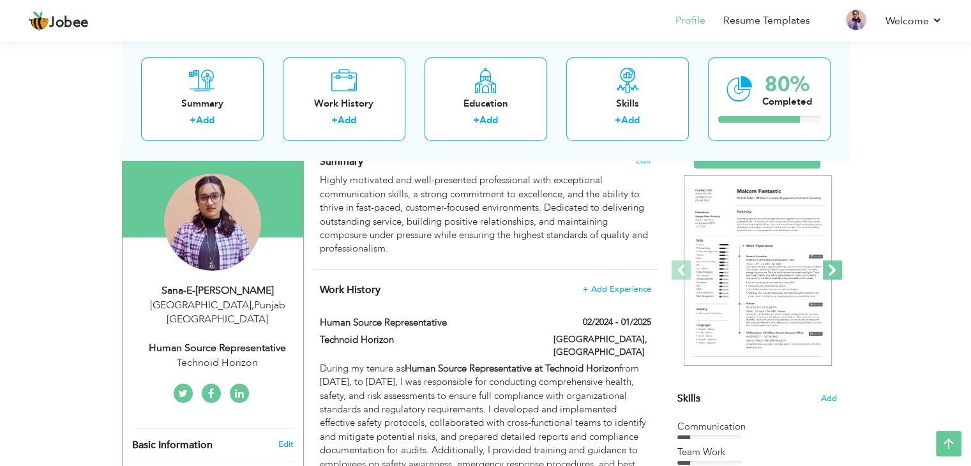
click at [830, 272] on span at bounding box center [831, 269] width 19 height 19
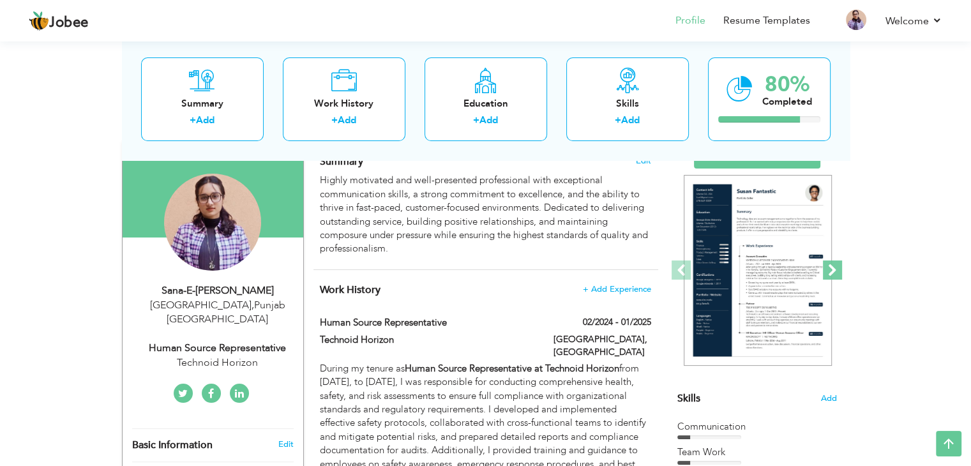
click at [832, 276] on span at bounding box center [831, 269] width 19 height 19
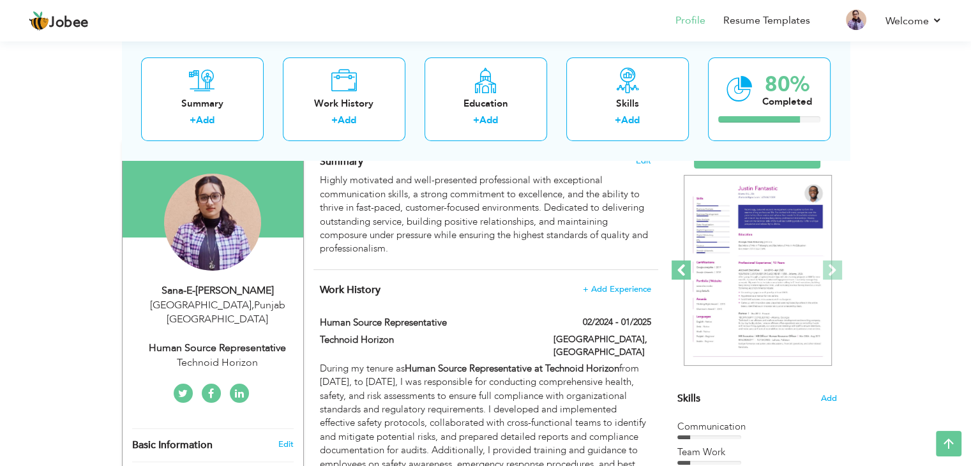
click at [674, 268] on span at bounding box center [680, 269] width 19 height 19
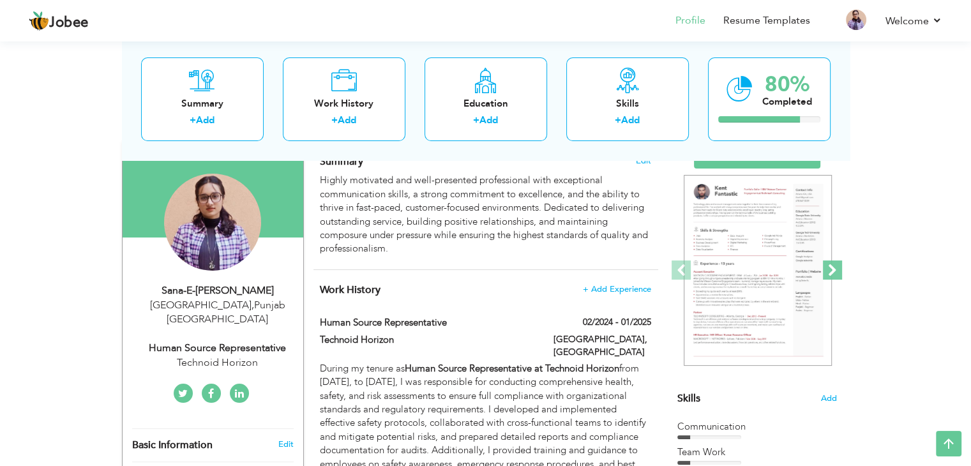
click at [841, 274] on span at bounding box center [831, 269] width 19 height 19
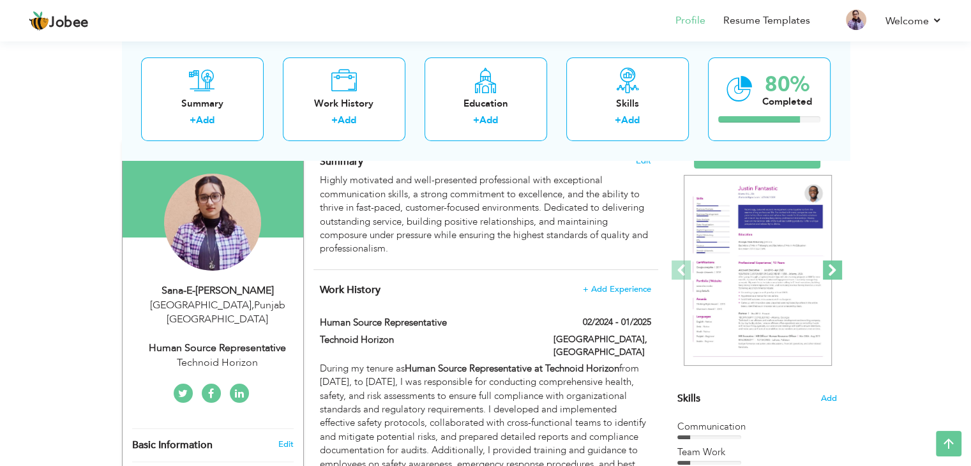
click at [834, 272] on span at bounding box center [831, 269] width 19 height 19
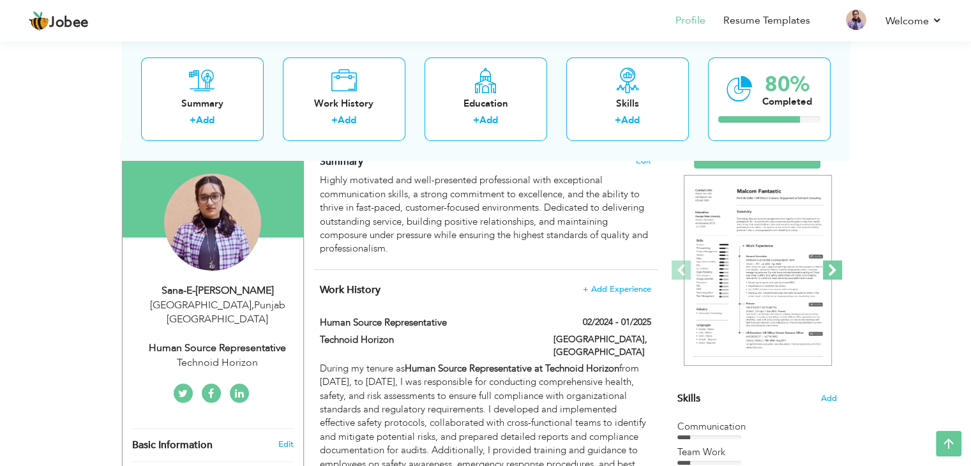
click at [831, 276] on span at bounding box center [831, 269] width 19 height 19
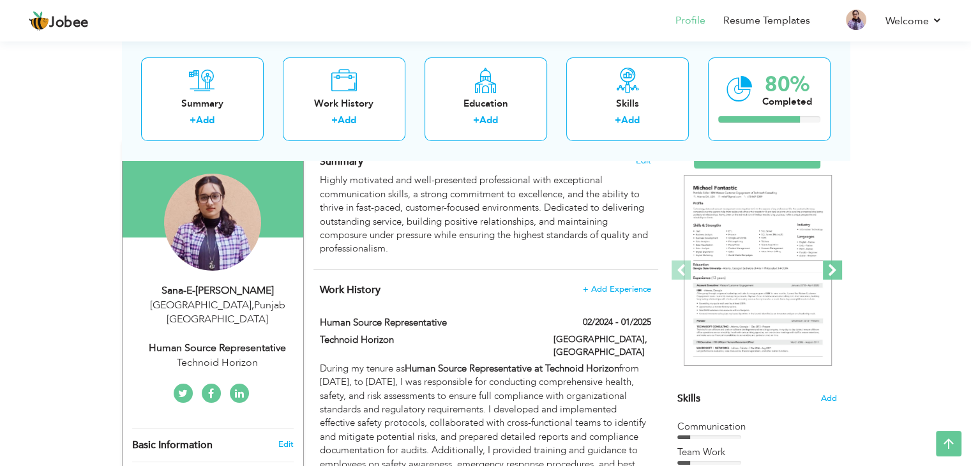
click at [830, 272] on span at bounding box center [831, 269] width 19 height 19
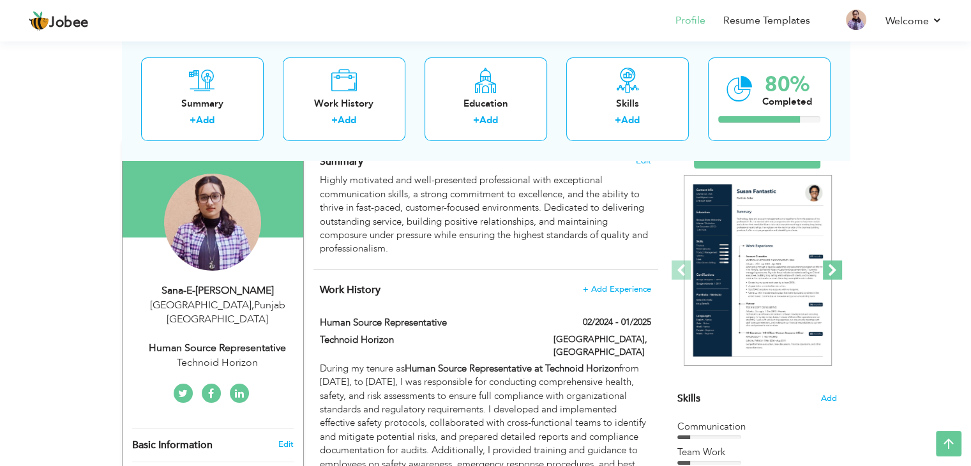
click at [825, 271] on span at bounding box center [831, 269] width 19 height 19
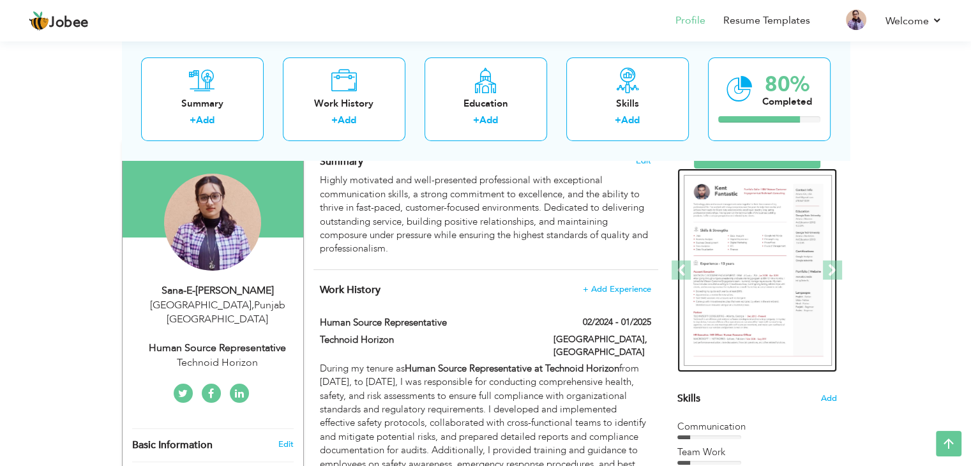
click at [796, 251] on img at bounding box center [757, 270] width 148 height 191
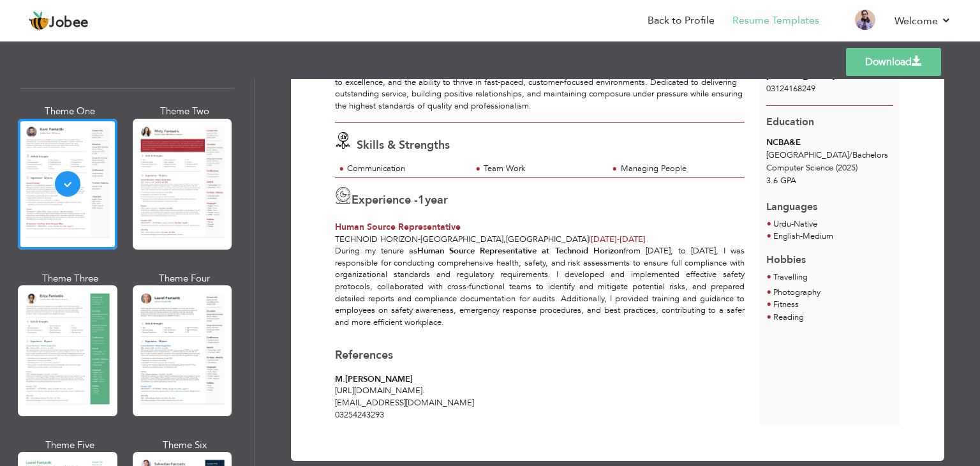
scroll to position [130, 0]
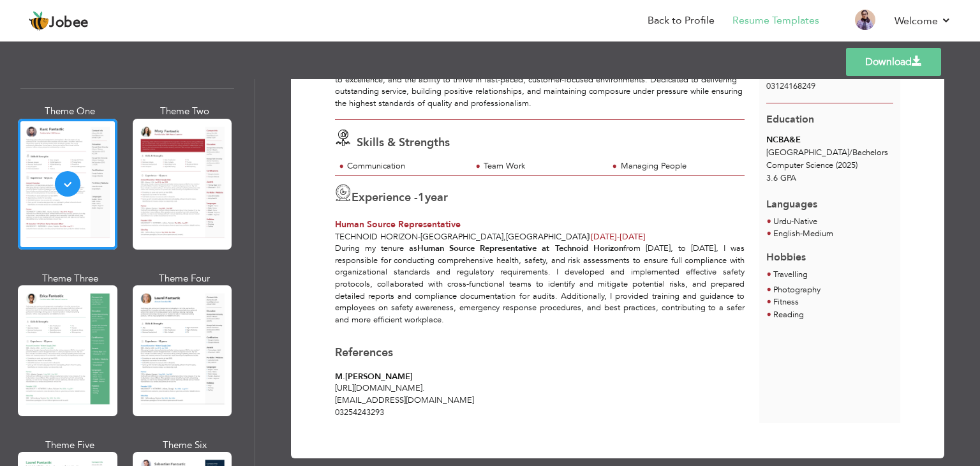
click at [167, 192] on div "Professional Themes Theme One Theme Two Theme Three Theme Four" at bounding box center [490, 272] width 980 height 387
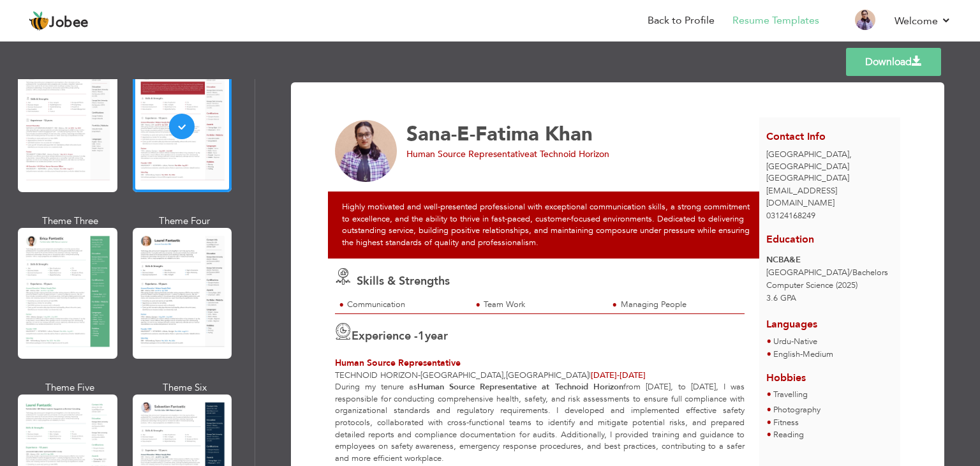
scroll to position [113, 0]
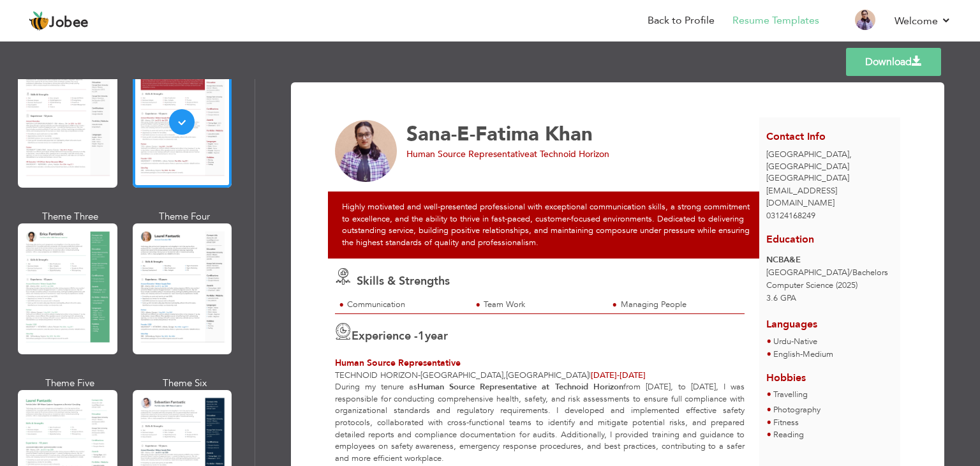
click at [159, 240] on div "Professional Themes Theme One Theme Two Theme Three Theme Four" at bounding box center [490, 272] width 980 height 387
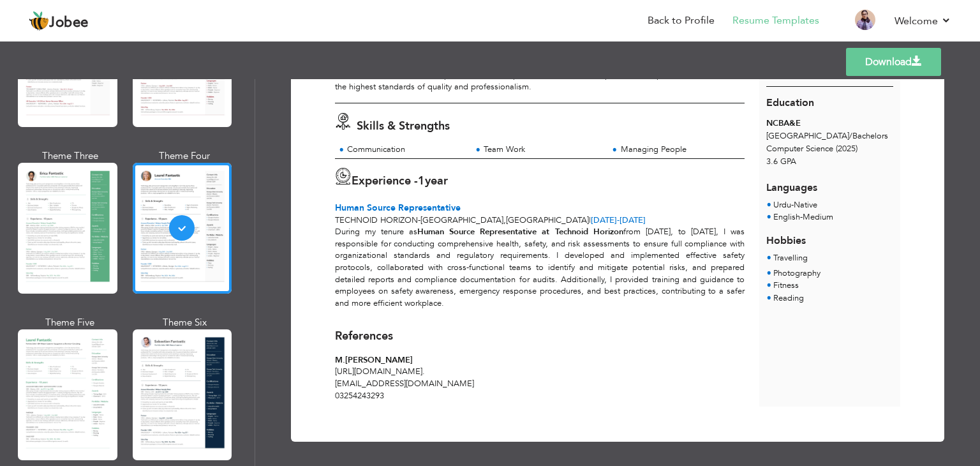
scroll to position [151, 0]
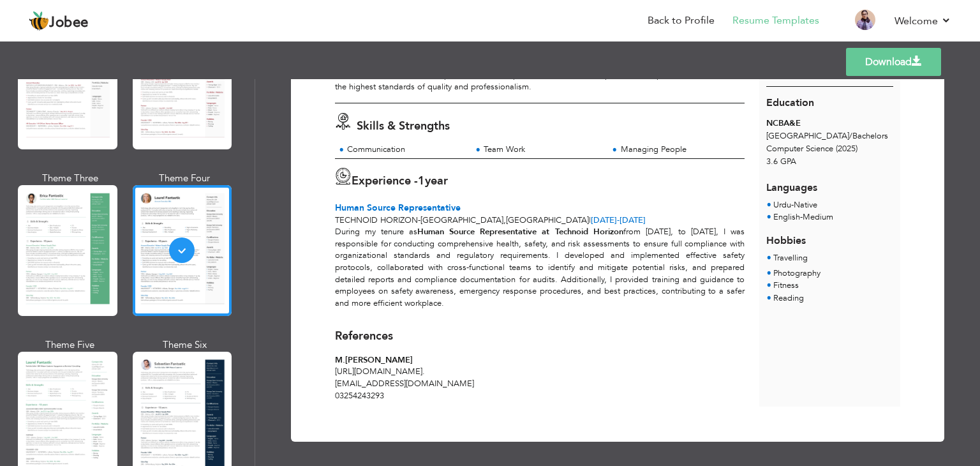
click at [815, 224] on div "Hobbies" at bounding box center [829, 236] width 127 height 24
click at [804, 199] on li "Urdu - Native" at bounding box center [795, 205] width 44 height 13
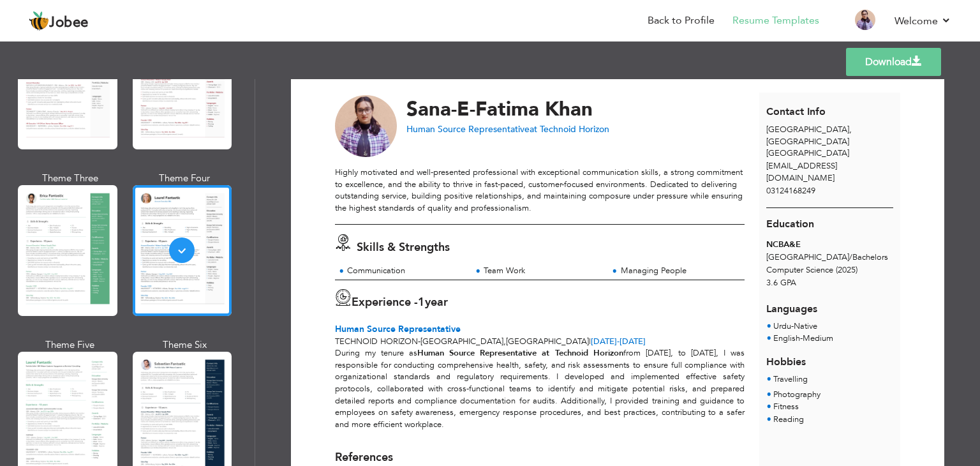
scroll to position [24, 0]
click at [350, 140] on img at bounding box center [366, 127] width 63 height 63
click at [868, 61] on link "Download" at bounding box center [893, 62] width 95 height 28
click at [917, 63] on span at bounding box center [917, 61] width 10 height 10
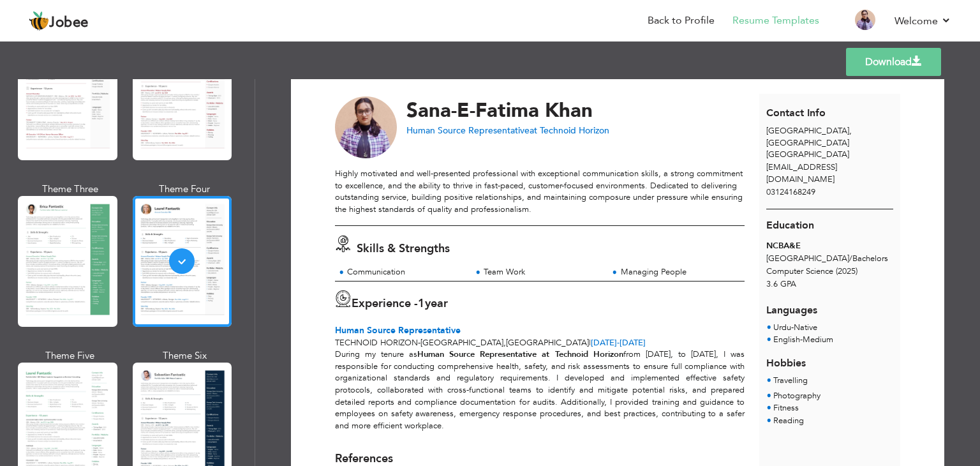
scroll to position [140, 0]
click at [684, 86] on div "Download Sana-E-Fatima Khan Human Source Representative at Technoid Horizon Ski…" at bounding box center [617, 311] width 609 height 473
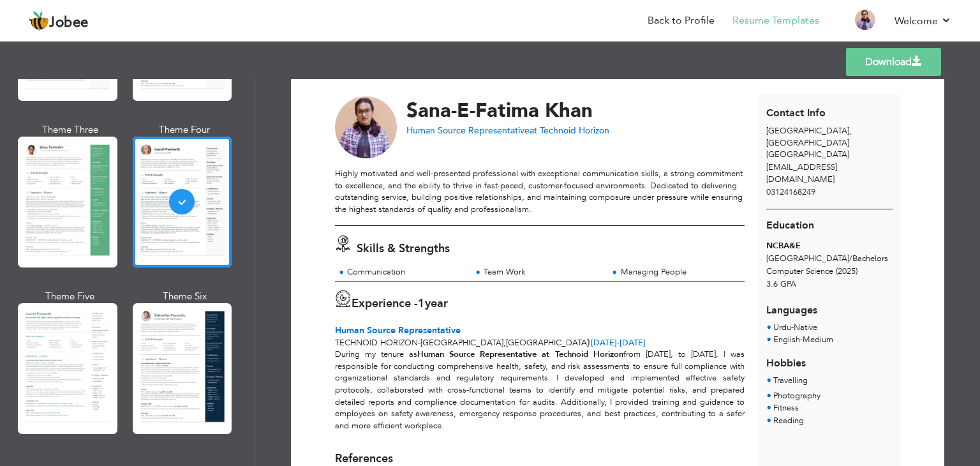
scroll to position [200, 0]
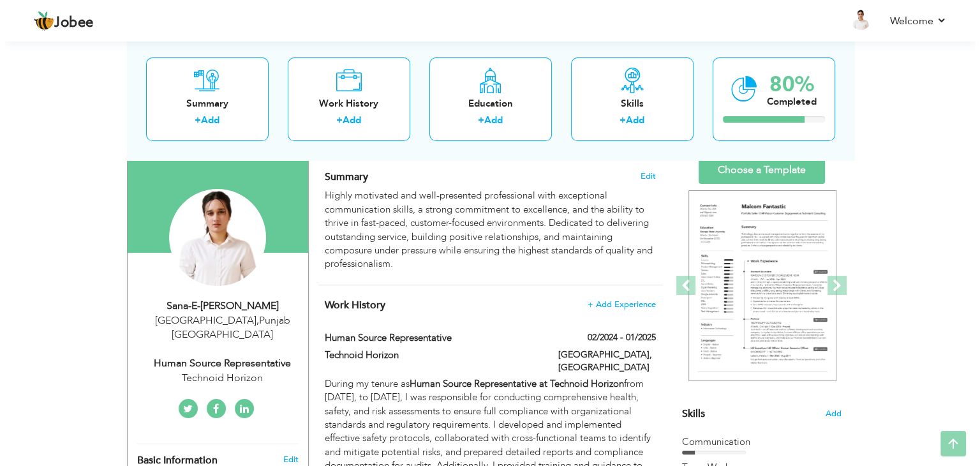
scroll to position [115, 0]
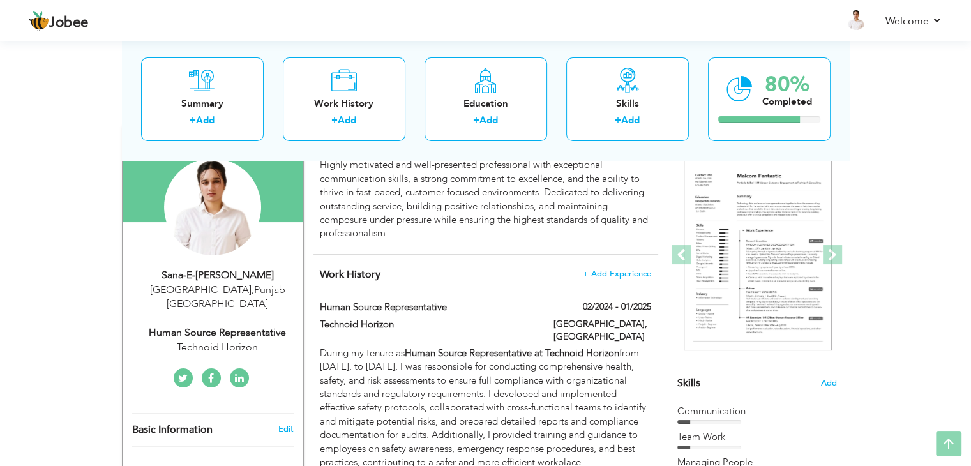
click at [0, 0] on h4 "Remove" at bounding box center [0, 0] width 0 height 0
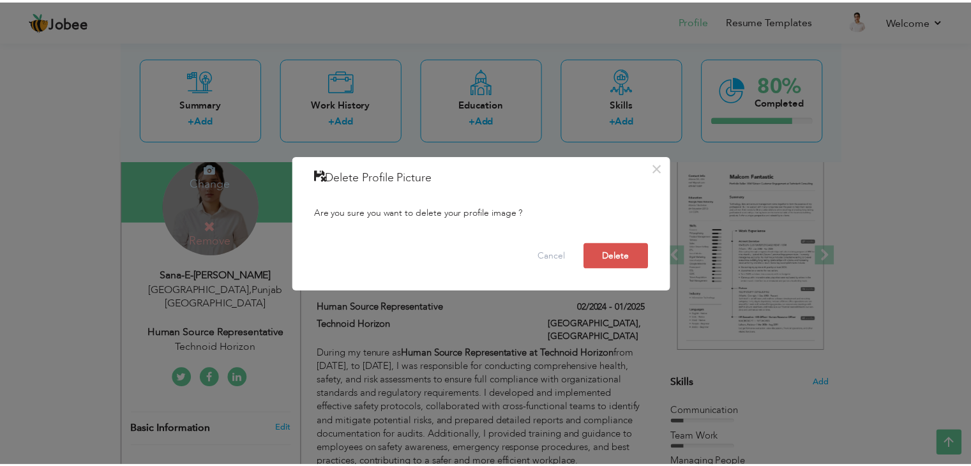
scroll to position [0, 0]
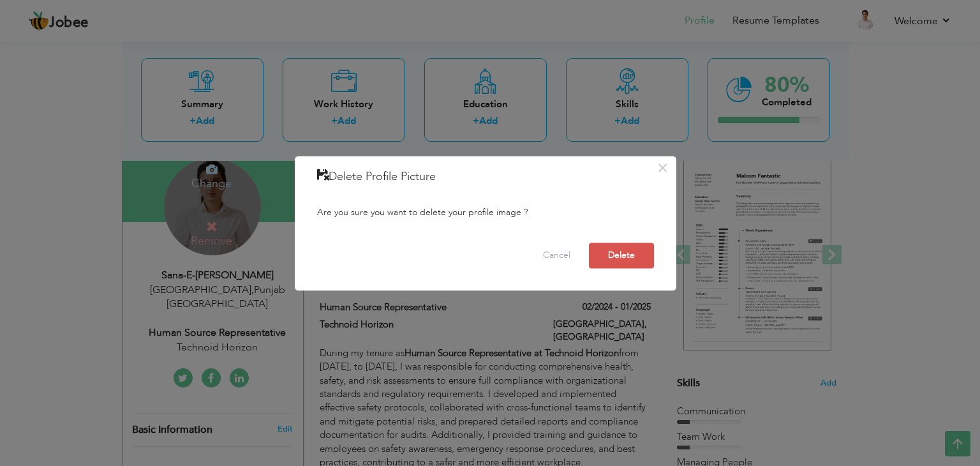
click at [184, 180] on div "× Delete Profile Picture Are you sure you want to delete your profile image ? C…" at bounding box center [490, 233] width 980 height 466
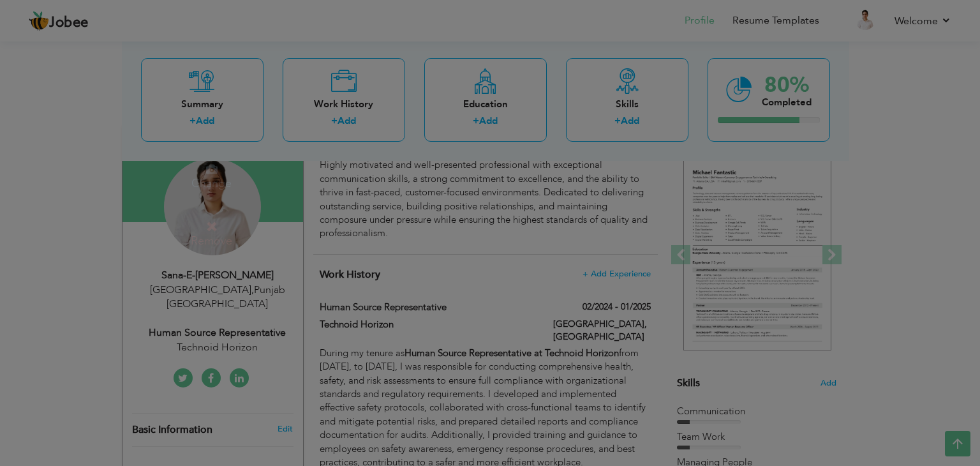
click at [204, 182] on h4 "Change" at bounding box center [211, 175] width 91 height 31
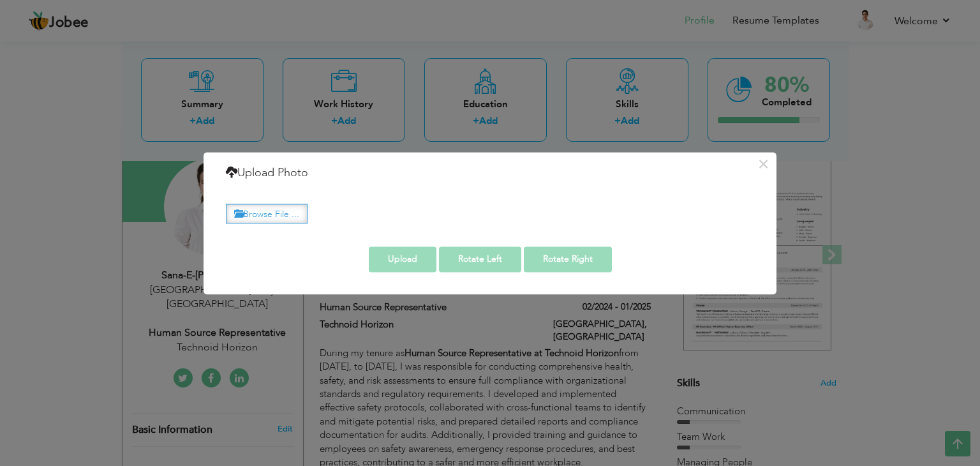
click at [247, 211] on label "Browse File ..." at bounding box center [267, 214] width 82 height 20
click at [0, 0] on input "Browse File ..." at bounding box center [0, 0] width 0 height 0
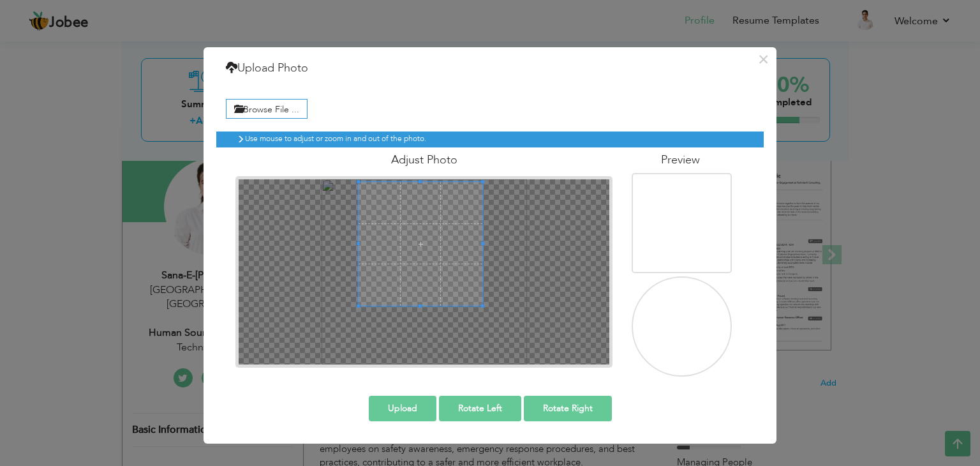
click at [387, 411] on button "Upload" at bounding box center [403, 409] width 68 height 26
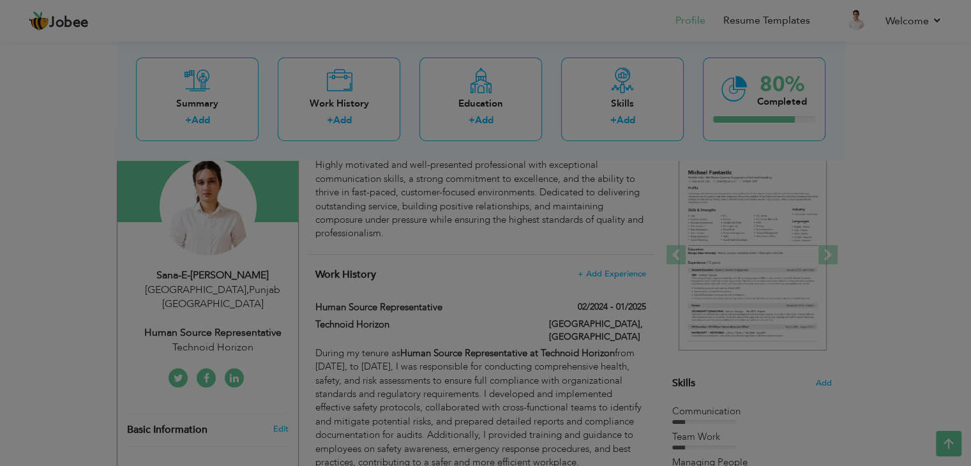
select select "number:166"
select select "number:3"
type input "Technoid Horizon"
type input "Human Source Representative"
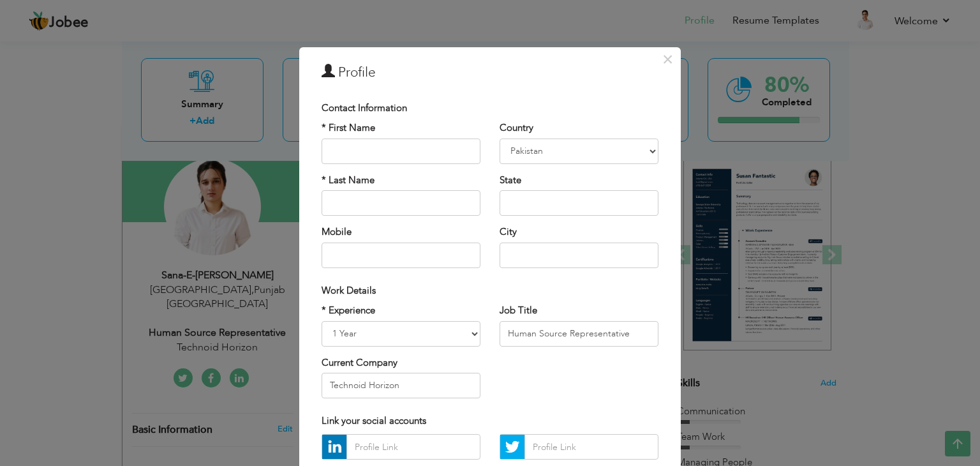
click at [132, 327] on div "× Profile Contact Information * First Name * Last Name Mobile Aruba" at bounding box center [490, 233] width 980 height 466
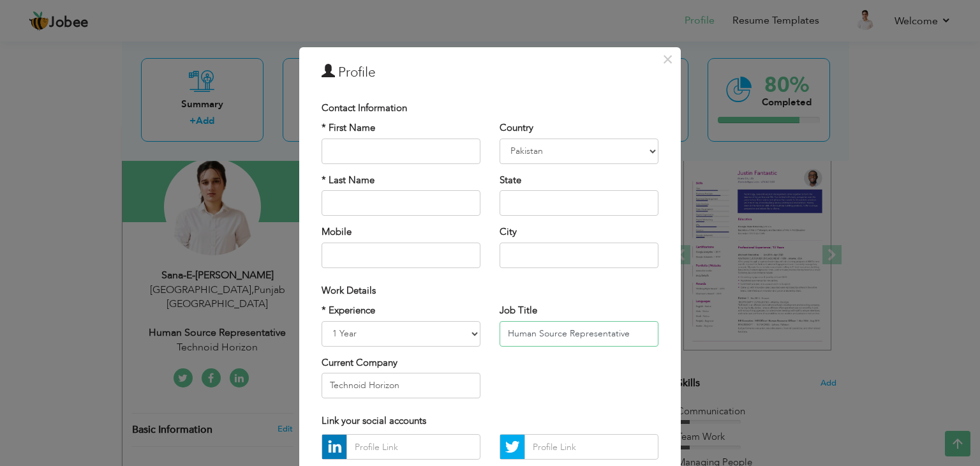
click at [527, 338] on input "Human Source Representative" at bounding box center [579, 334] width 159 height 26
click at [135, 177] on div "× Profile Contact Information * First Name * Last Name Mobile Aruba" at bounding box center [490, 233] width 980 height 466
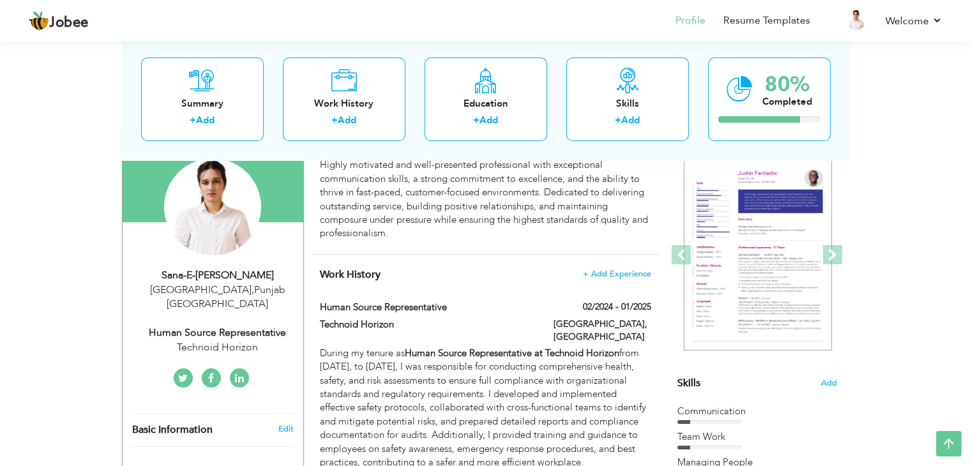
type input "Human Source Representative"
type input "Technoid Horizon"
type input "02/2024"
type input "01/2025"
type input "[GEOGRAPHIC_DATA]"
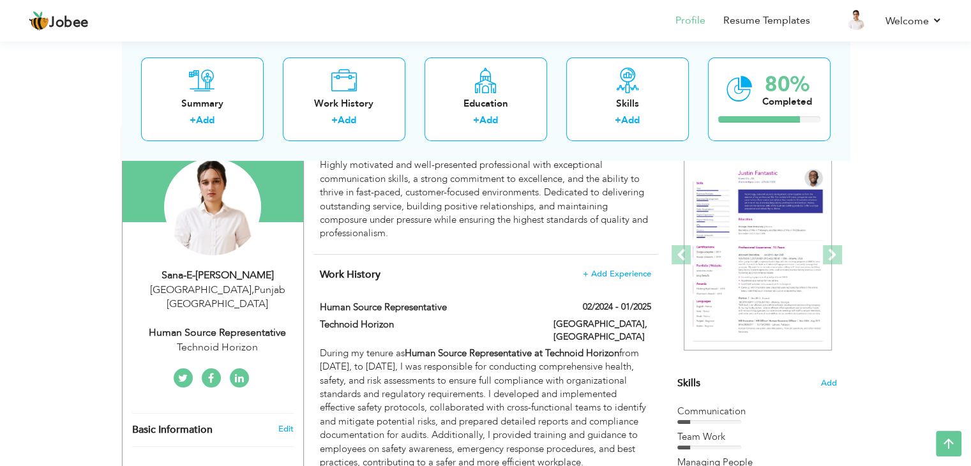
type input "[GEOGRAPHIC_DATA]"
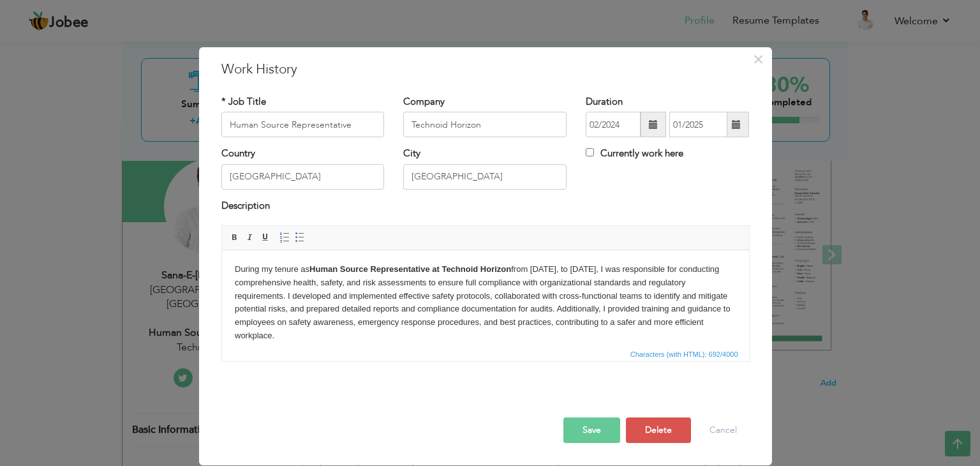
click at [105, 84] on div "× Work History * Job Title Human Source Representative Company Technoid Horizon…" at bounding box center [490, 233] width 980 height 466
click at [81, 260] on div "× Work History * Job Title Human Source Representative Company Technoid Horizon…" at bounding box center [490, 233] width 980 height 466
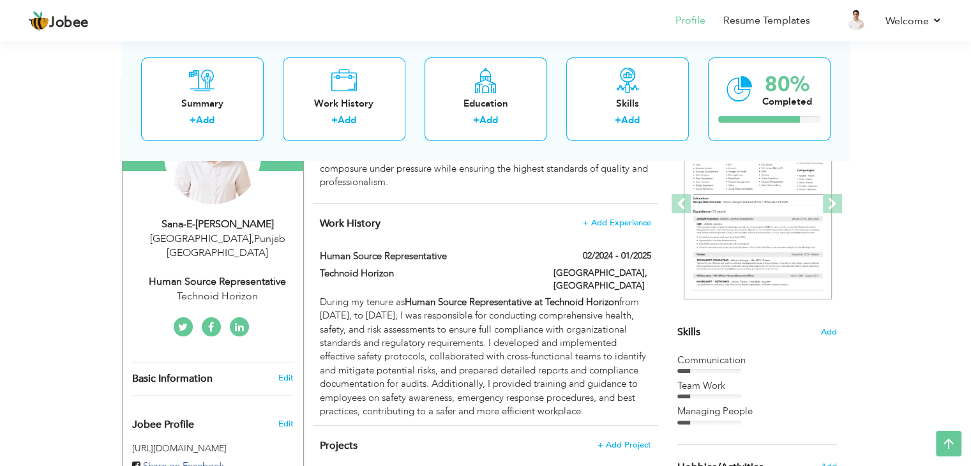
scroll to position [167, 0]
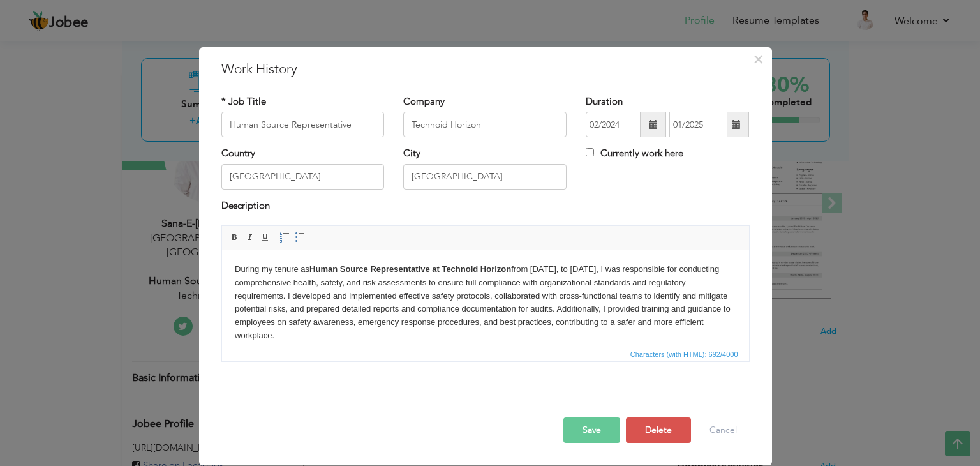
click at [71, 110] on div "× Work History * Job Title Human Source Representative Company Technoid Horizon…" at bounding box center [490, 233] width 980 height 466
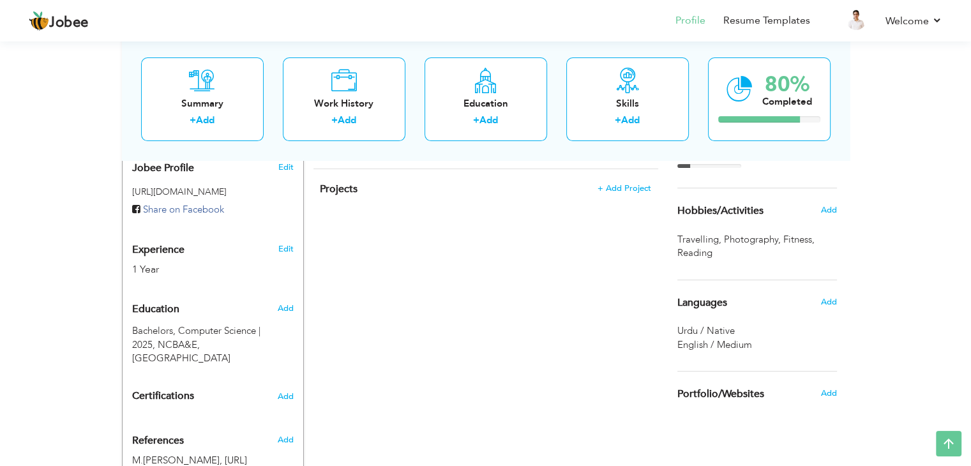
scroll to position [433, 0]
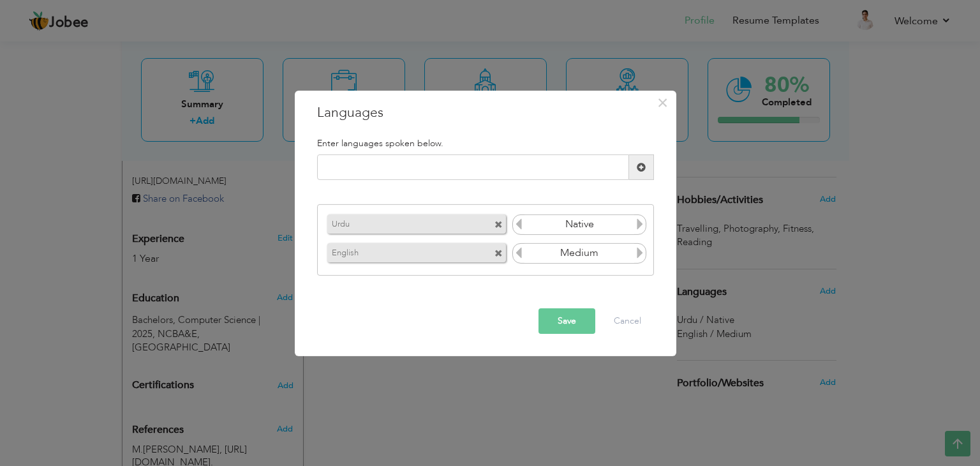
click at [523, 253] on icon at bounding box center [518, 252] width 11 height 11
click at [528, 250] on input "Medium" at bounding box center [579, 253] width 110 height 19
click at [527, 252] on input "Medium" at bounding box center [579, 253] width 110 height 19
click at [569, 260] on input "Medium" at bounding box center [579, 253] width 110 height 19
click at [583, 255] on input "Medium" at bounding box center [579, 253] width 110 height 19
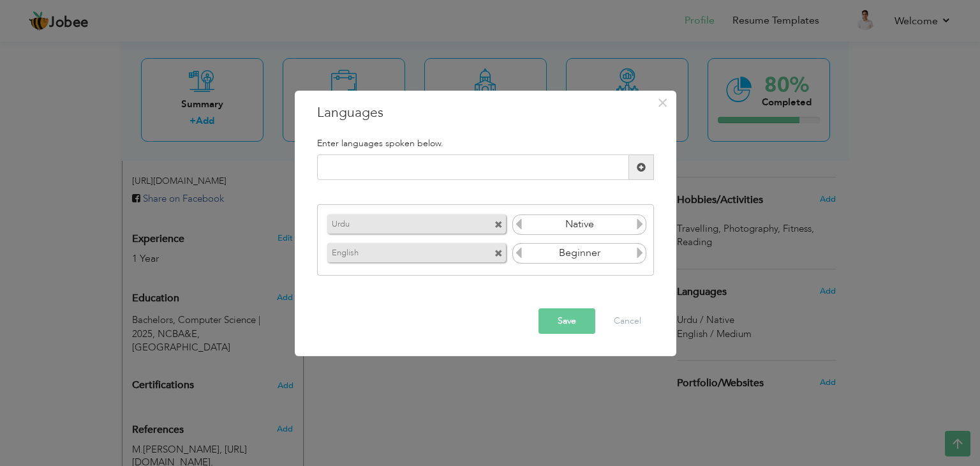
click at [643, 249] on icon at bounding box center [639, 252] width 11 height 11
click at [646, 250] on icon at bounding box center [639, 252] width 11 height 11
click at [639, 252] on icon at bounding box center [639, 252] width 11 height 11
click at [636, 253] on icon at bounding box center [639, 252] width 11 height 11
click at [524, 255] on input "Medium" at bounding box center [579, 253] width 110 height 19
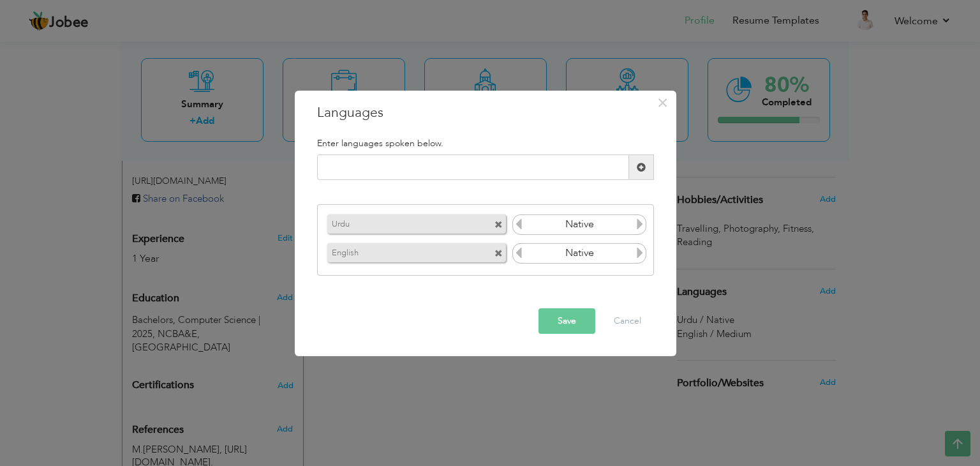
click at [518, 250] on icon at bounding box center [518, 252] width 11 height 11
click at [561, 320] on button "Save" at bounding box center [567, 321] width 57 height 26
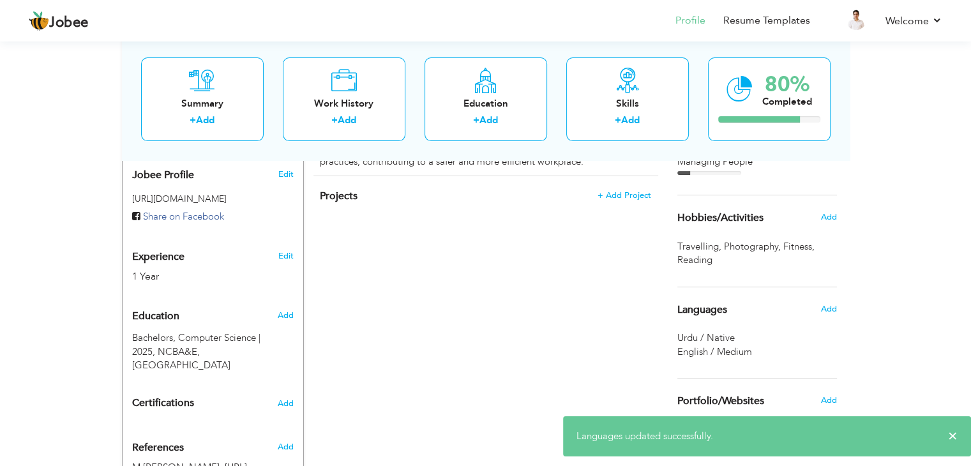
scroll to position [405, 0]
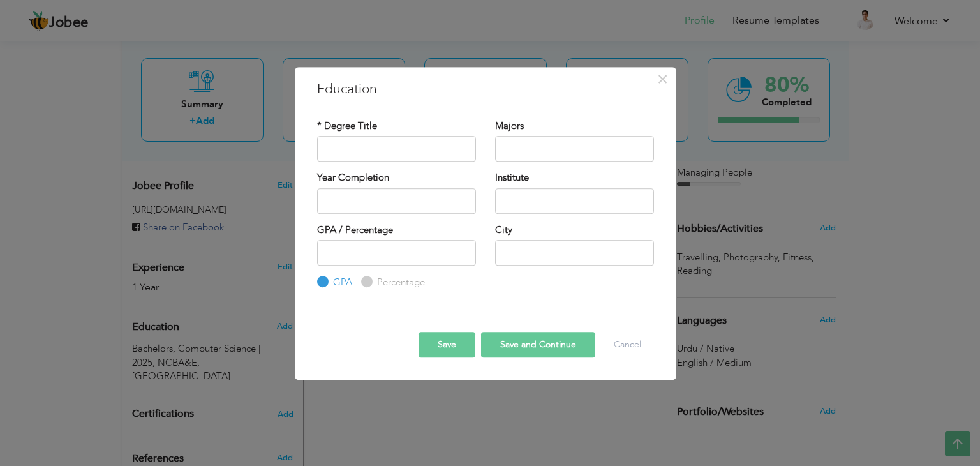
click at [133, 133] on div "× Education * Degree Title Majors Year Completion Institute GPA" at bounding box center [490, 233] width 980 height 466
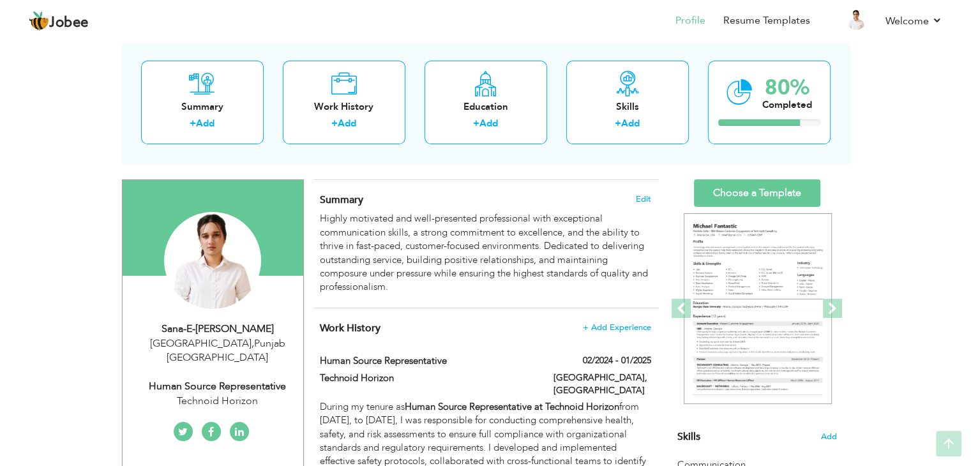
scroll to position [60, 0]
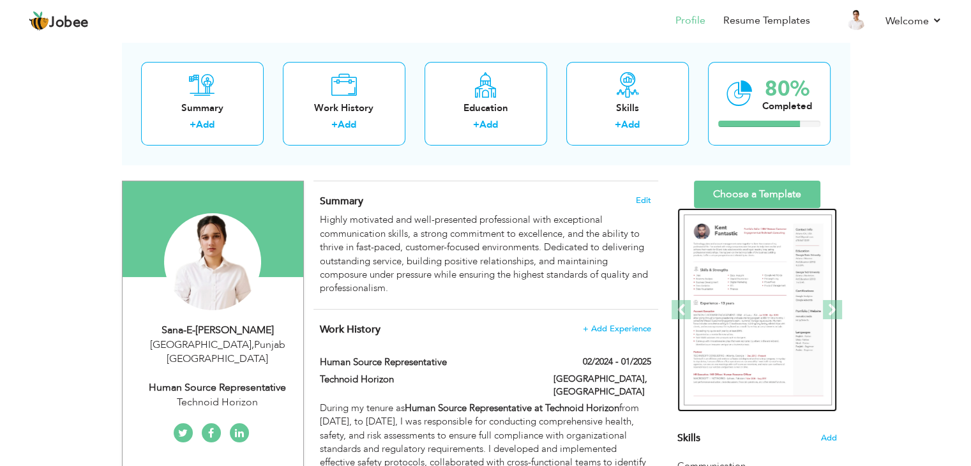
click at [783, 273] on img at bounding box center [757, 309] width 148 height 191
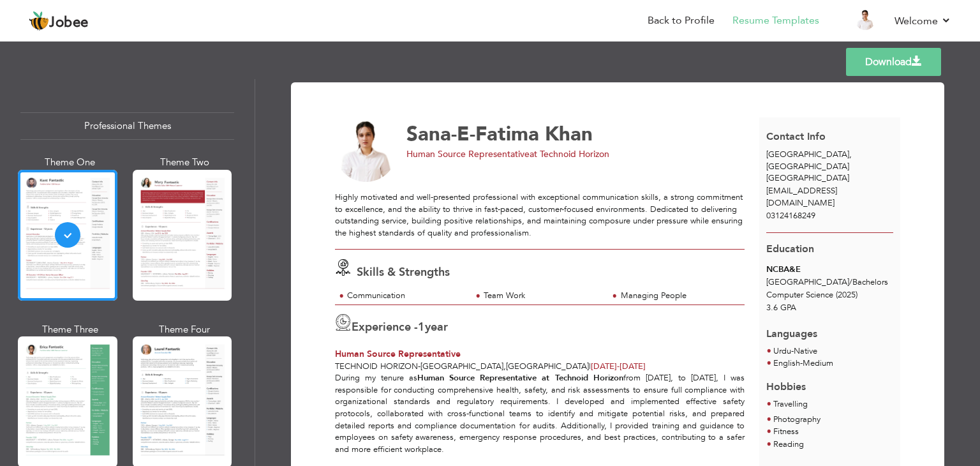
click at [172, 240] on div "Professional Themes Theme One Theme Two Theme Three Theme Four" at bounding box center [490, 272] width 980 height 387
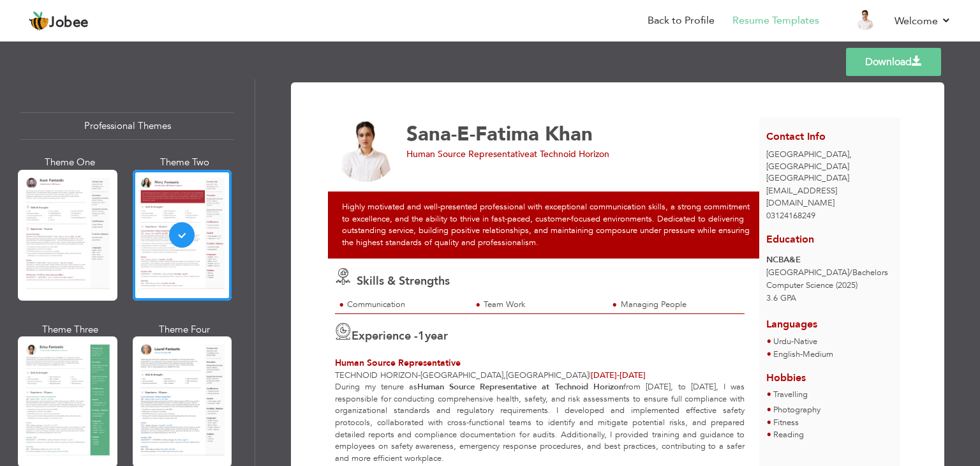
click at [50, 395] on div "Professional Themes Theme One Theme Two Theme Three Theme Four" at bounding box center [490, 272] width 980 height 387
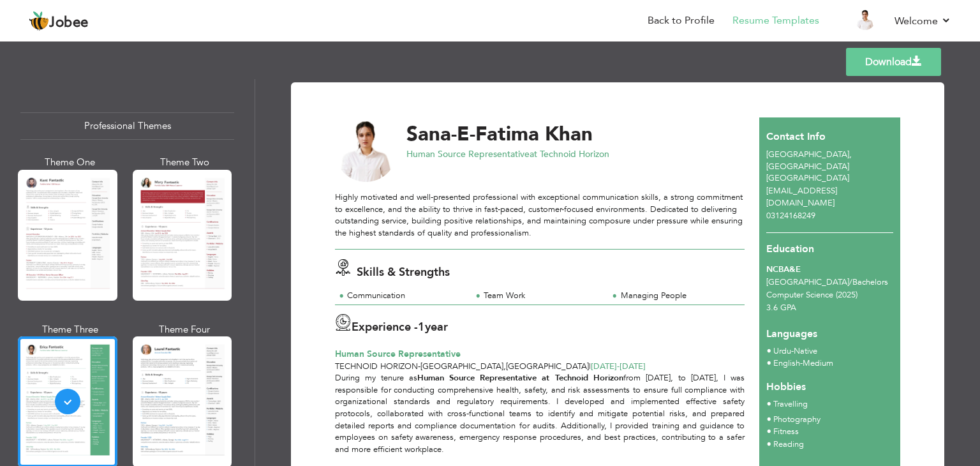
click at [179, 399] on div "Professional Themes Theme One Theme Two Theme Three Theme Four" at bounding box center [490, 272] width 980 height 387
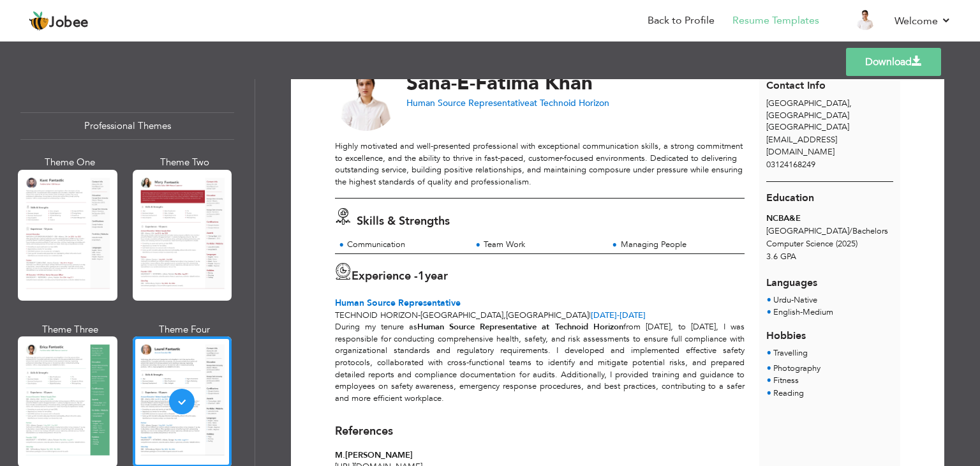
scroll to position [37, 0]
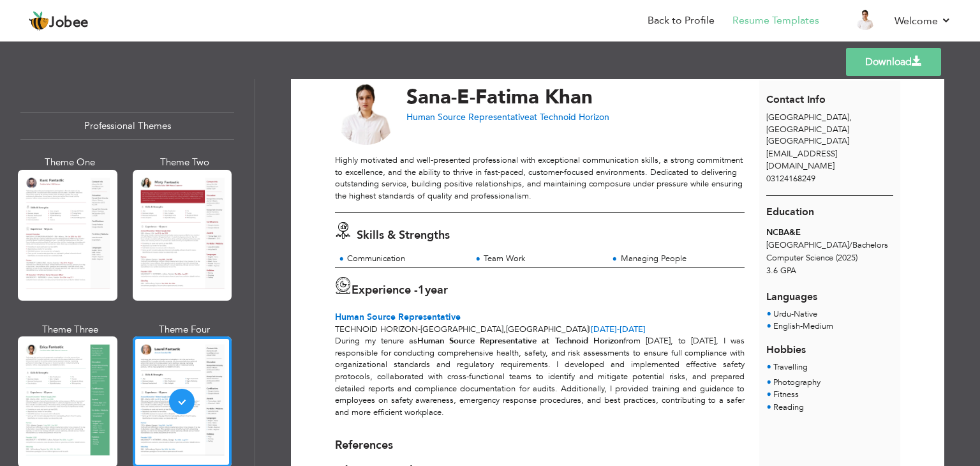
click at [857, 59] on link "Download" at bounding box center [893, 62] width 95 height 28
click at [890, 68] on link "Download" at bounding box center [893, 62] width 95 height 28
click at [896, 69] on link "Download" at bounding box center [893, 62] width 95 height 28
click at [894, 59] on link "Download" at bounding box center [893, 62] width 95 height 28
click at [907, 58] on link "Download" at bounding box center [893, 62] width 95 height 28
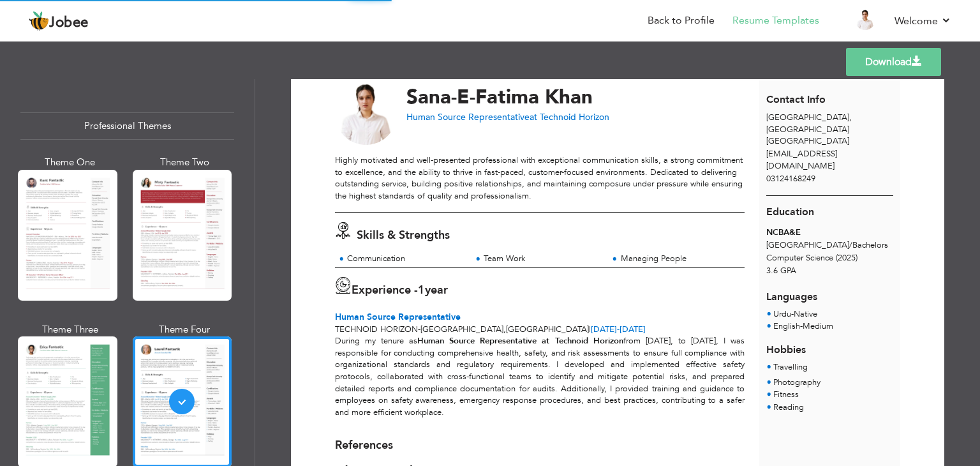
click at [907, 67] on link "Download" at bounding box center [893, 62] width 95 height 28
click at [902, 68] on link "Download" at bounding box center [893, 62] width 95 height 28
click at [903, 68] on link "Download" at bounding box center [893, 62] width 95 height 28
click at [904, 68] on link "Download" at bounding box center [893, 62] width 95 height 28
click at [906, 72] on link "Download" at bounding box center [893, 62] width 95 height 28
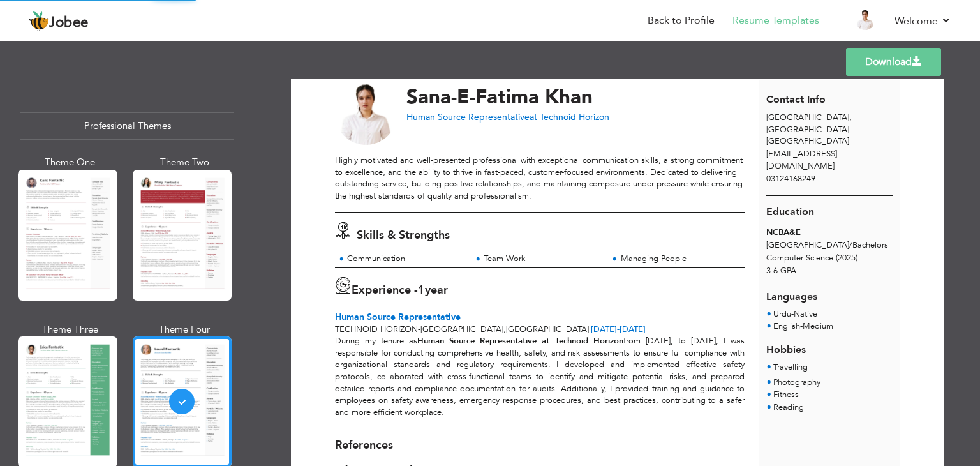
click at [900, 71] on link "Download" at bounding box center [893, 62] width 95 height 28
click at [904, 70] on link "Download" at bounding box center [893, 62] width 95 height 28
click at [863, 69] on link "Download" at bounding box center [893, 62] width 95 height 28
click at [898, 56] on link "Download" at bounding box center [893, 62] width 95 height 28
click at [57, 378] on div "Professional Themes Theme One Theme Two Theme Three Theme Four" at bounding box center [490, 272] width 980 height 387
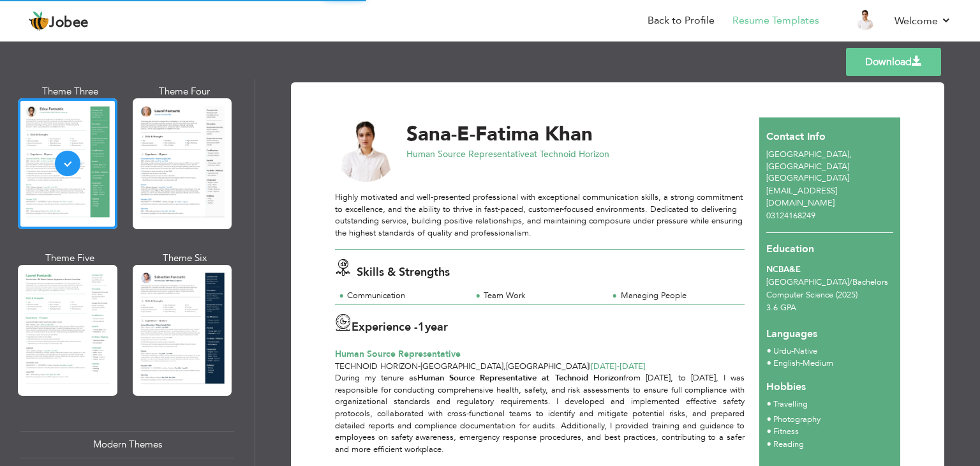
scroll to position [242, 0]
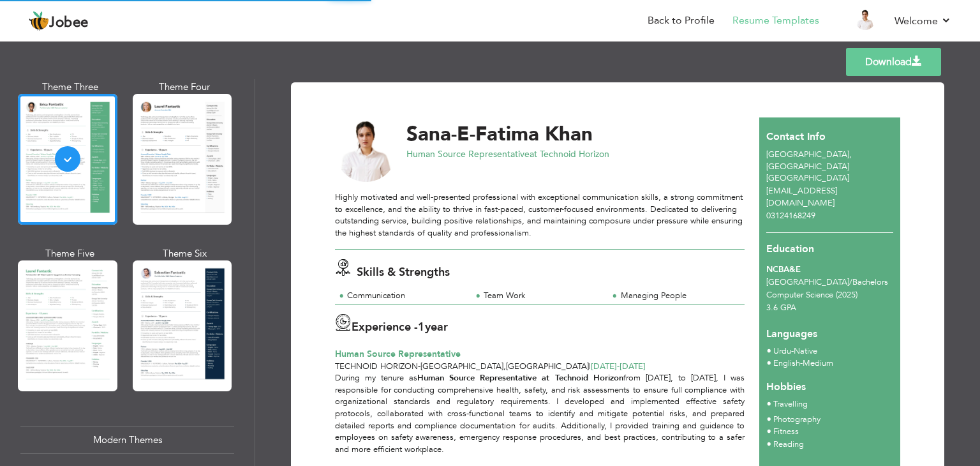
click at [66, 271] on div "Professional Themes Theme One Theme Two Theme Three Theme Four" at bounding box center [490, 272] width 980 height 387
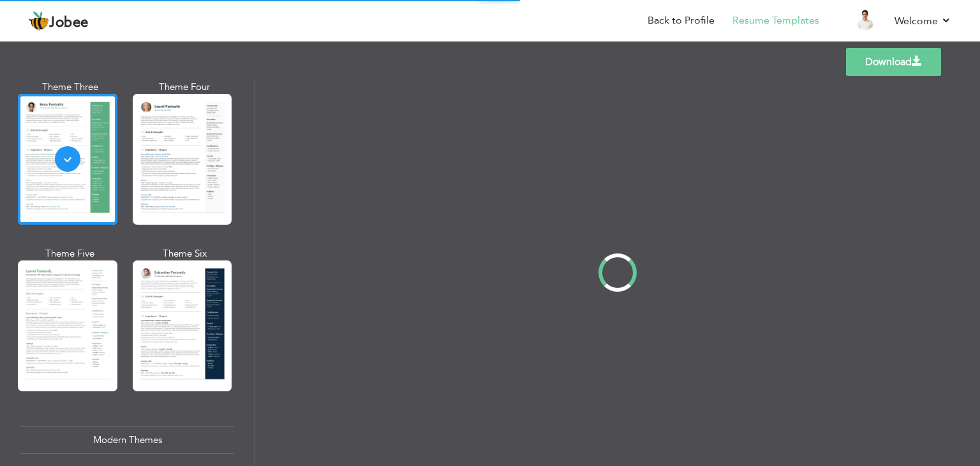
click at [158, 278] on div "Professional Themes Theme One Theme Two Theme Three Theme Four" at bounding box center [490, 272] width 980 height 387
click at [170, 309] on div "Professional Themes Theme One Theme Two Theme Three Theme Four" at bounding box center [490, 272] width 980 height 387
click at [148, 153] on div "Professional Themes Theme One Theme Two Theme Three Theme Four" at bounding box center [490, 272] width 980 height 387
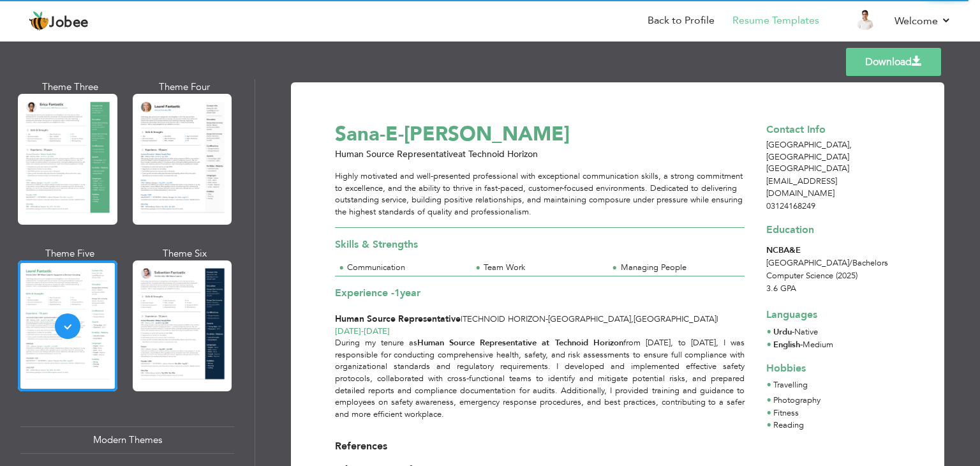
click at [149, 304] on div "Professional Themes Theme One Theme Two Theme Three Theme Four" at bounding box center [490, 272] width 980 height 387
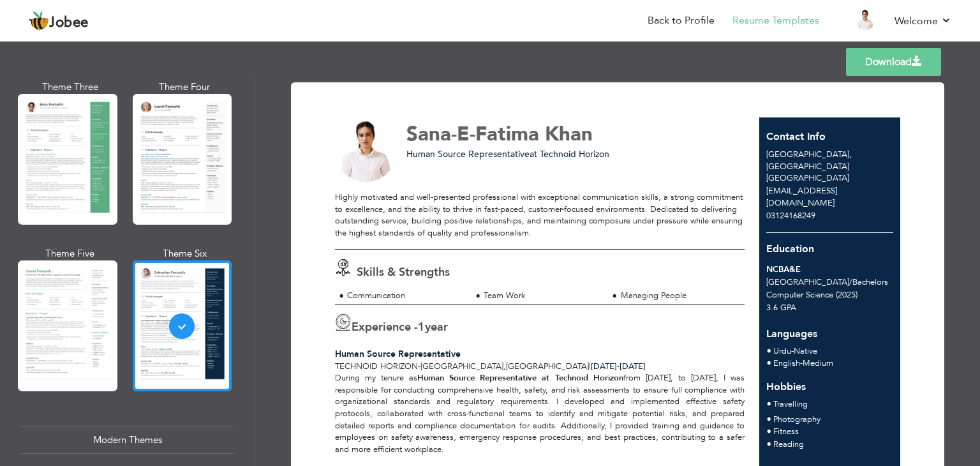
scroll to position [191, 0]
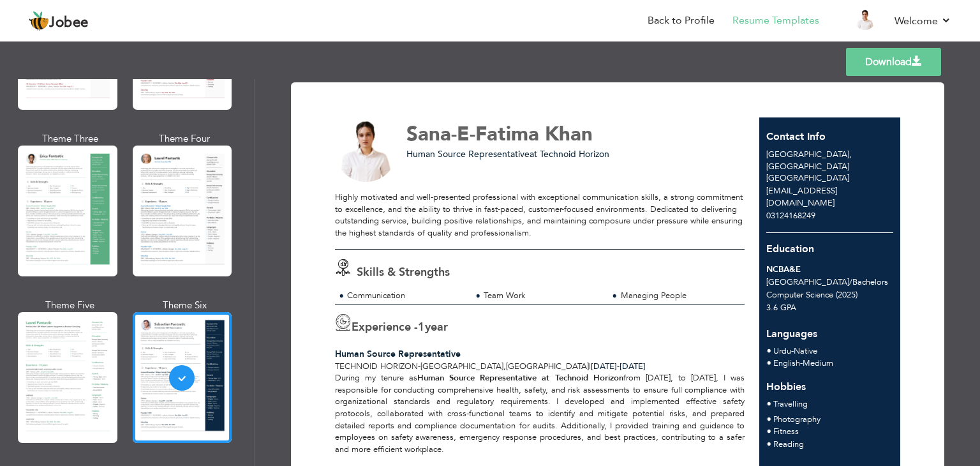
click at [158, 207] on div "Professional Themes Theme One Theme Two Theme Three Theme Four" at bounding box center [490, 272] width 980 height 387
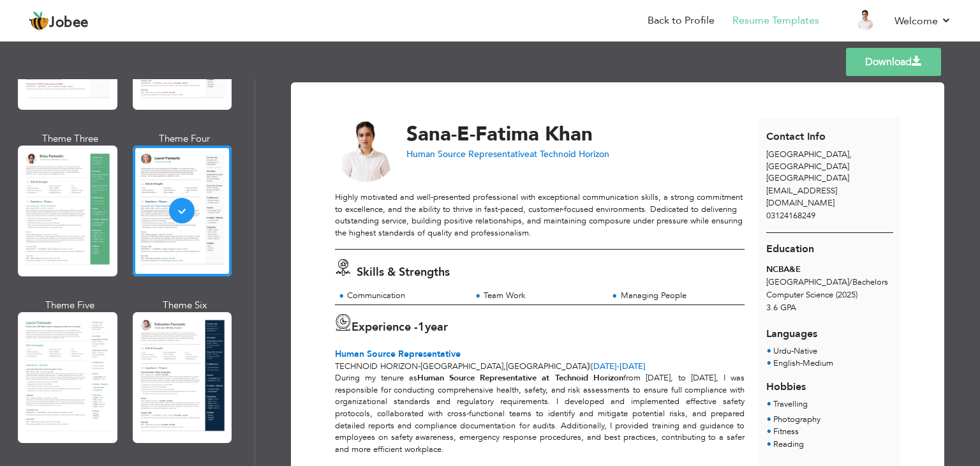
click at [876, 69] on link "Download" at bounding box center [893, 62] width 95 height 28
click at [163, 355] on div "Professional Themes Theme One Theme Two Theme Three Theme Four" at bounding box center [490, 272] width 980 height 387
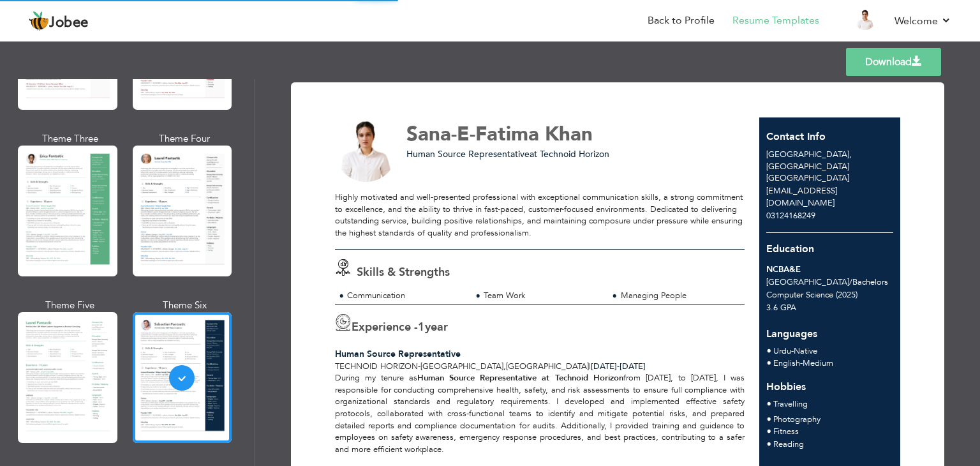
click at [888, 64] on link "Download" at bounding box center [893, 62] width 95 height 28
click at [865, 70] on link "Download" at bounding box center [893, 62] width 95 height 28
click at [878, 54] on link "Download" at bounding box center [893, 62] width 95 height 28
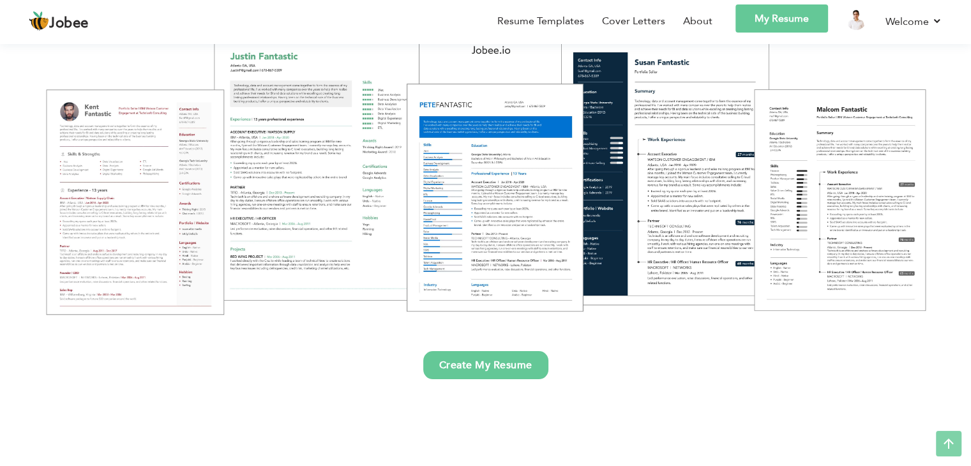
scroll to position [172, 0]
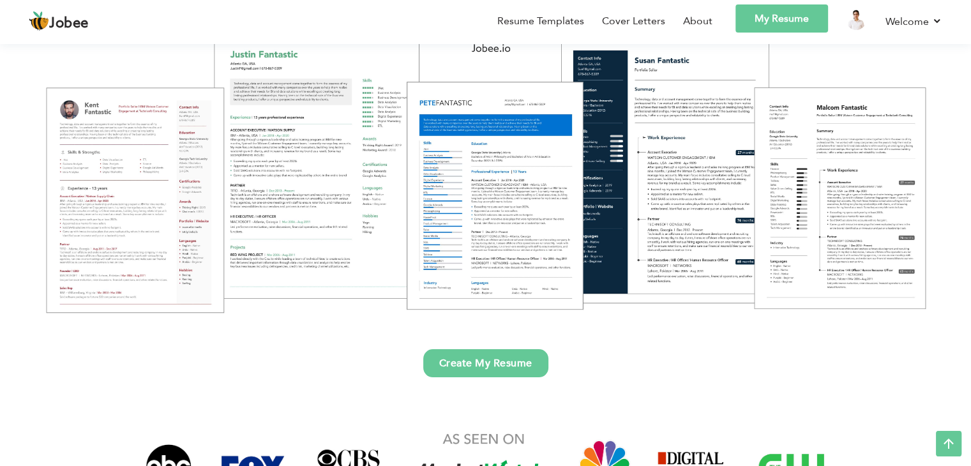
click at [499, 355] on link "Create My Resume" at bounding box center [485, 363] width 125 height 28
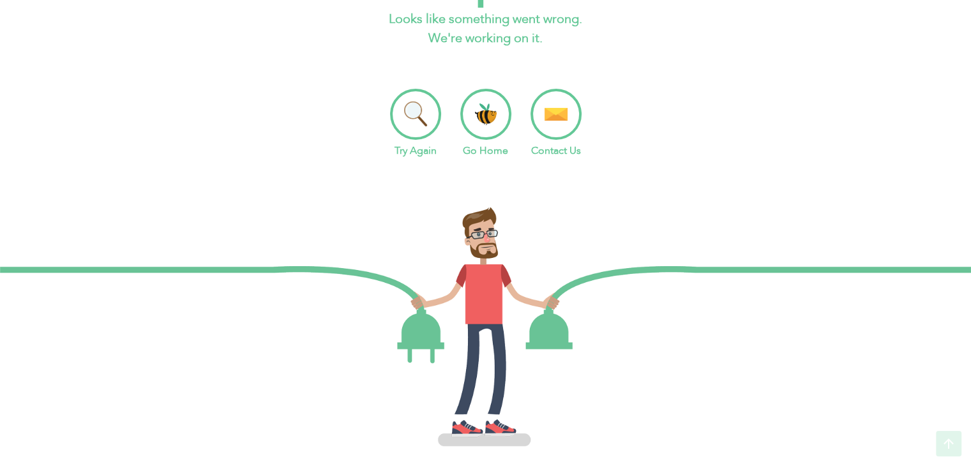
scroll to position [113, 0]
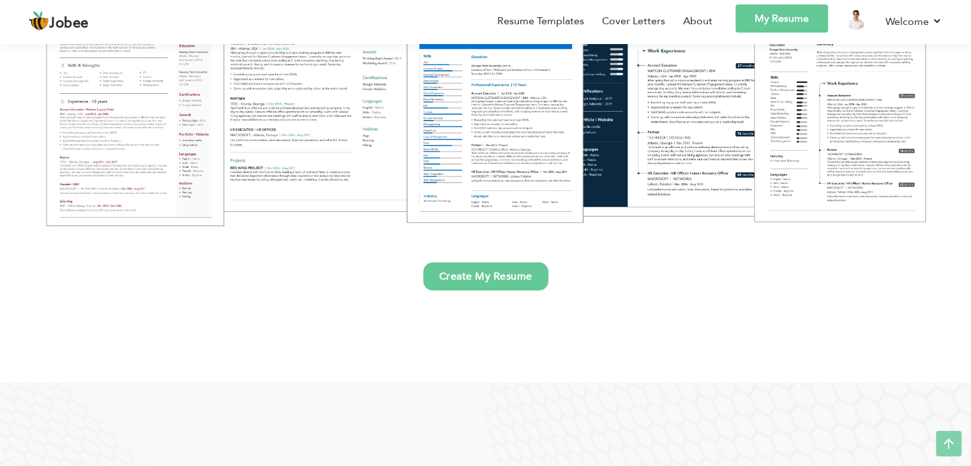
scroll to position [274, 0]
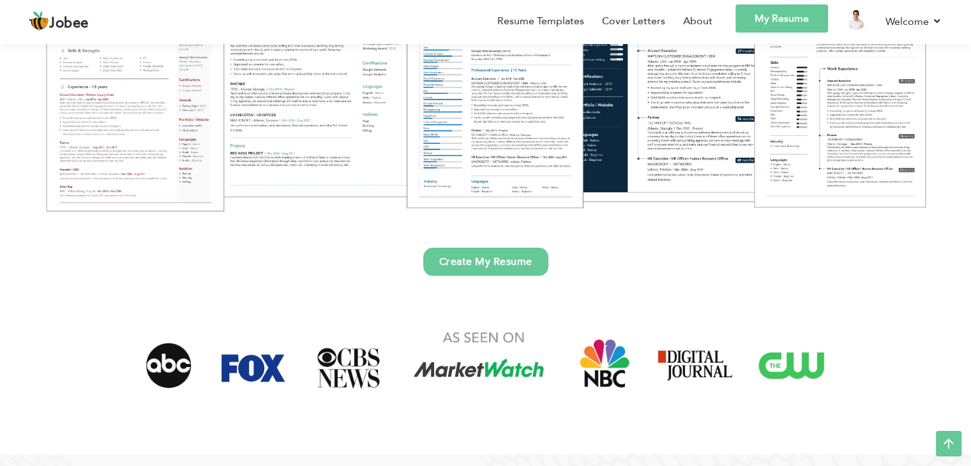
click at [470, 257] on link "Create My Resume" at bounding box center [485, 262] width 125 height 28
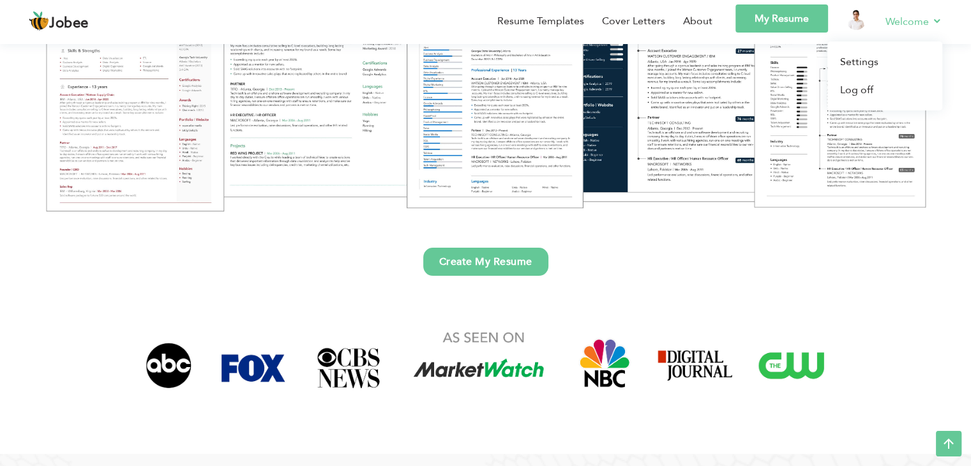
click at [868, 33] on li "Welcome Settings Log off" at bounding box center [904, 22] width 75 height 37
click at [849, 11] on link at bounding box center [855, 20] width 20 height 20
click at [849, 24] on img at bounding box center [855, 20] width 20 height 20
click at [855, 20] on img at bounding box center [855, 20] width 20 height 20
click at [468, 265] on link "Create My Resume" at bounding box center [485, 262] width 125 height 28
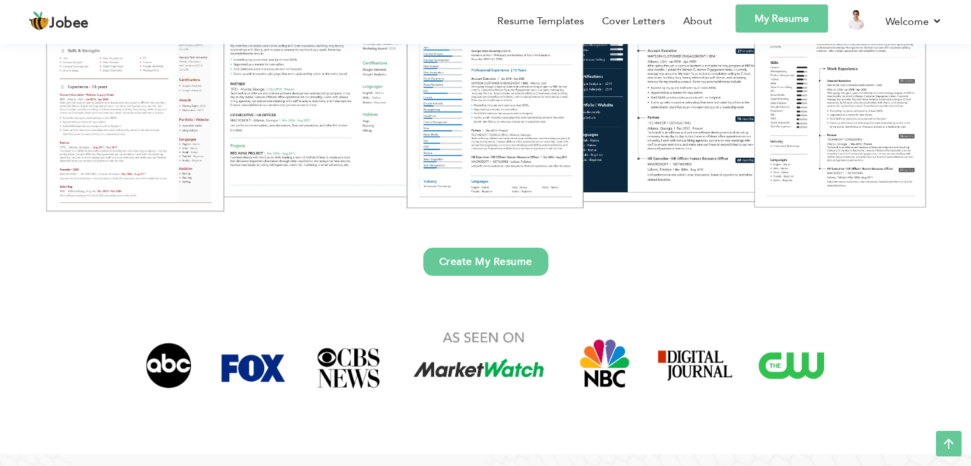
click at [750, 22] on link "My Resume" at bounding box center [781, 18] width 93 height 28
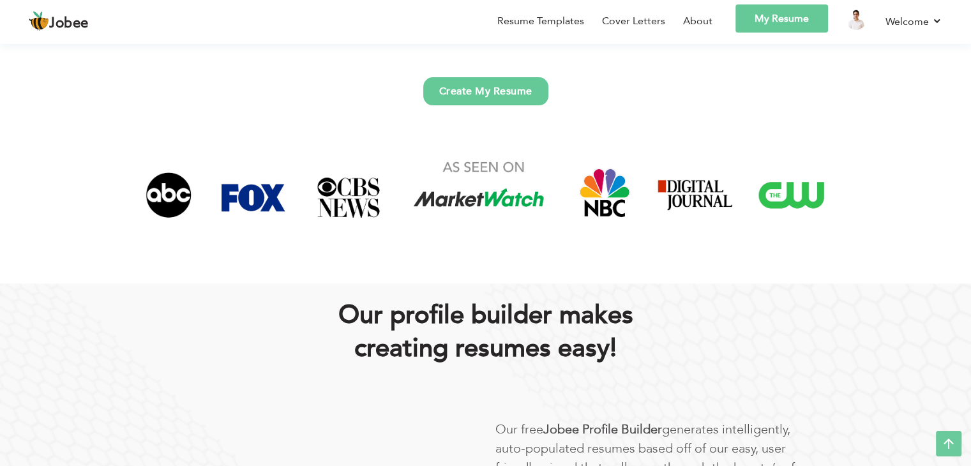
scroll to position [458, 0]
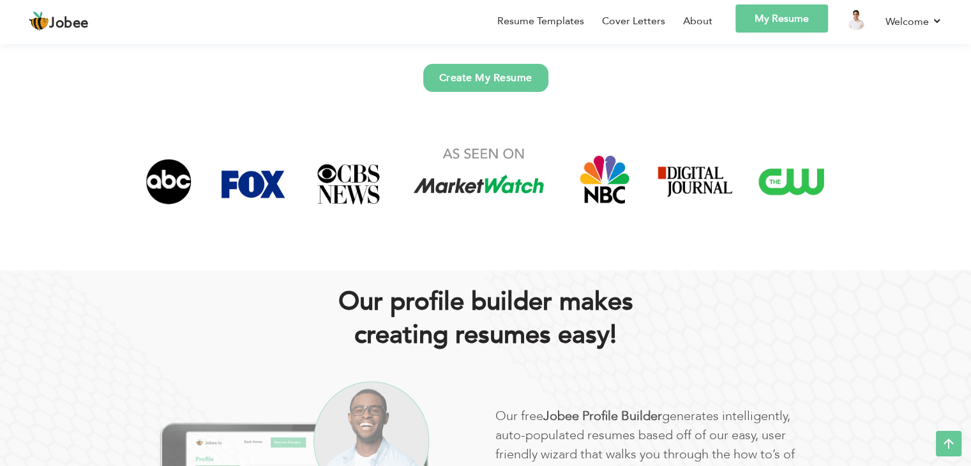
click at [457, 77] on link "Create My Resume" at bounding box center [485, 78] width 125 height 28
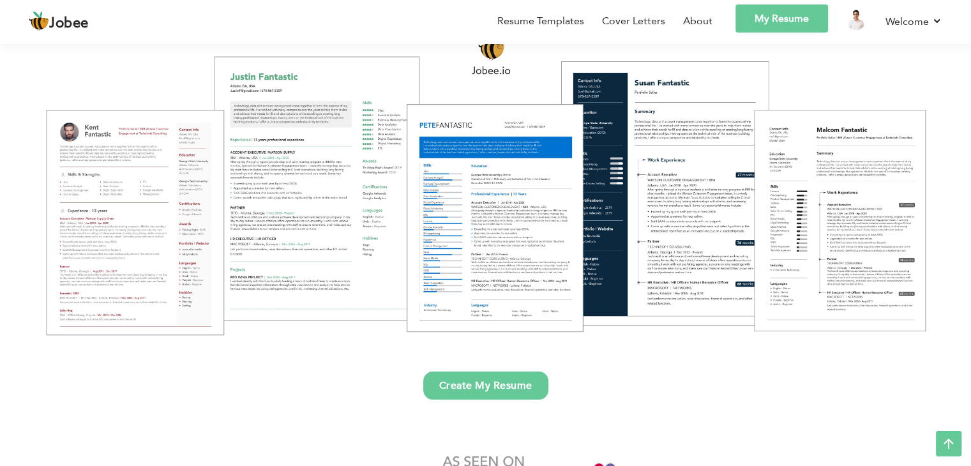
scroll to position [148, 0]
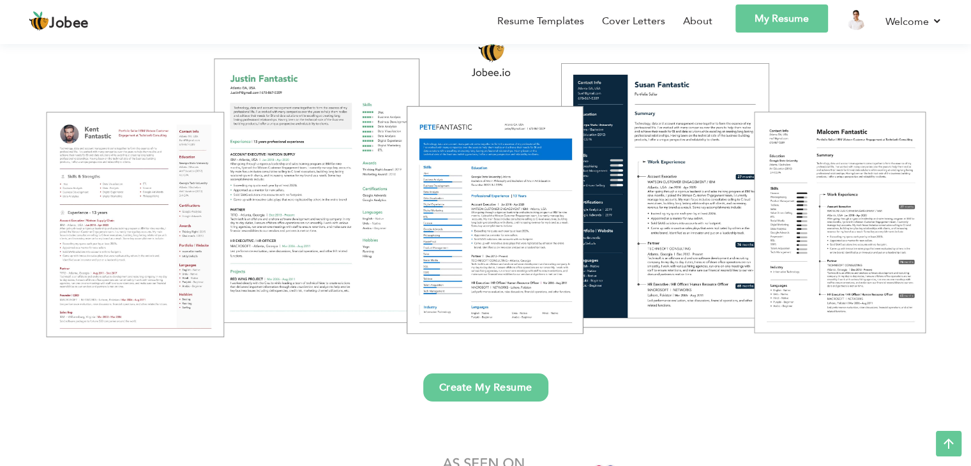
click at [495, 154] on div at bounding box center [485, 186] width 951 height 336
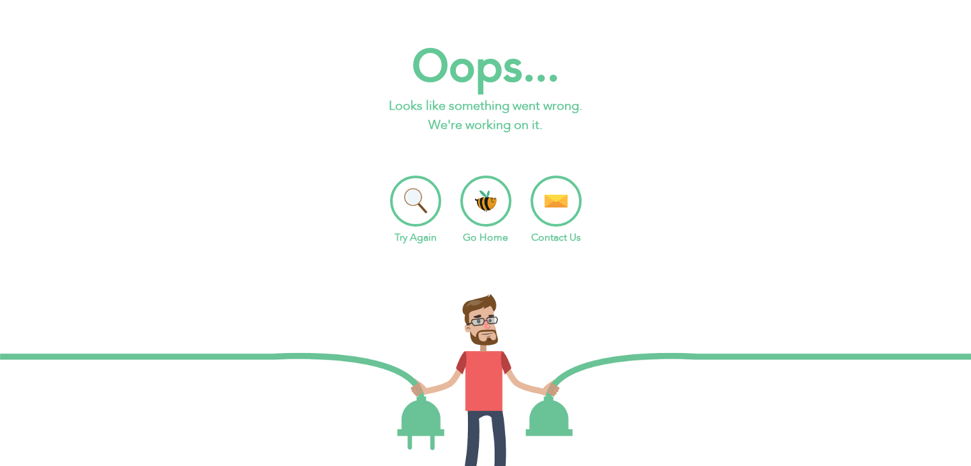
click at [465, 191] on li "Go Home" at bounding box center [485, 210] width 51 height 70
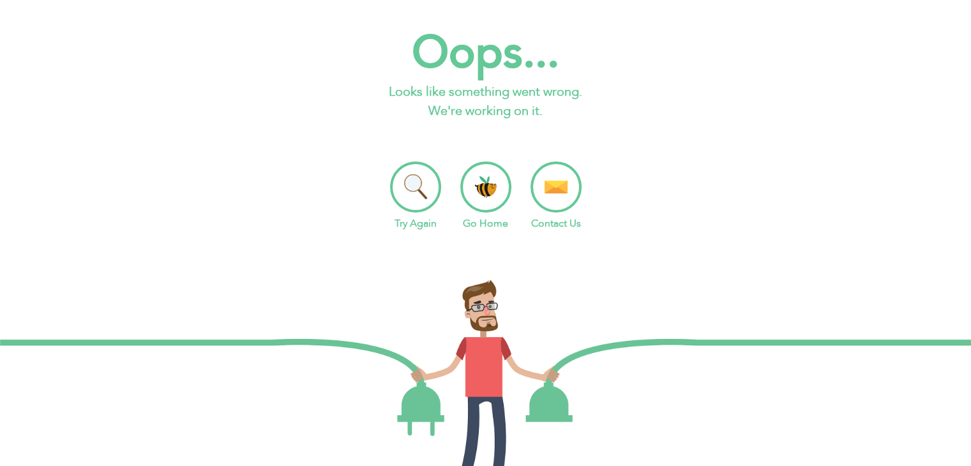
click at [416, 196] on li "Try Again" at bounding box center [415, 196] width 51 height 70
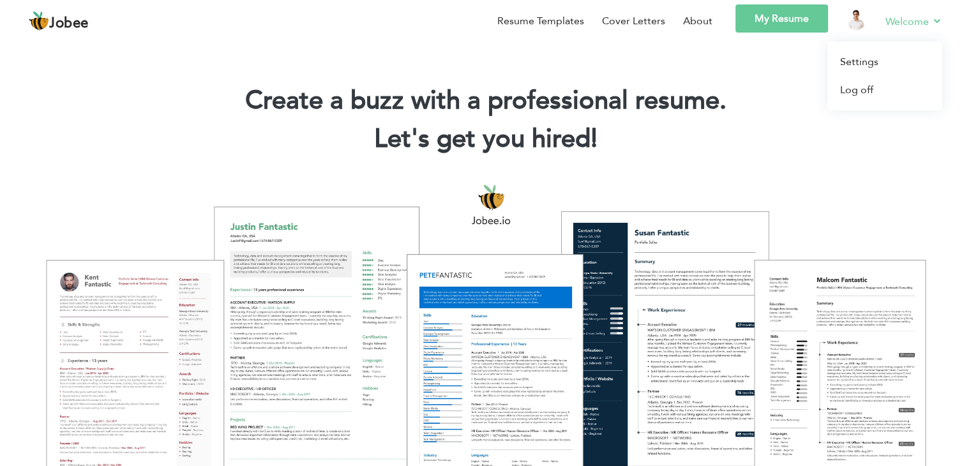
click at [903, 26] on link "Welcome" at bounding box center [913, 21] width 57 height 16
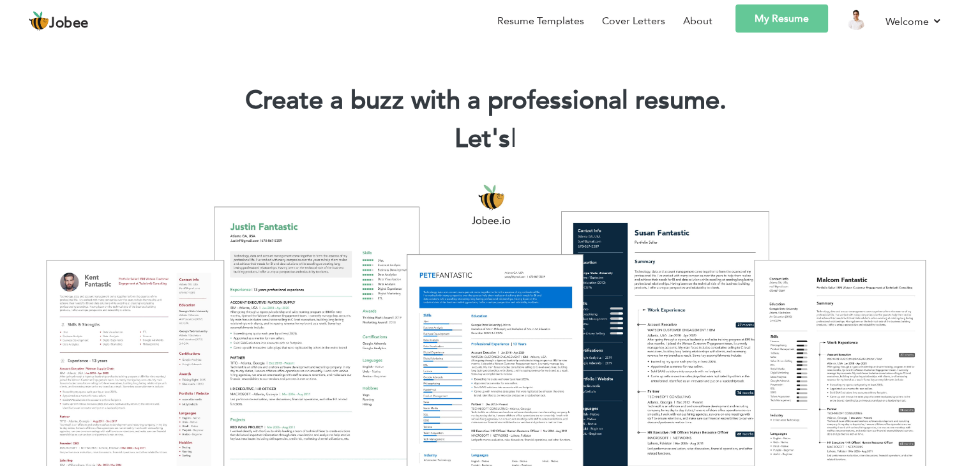
click at [787, 96] on h1 "Create a buzz with a professional resume." at bounding box center [485, 100] width 932 height 33
click at [854, 15] on img at bounding box center [855, 20] width 20 height 20
click at [852, 22] on img at bounding box center [855, 20] width 20 height 20
click at [633, 18] on link "Cover Letters" at bounding box center [633, 20] width 63 height 15
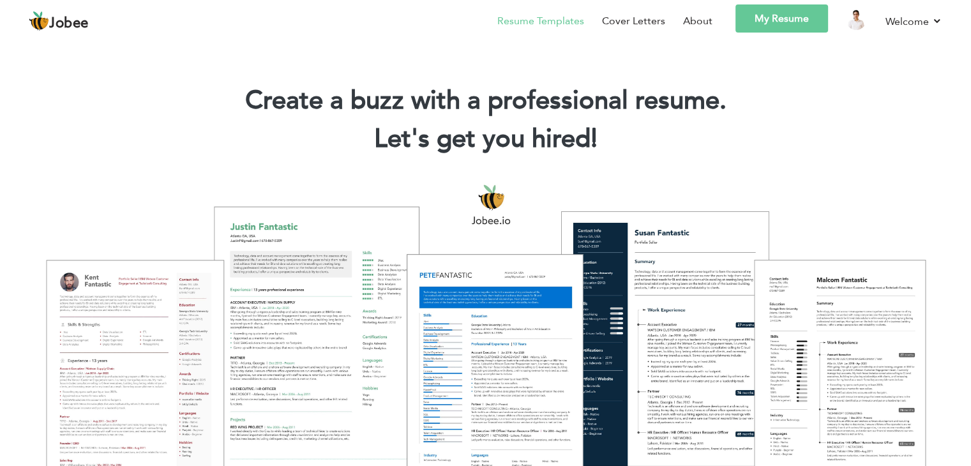
click at [527, 17] on link "Resume Templates" at bounding box center [540, 20] width 87 height 15
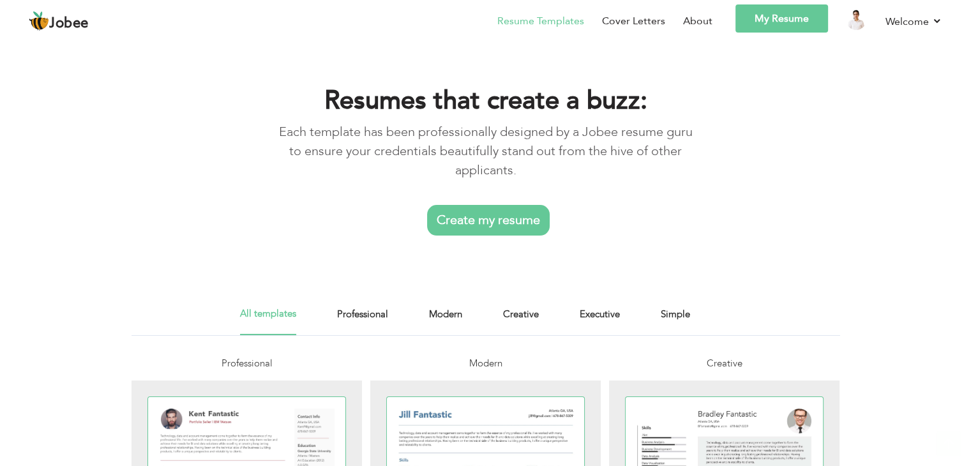
click at [438, 207] on link "Create my resume" at bounding box center [488, 220] width 123 height 31
click at [452, 218] on link "Create my resume" at bounding box center [488, 220] width 123 height 31
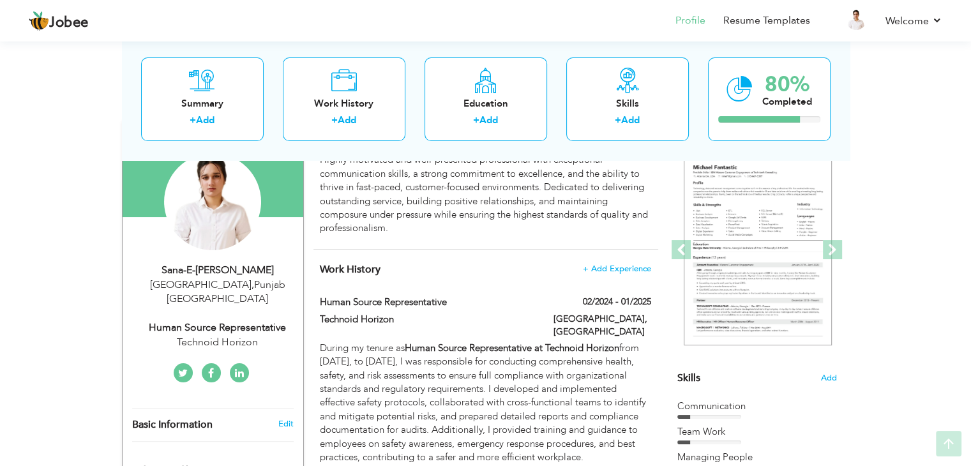
scroll to position [126, 0]
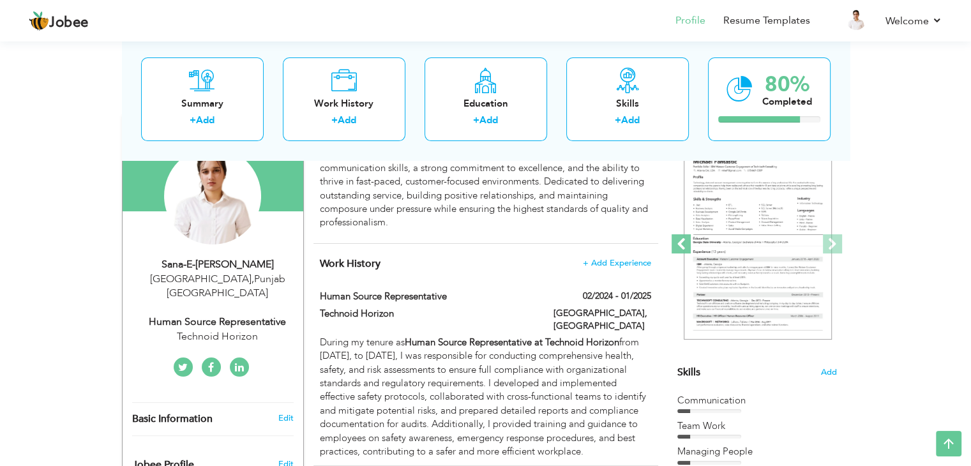
click at [686, 246] on span at bounding box center [680, 243] width 19 height 19
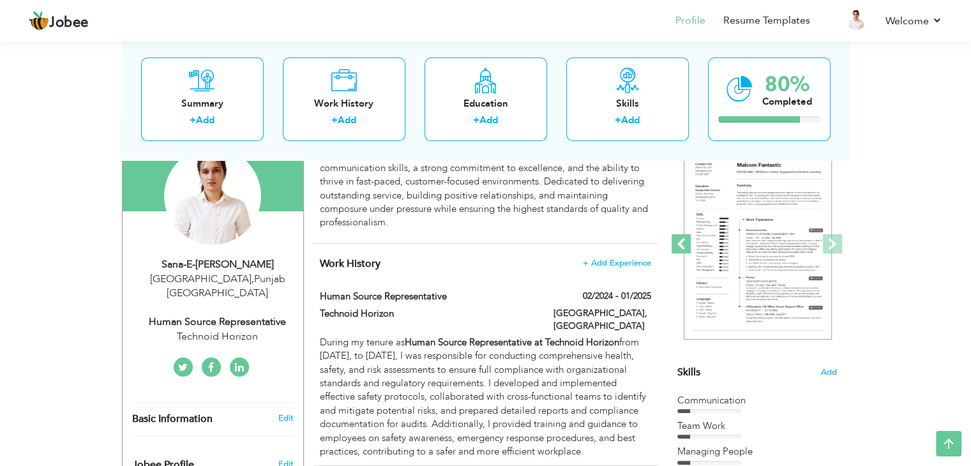
click at [676, 242] on span at bounding box center [680, 243] width 19 height 19
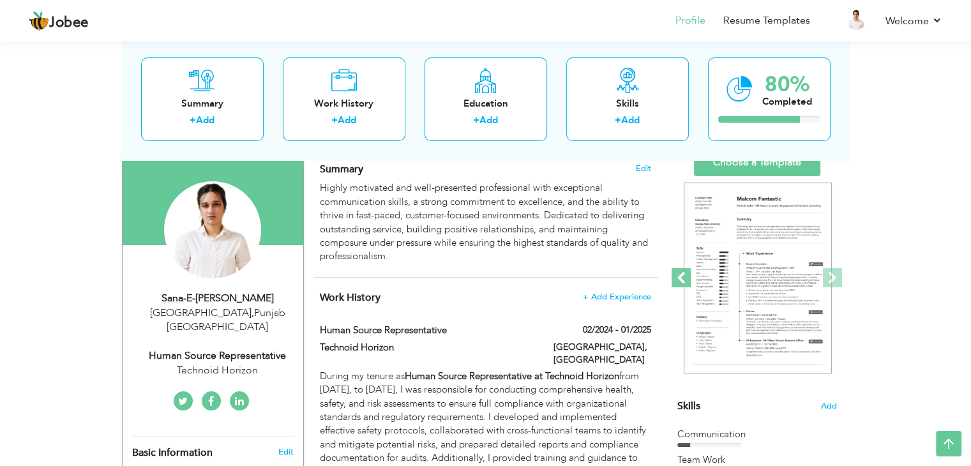
scroll to position [92, 0]
click at [680, 276] on span at bounding box center [680, 277] width 19 height 19
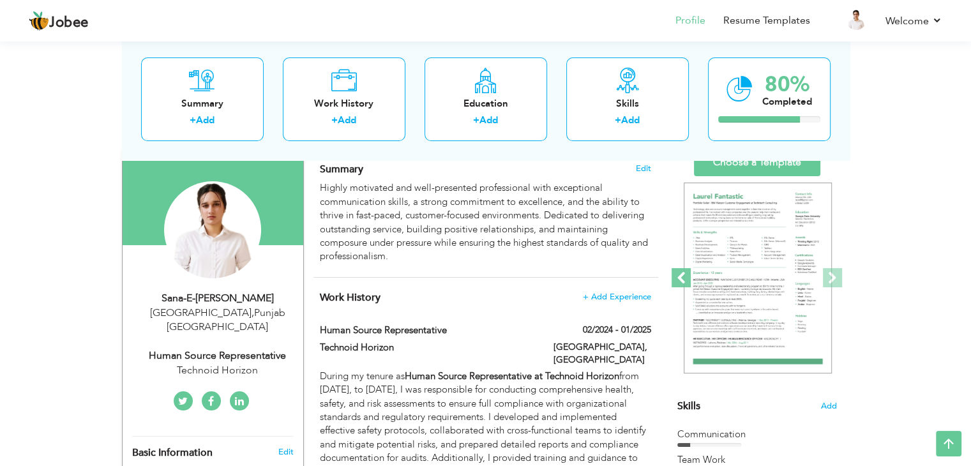
click at [675, 283] on span at bounding box center [680, 277] width 19 height 19
click at [678, 276] on span at bounding box center [680, 277] width 19 height 19
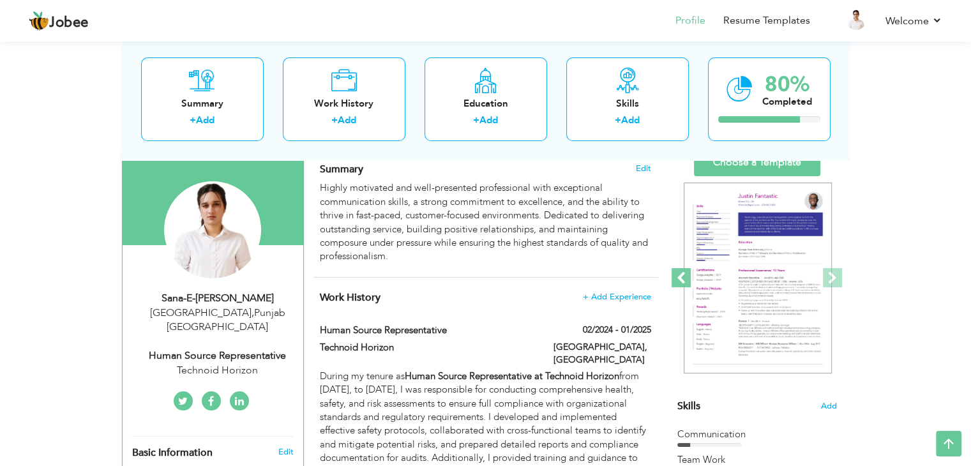
click at [677, 278] on span at bounding box center [680, 277] width 19 height 19
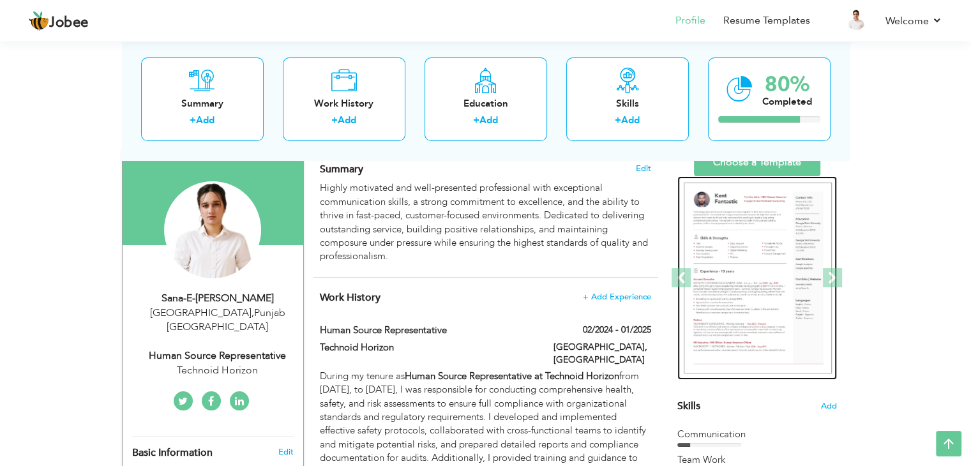
click at [709, 237] on img at bounding box center [757, 277] width 148 height 191
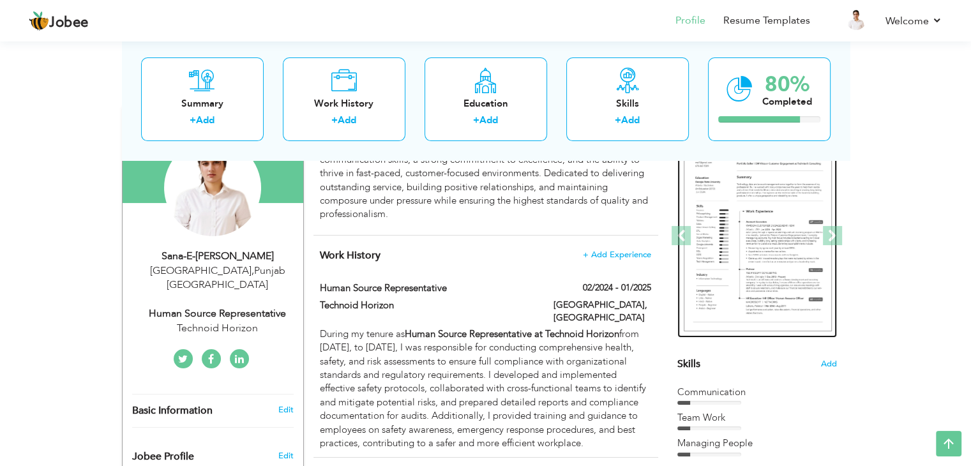
scroll to position [130, 0]
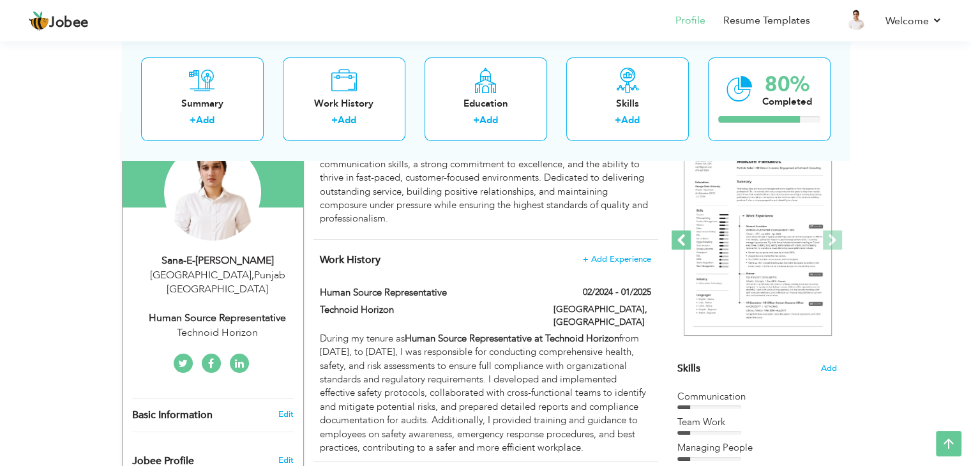
click at [674, 240] on span at bounding box center [680, 239] width 19 height 19
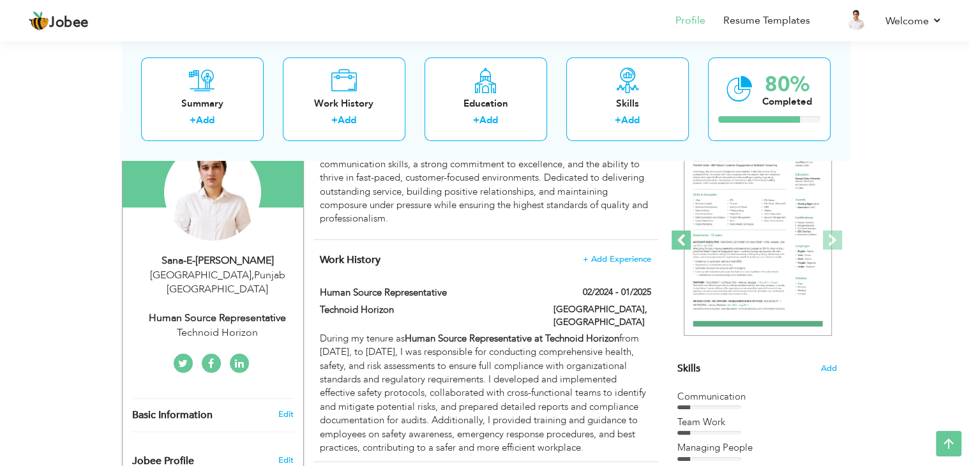
click at [682, 242] on span at bounding box center [680, 239] width 19 height 19
click at [678, 244] on span at bounding box center [680, 239] width 19 height 19
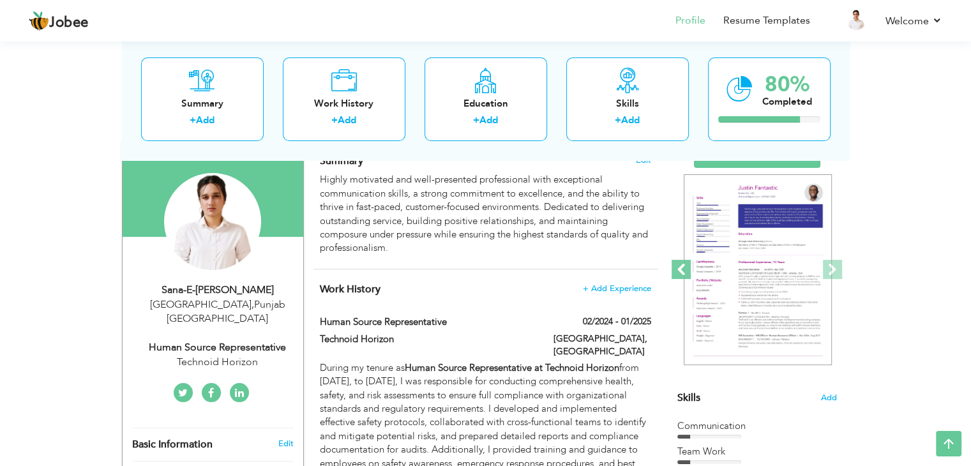
scroll to position [100, 0]
click at [681, 269] on span at bounding box center [680, 269] width 19 height 19
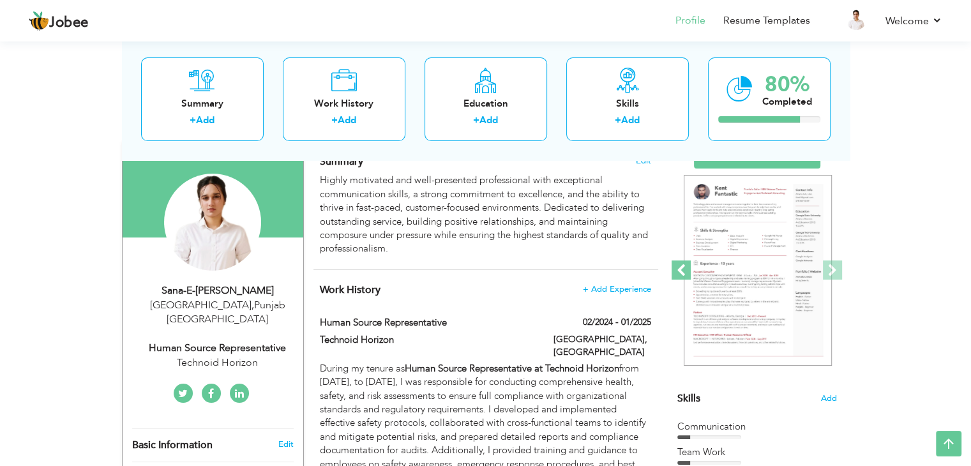
click at [674, 263] on span at bounding box center [680, 269] width 19 height 19
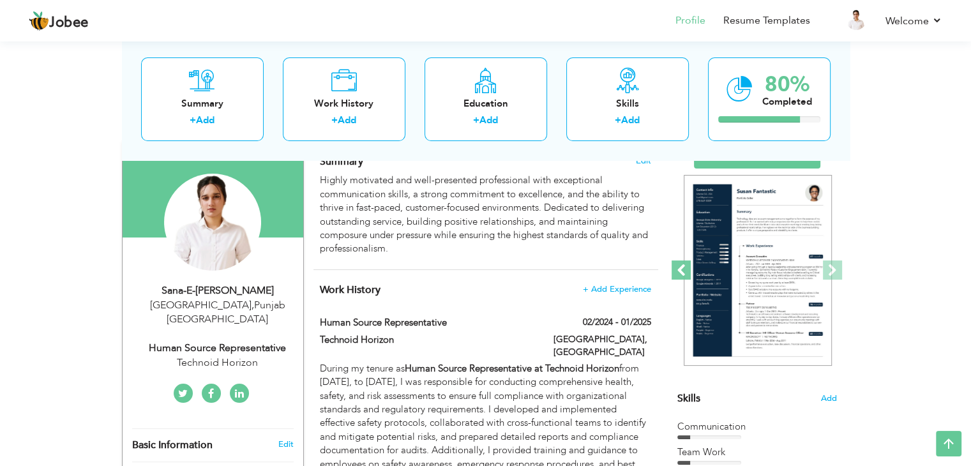
click at [674, 265] on span at bounding box center [680, 269] width 19 height 19
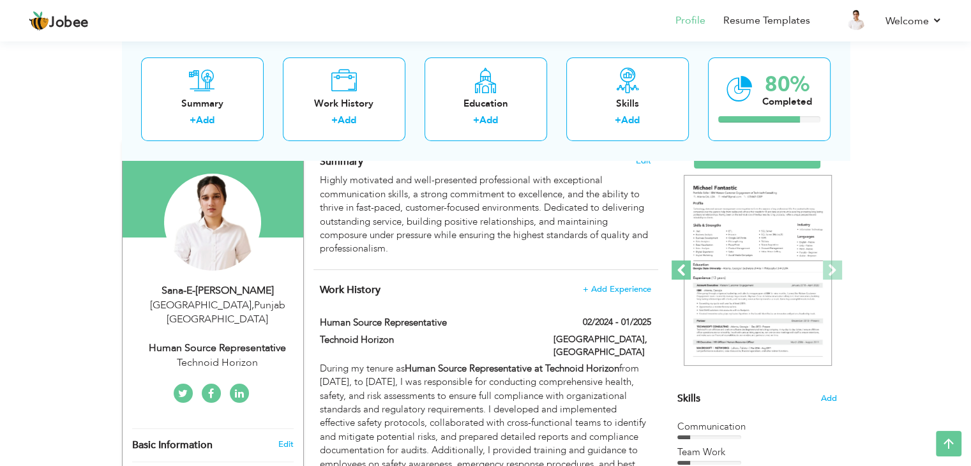
click at [673, 268] on span at bounding box center [680, 269] width 19 height 19
click at [674, 279] on span at bounding box center [680, 269] width 19 height 19
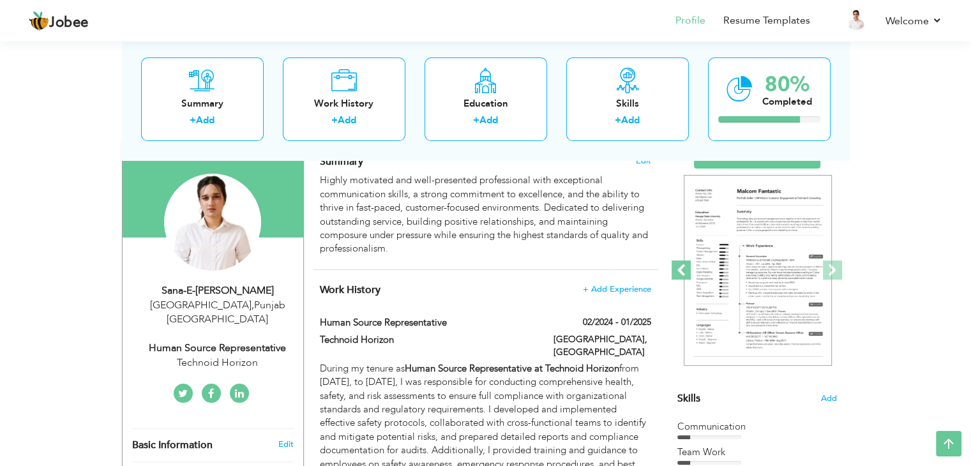
click at [676, 275] on span at bounding box center [680, 269] width 19 height 19
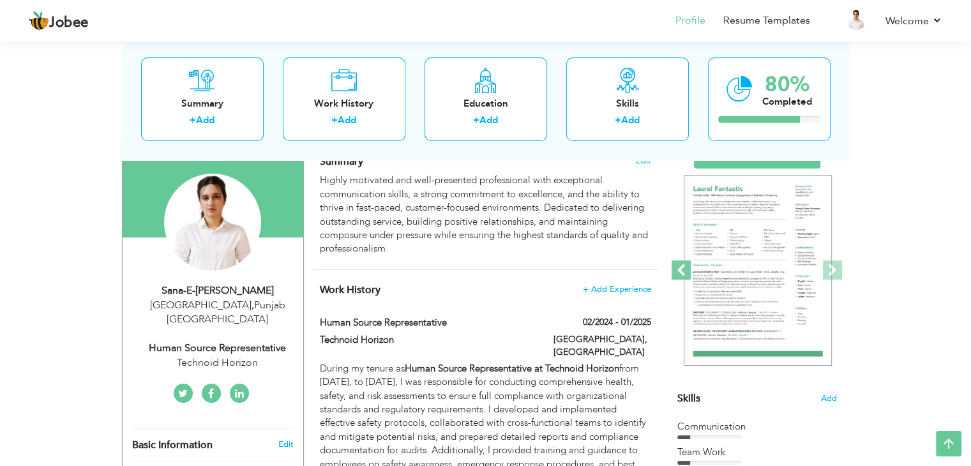
click at [676, 267] on span at bounding box center [680, 269] width 19 height 19
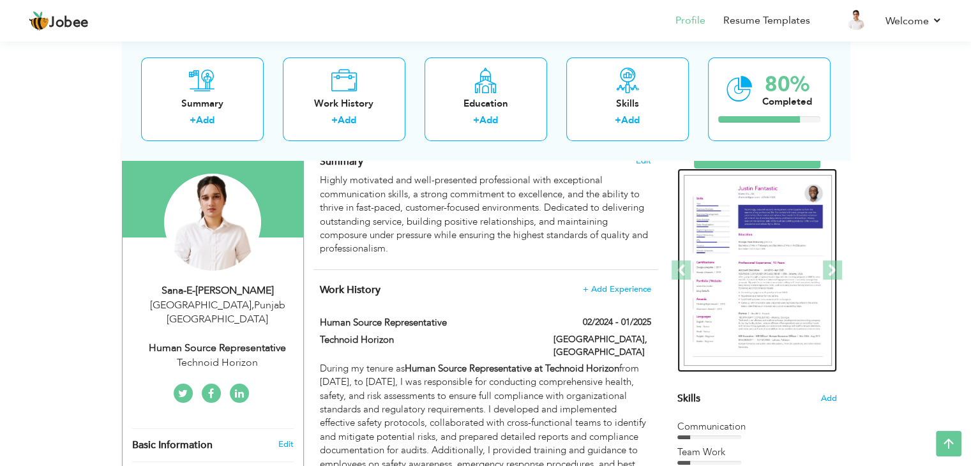
click at [720, 246] on img at bounding box center [757, 270] width 148 height 191
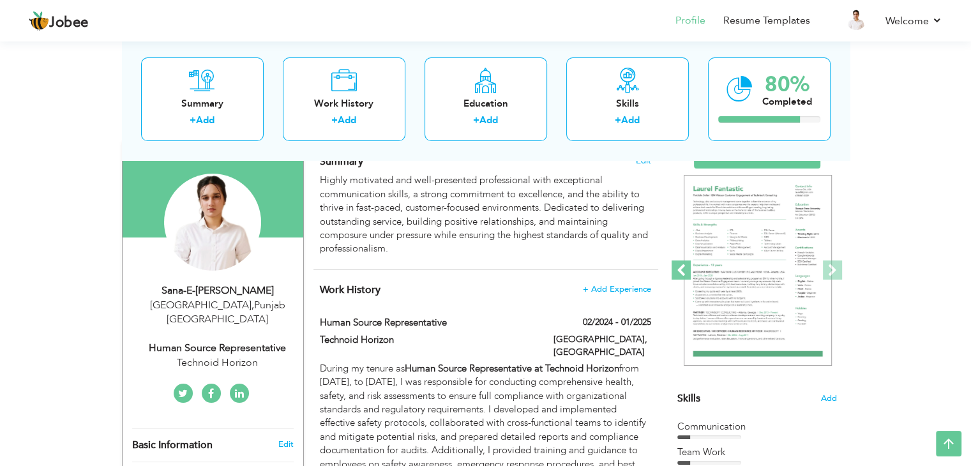
click at [675, 276] on span at bounding box center [680, 269] width 19 height 19
click at [676, 268] on span at bounding box center [680, 269] width 19 height 19
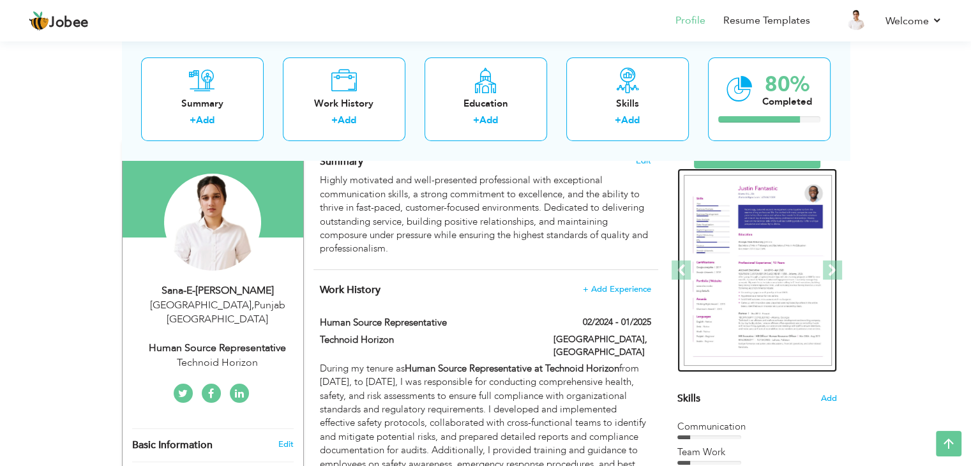
click at [720, 241] on img at bounding box center [757, 270] width 148 height 191
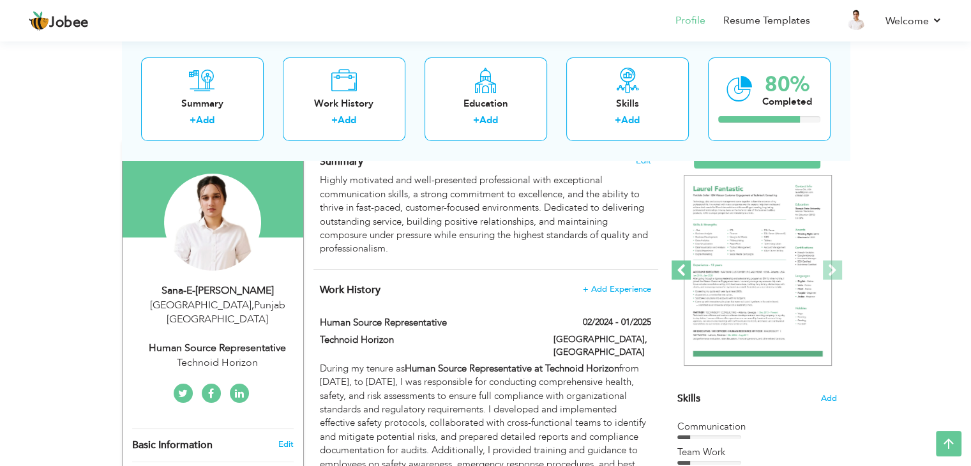
click at [678, 280] on link "Previous" at bounding box center [681, 270] width 8 height 204
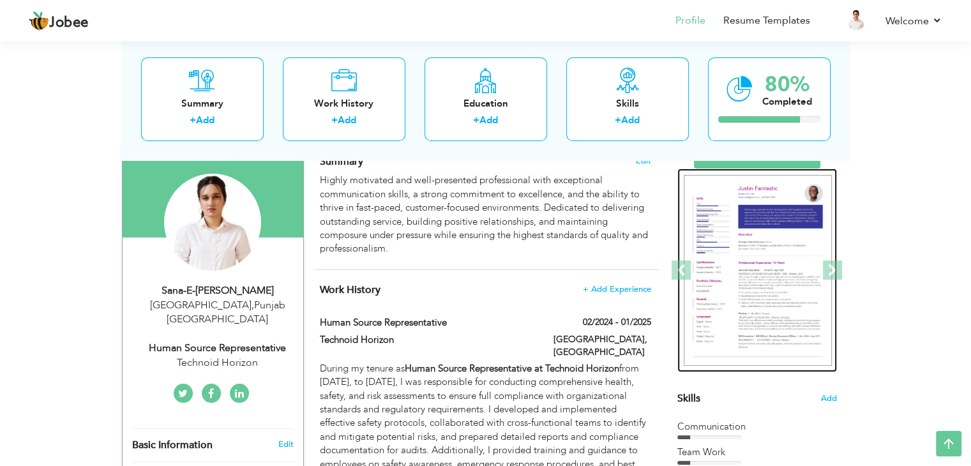
click at [721, 265] on img at bounding box center [757, 270] width 148 height 191
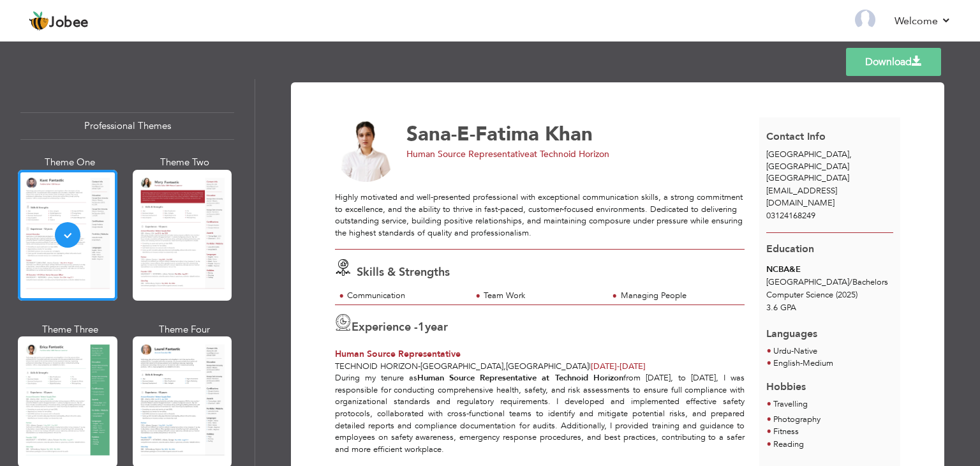
click at [856, 62] on link "Download" at bounding box center [893, 62] width 95 height 28
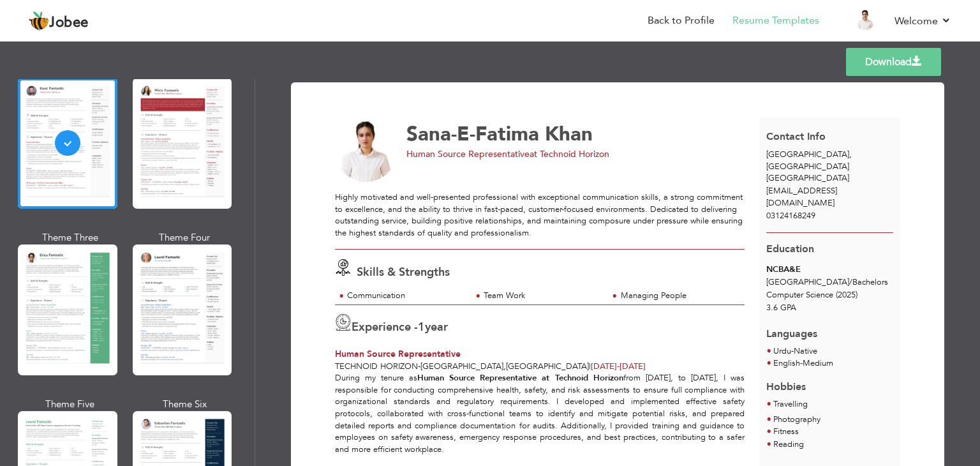
scroll to position [98, 0]
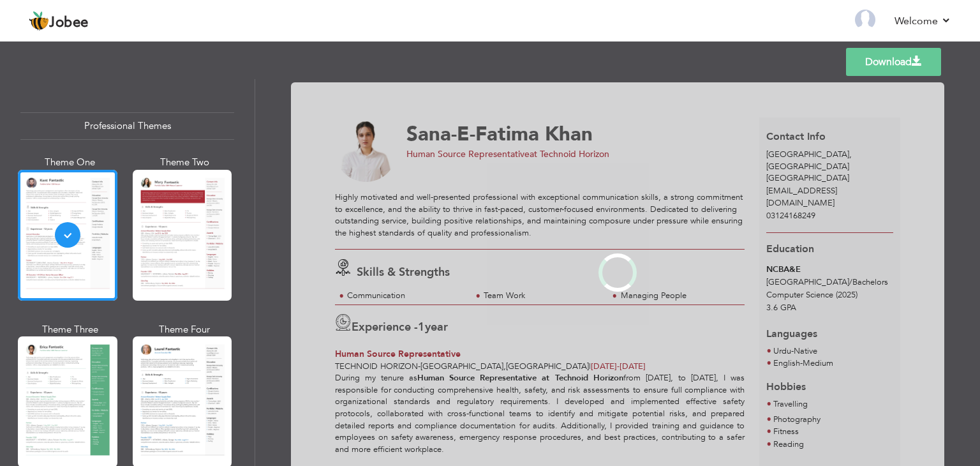
click at [150, 366] on div "Professional Themes Theme One Theme Two Theme Three Theme Four" at bounding box center [490, 272] width 980 height 387
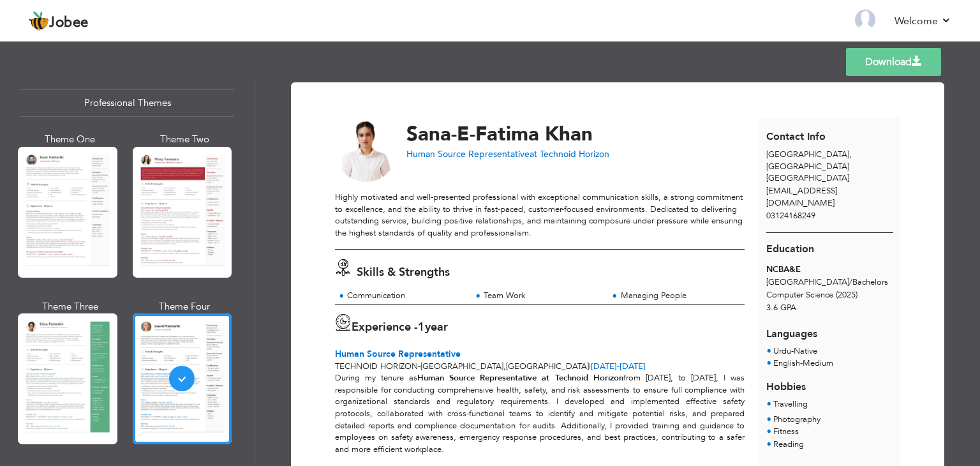
scroll to position [23, 0]
click at [49, 257] on div "Professional Themes Theme One Theme Two Theme Three Theme Four" at bounding box center [490, 272] width 980 height 387
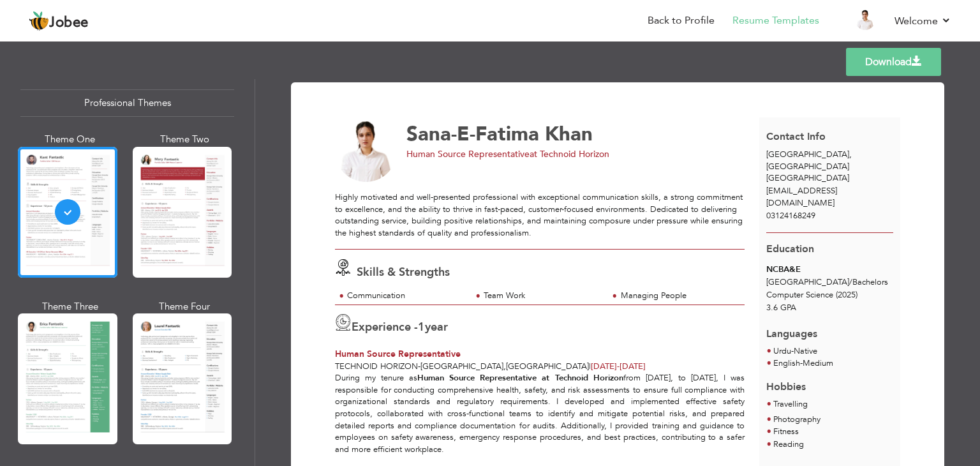
click at [173, 344] on div "Professional Themes Theme One Theme Two Theme Three Theme Four" at bounding box center [490, 272] width 980 height 387
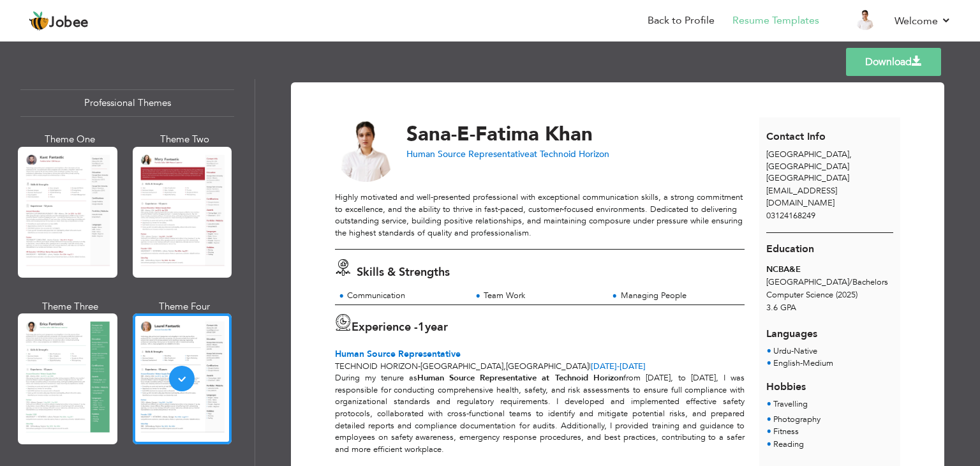
click at [886, 65] on link "Download" at bounding box center [893, 62] width 95 height 28
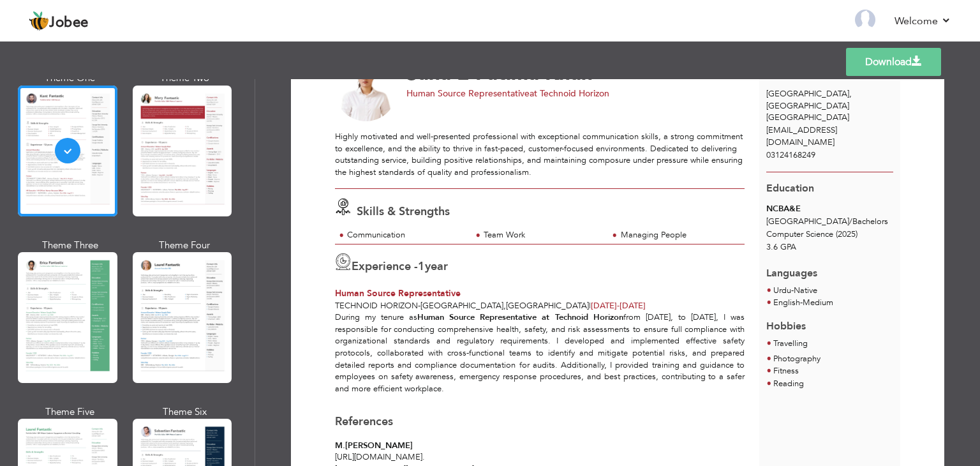
scroll to position [87, 0]
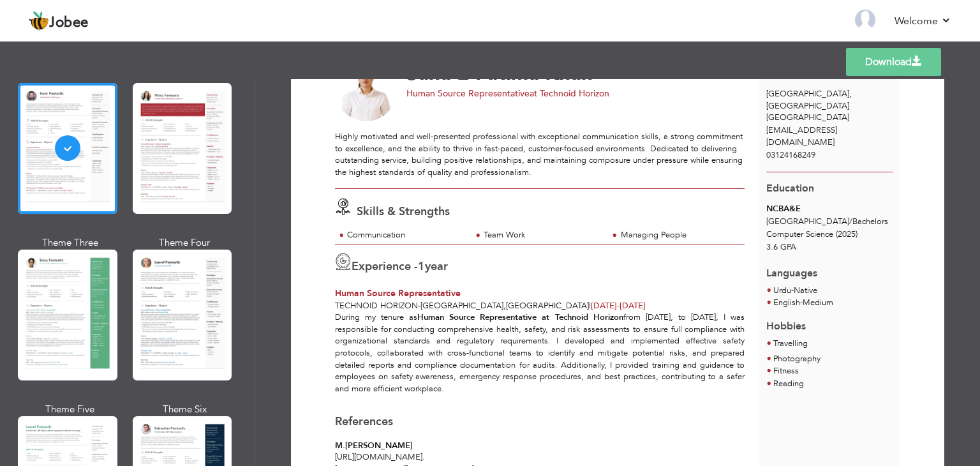
click at [153, 325] on div "Professional Themes Theme One Theme Two Theme Three Theme Four" at bounding box center [490, 272] width 980 height 387
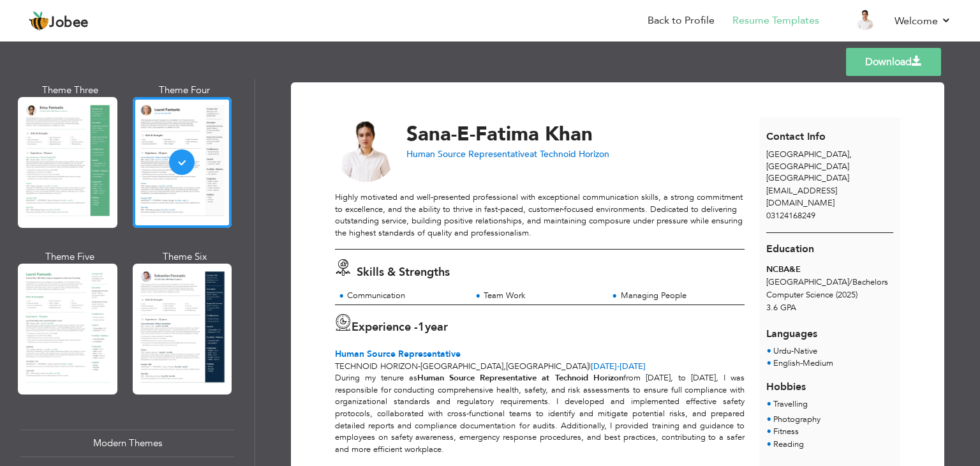
scroll to position [240, 0]
click at [173, 339] on div "Professional Themes Theme One Theme Two Theme Three Theme Four" at bounding box center [490, 272] width 980 height 387
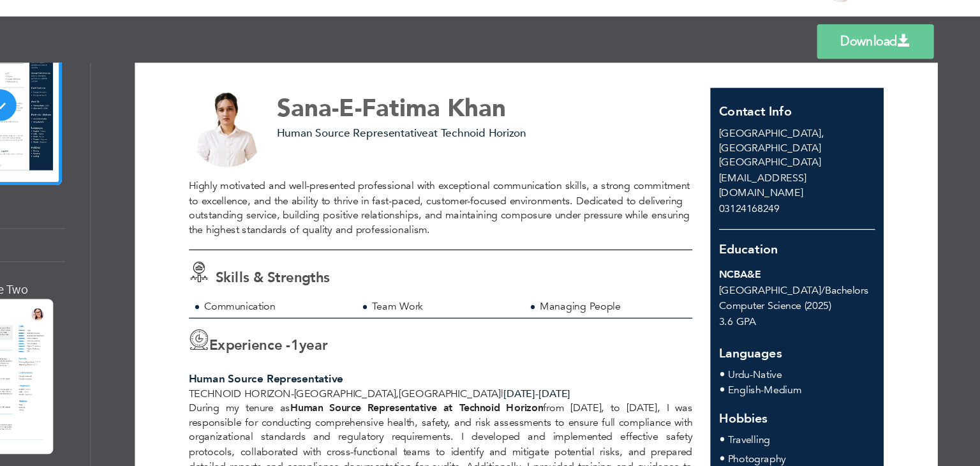
scroll to position [19, 0]
